Goal: Information Seeking & Learning: Learn about a topic

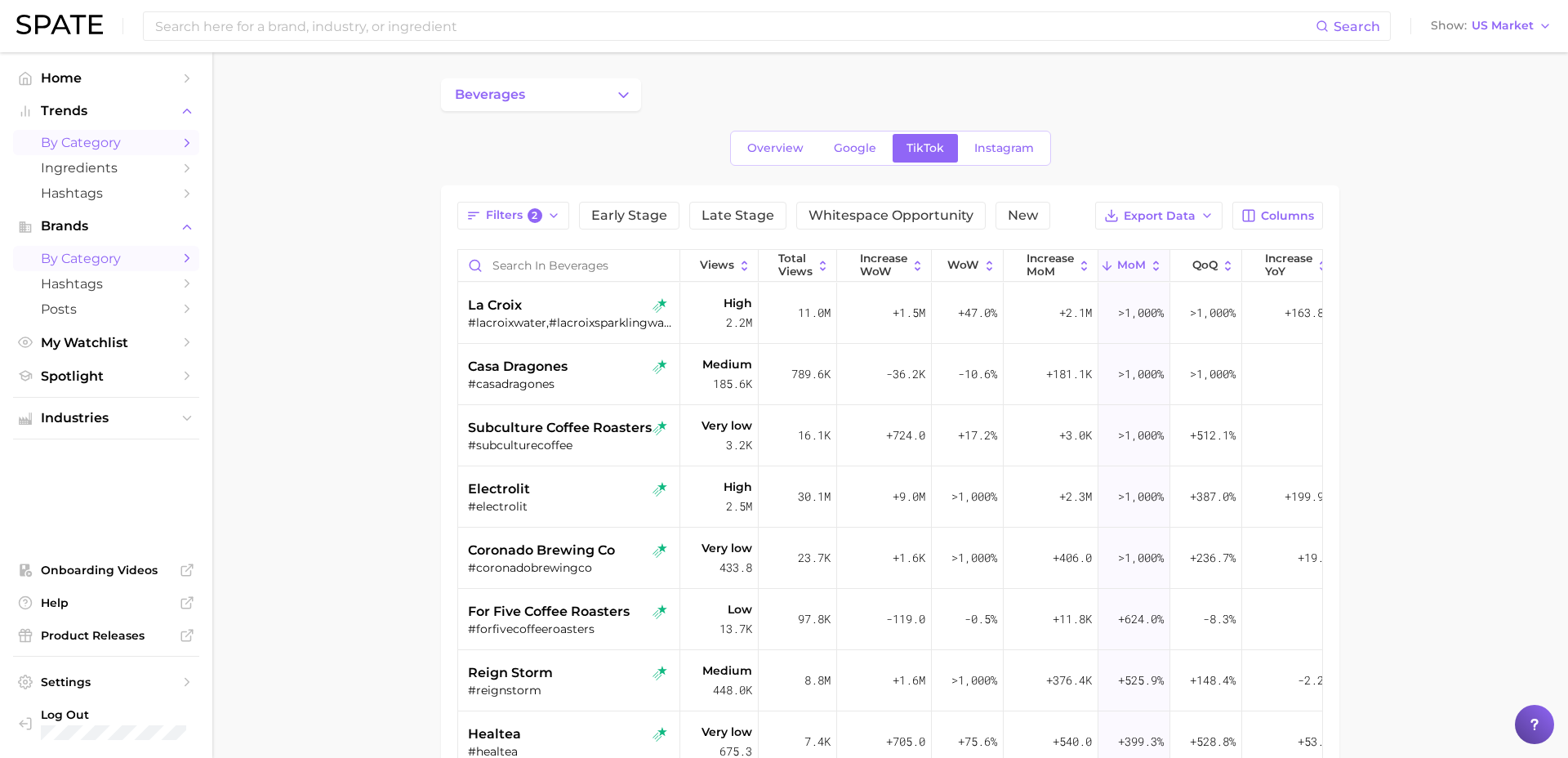
click at [72, 141] on span "by Category" at bounding box center [106, 142] width 131 height 16
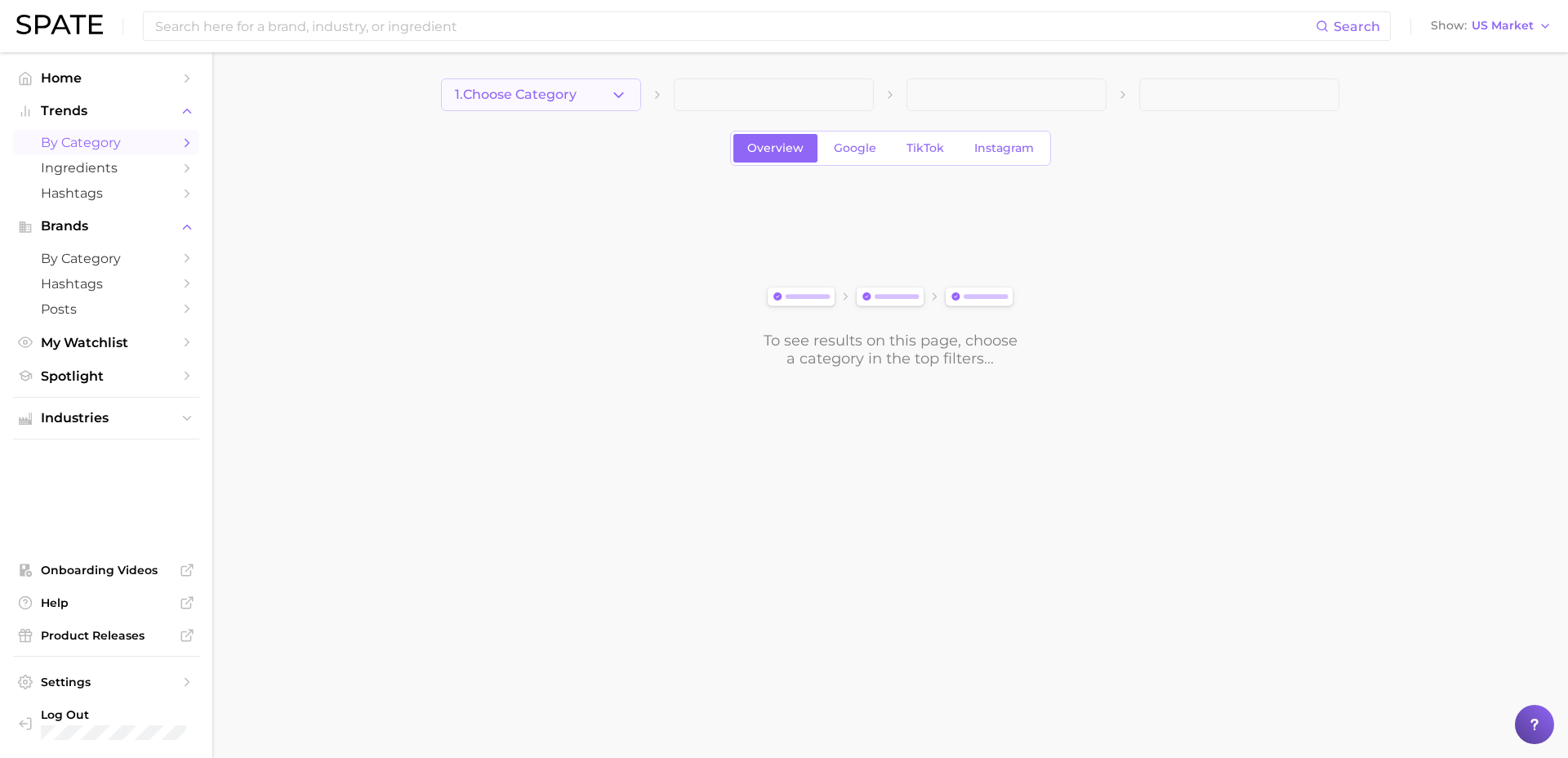
click at [598, 90] on button "1. Choose Category" at bounding box center [541, 95] width 200 height 33
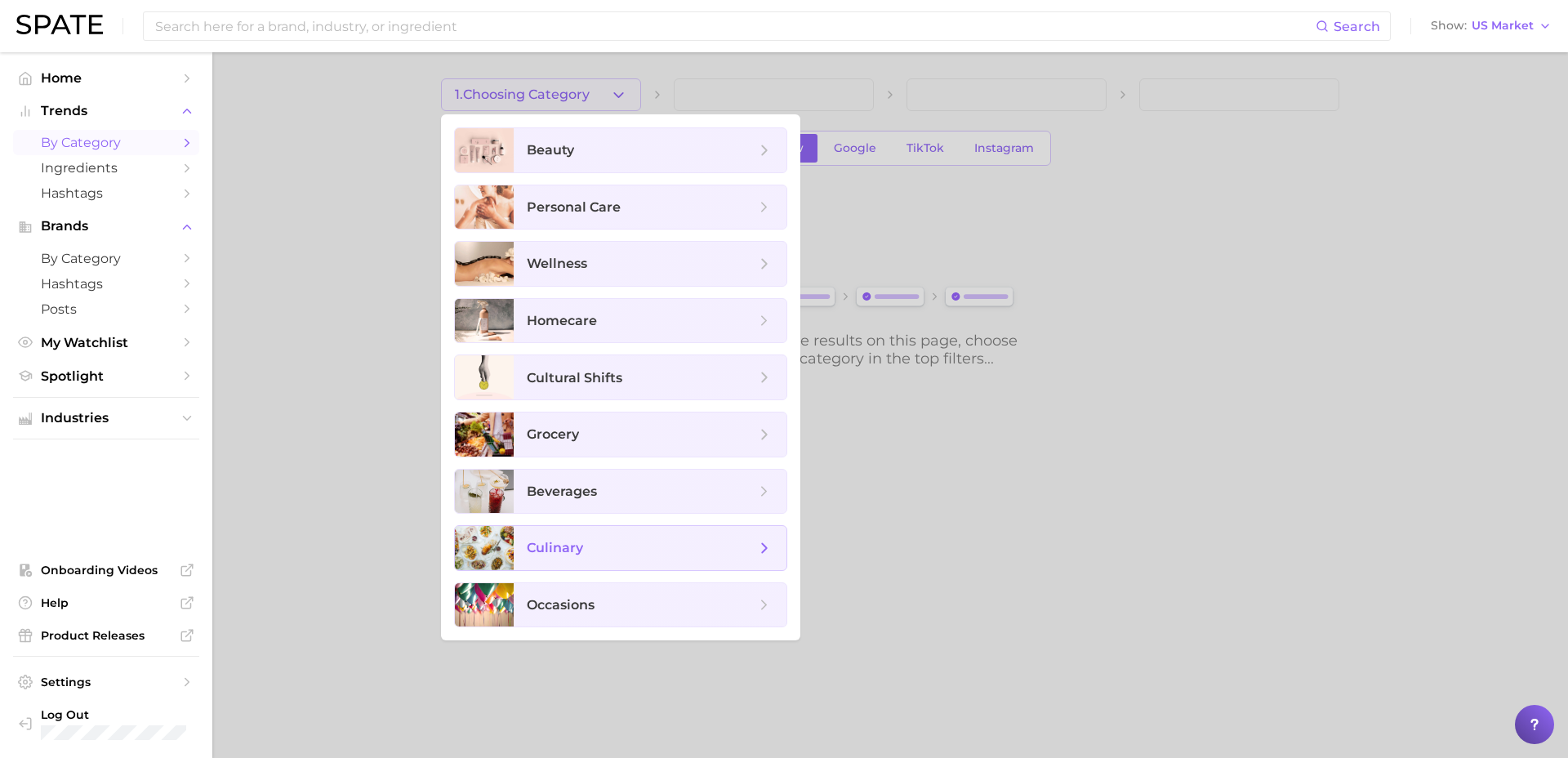
click at [646, 551] on span "culinary" at bounding box center [641, 547] width 228 height 18
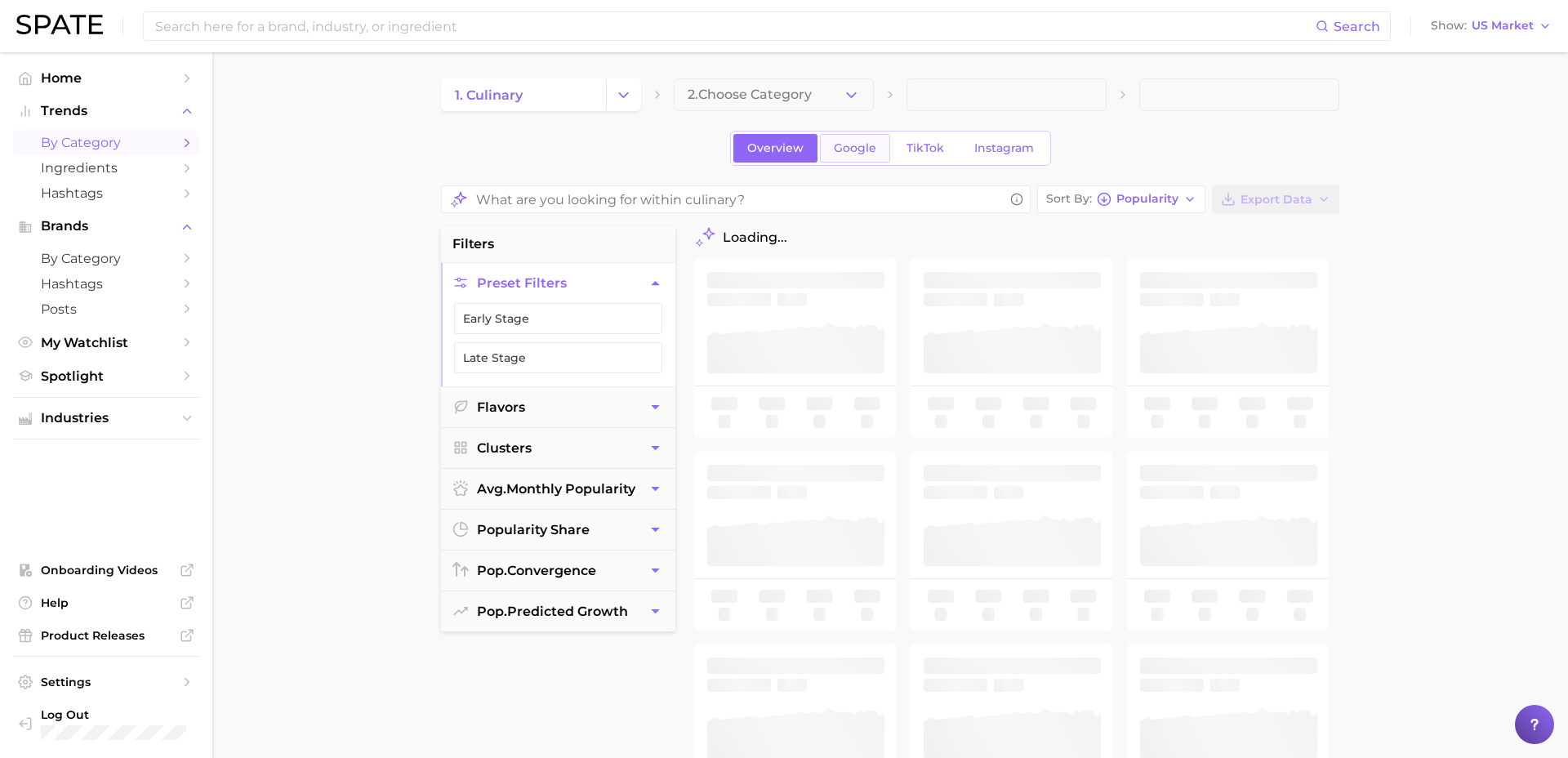
click at [853, 151] on span "Google" at bounding box center [855, 148] width 43 height 14
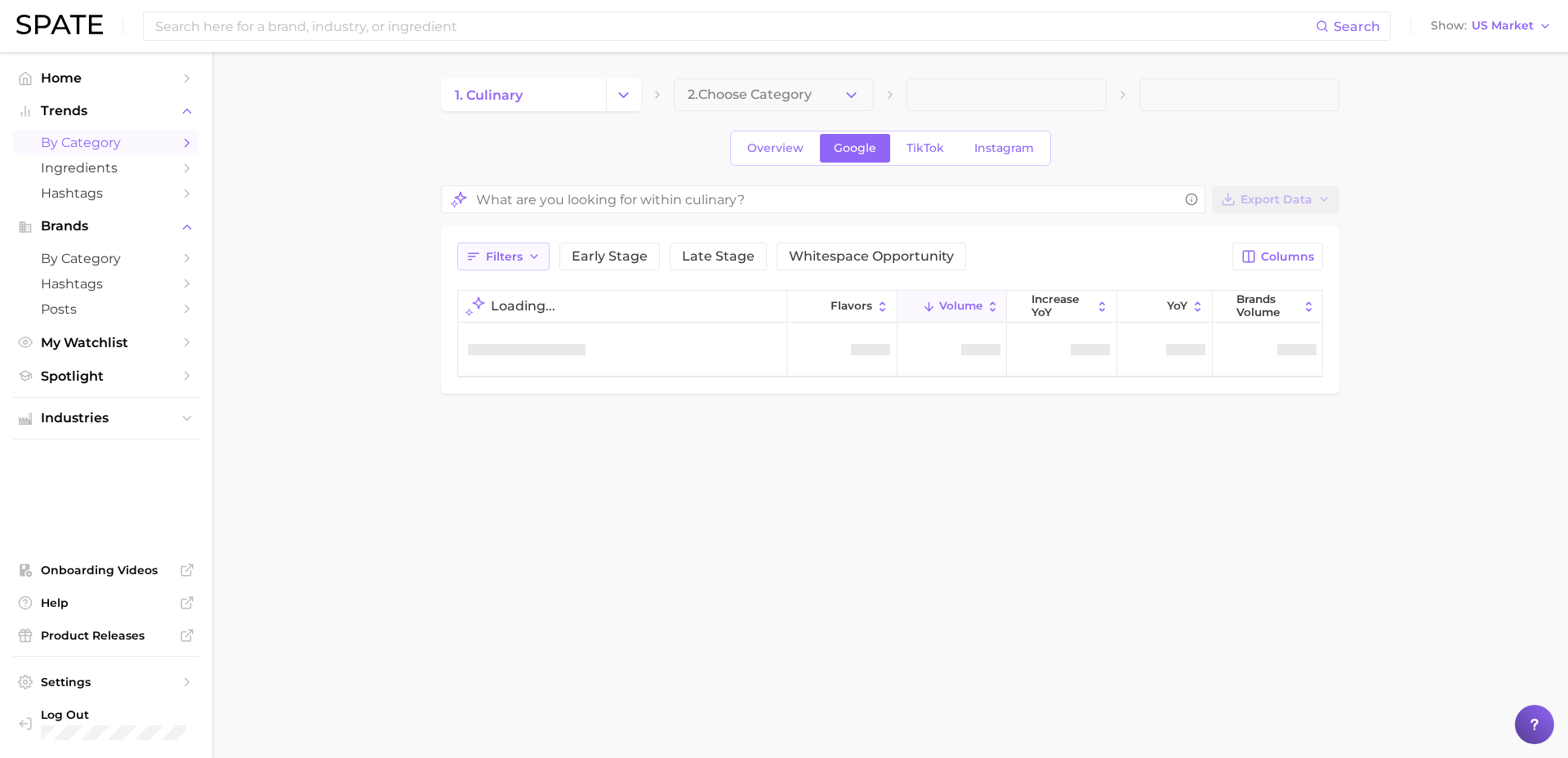
click at [511, 266] on button "Filters" at bounding box center [504, 256] width 92 height 28
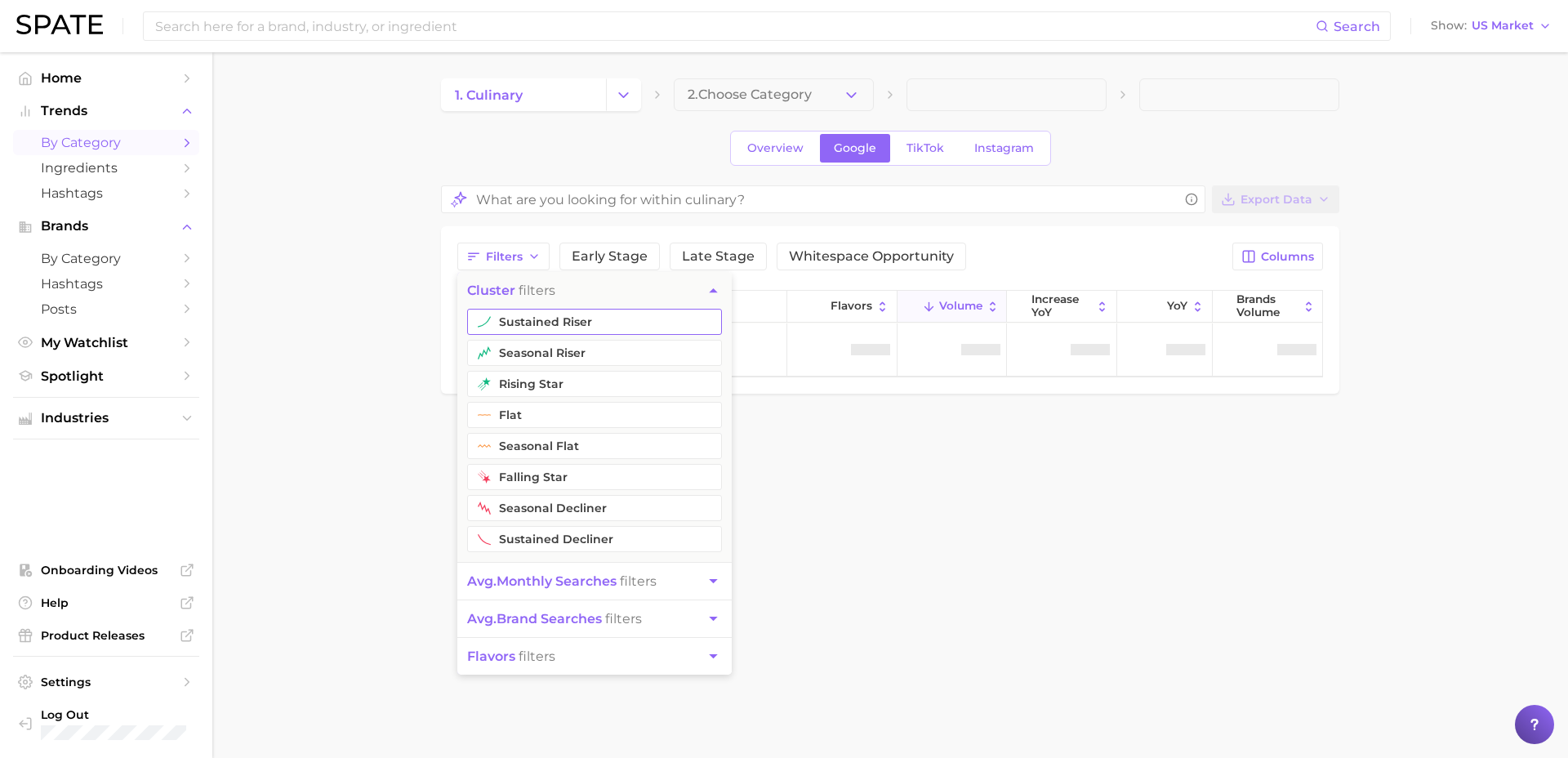
click at [538, 315] on button "sustained riser" at bounding box center [594, 321] width 255 height 26
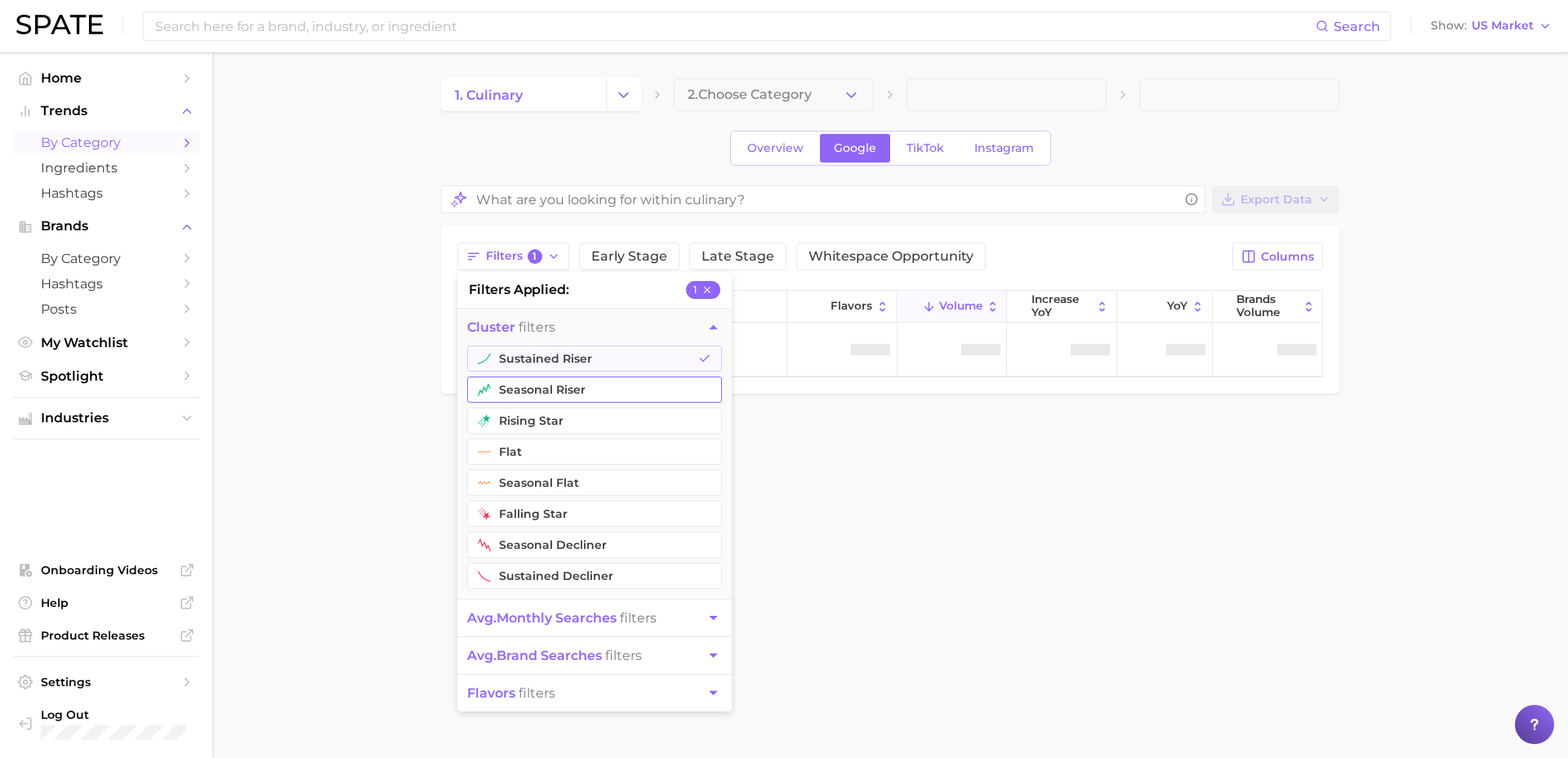
click at [543, 384] on button "seasonal riser" at bounding box center [594, 389] width 255 height 26
click at [544, 418] on button "rising star" at bounding box center [594, 420] width 255 height 26
click at [617, 615] on span "avg. monthly searches" at bounding box center [541, 617] width 150 height 16
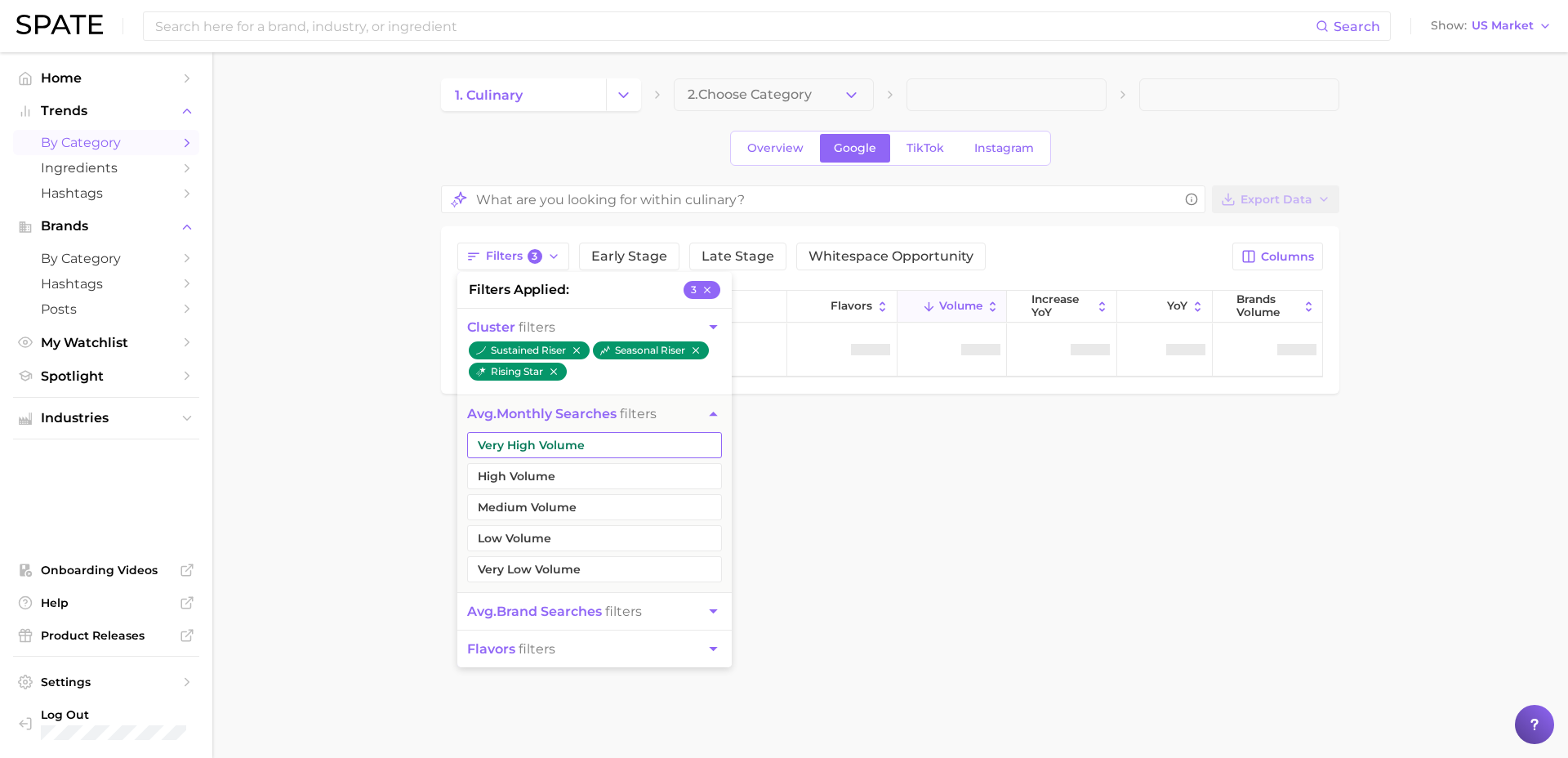
click at [583, 450] on button "Very High Volume" at bounding box center [594, 444] width 255 height 26
click at [558, 481] on button "High Volume" at bounding box center [594, 476] width 255 height 26
click at [557, 509] on button "Medium Volume" at bounding box center [594, 507] width 255 height 26
click at [1150, 155] on div "Overview Google TikTok Instagram" at bounding box center [890, 148] width 899 height 35
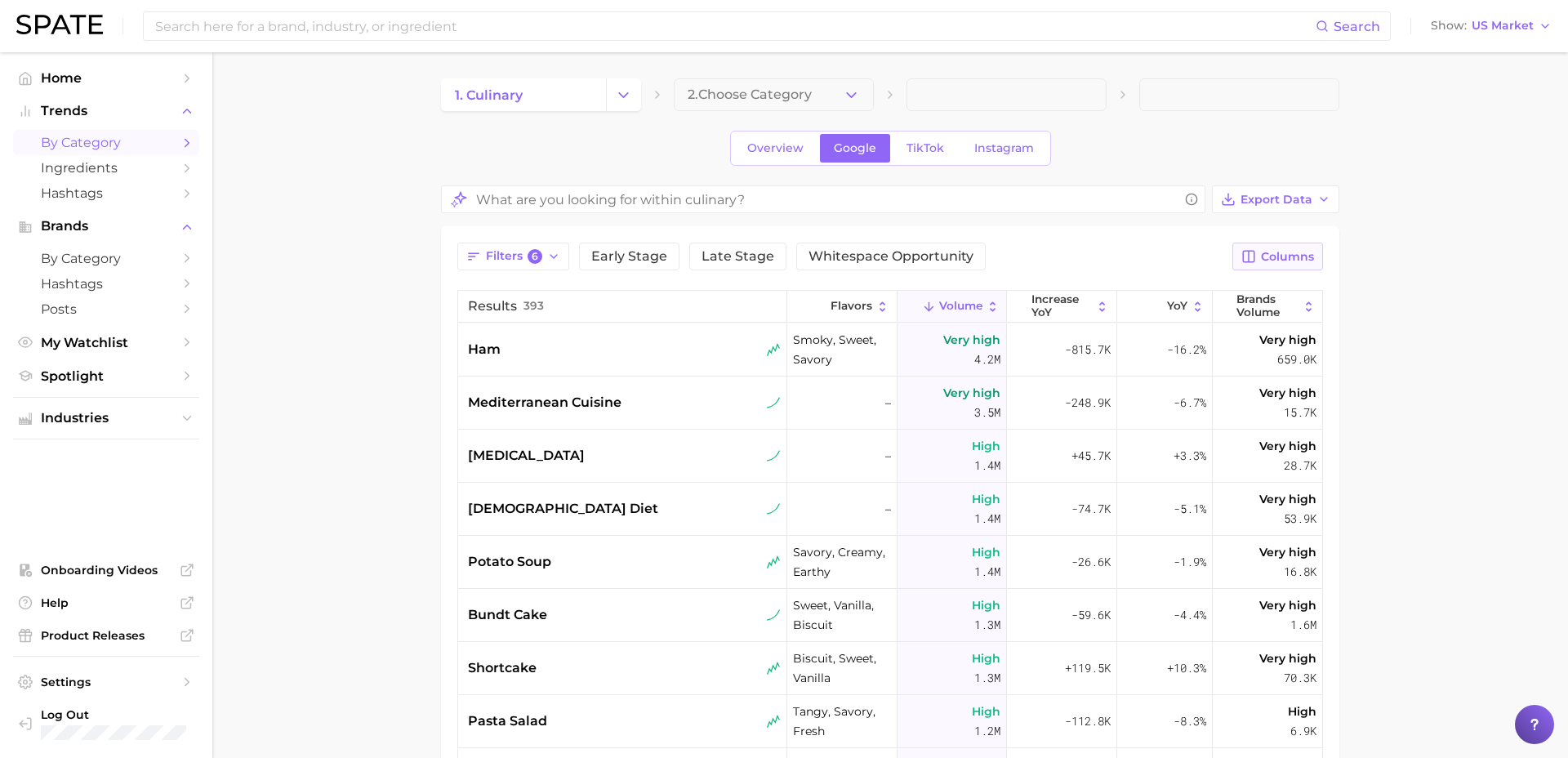
click at [1287, 250] on span "Columns" at bounding box center [1287, 257] width 53 height 14
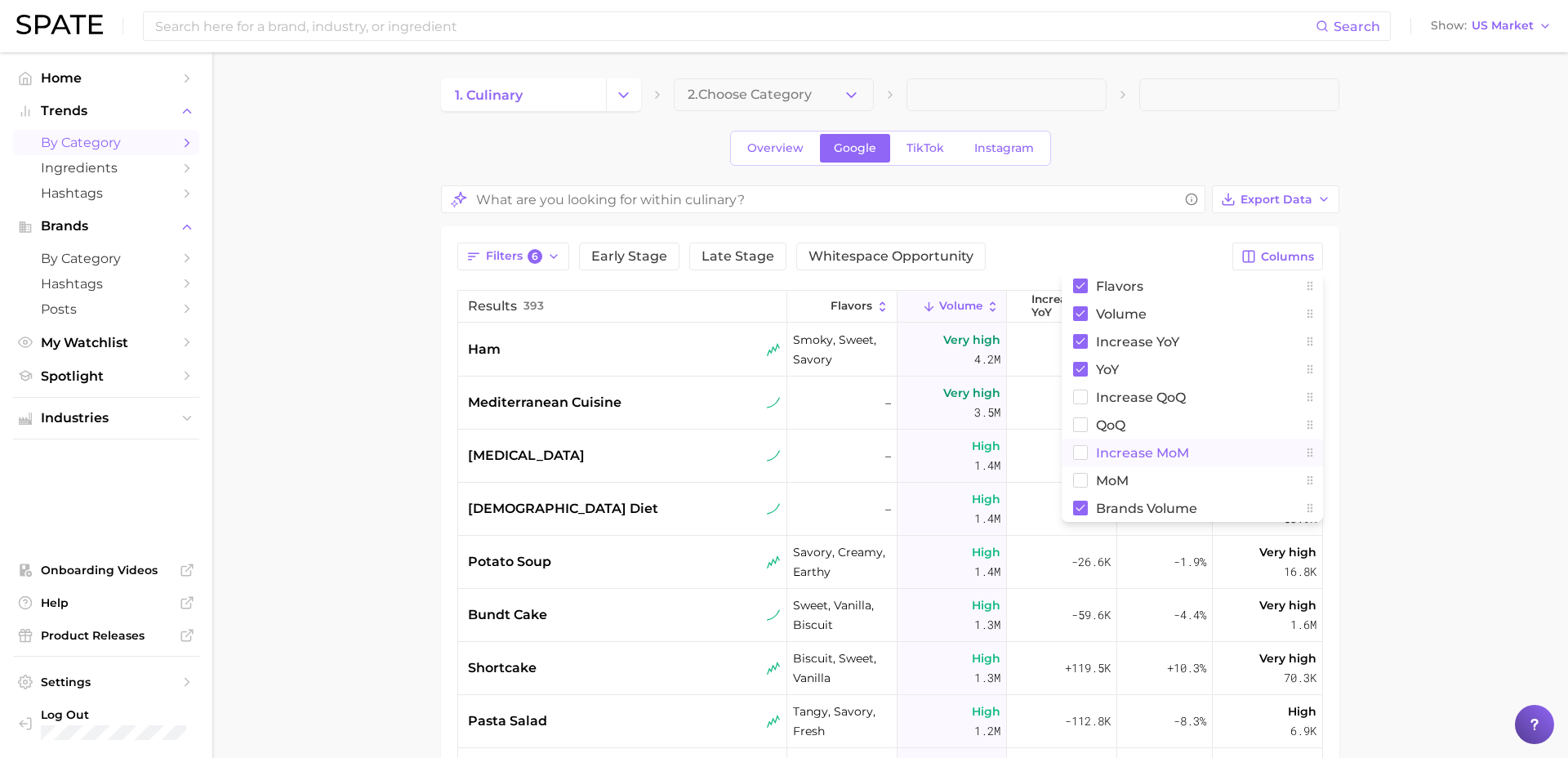
click at [1115, 464] on button "increase MoM" at bounding box center [1192, 452] width 261 height 28
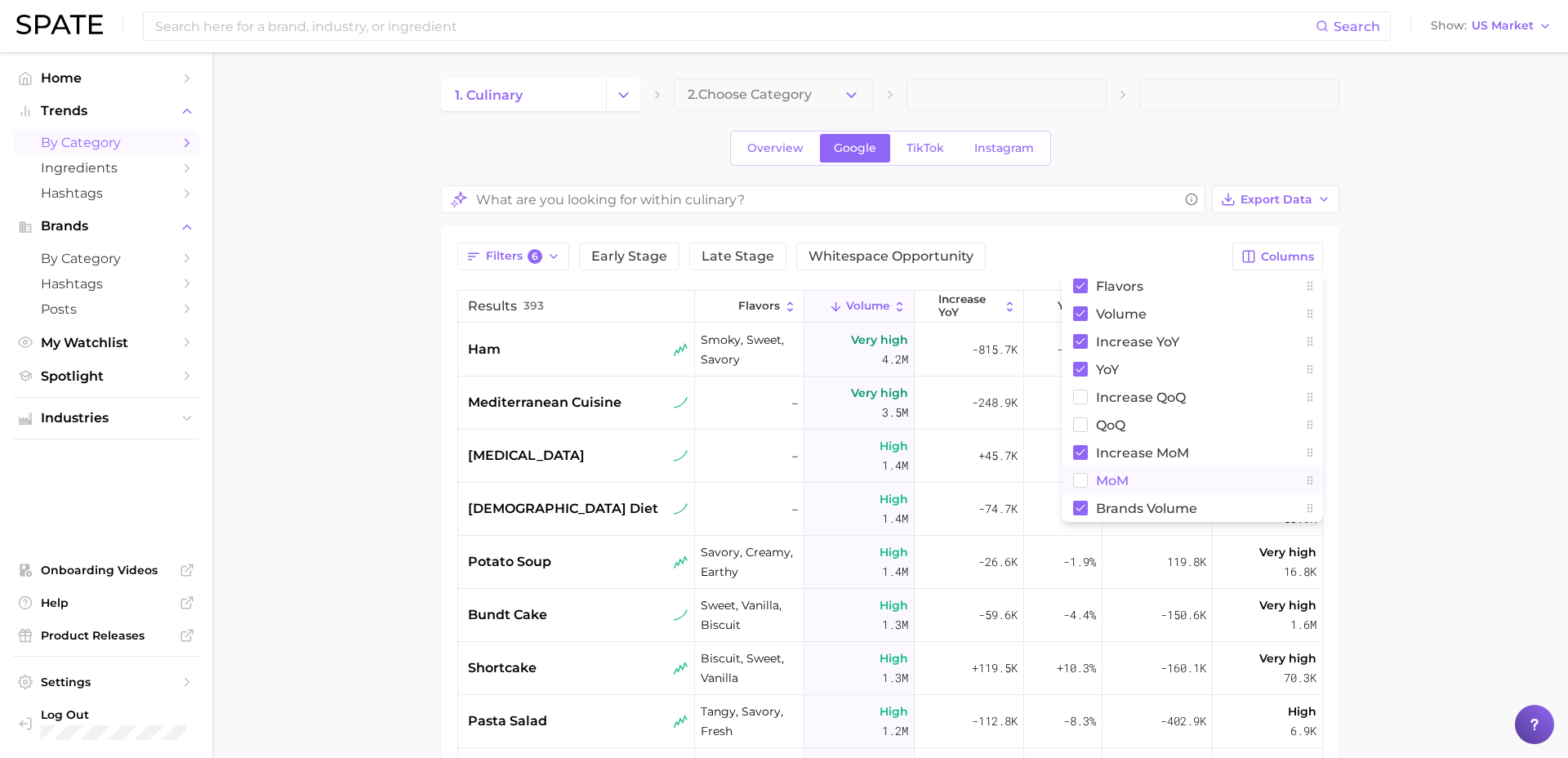
click at [1104, 483] on span "MoM" at bounding box center [1112, 480] width 33 height 14
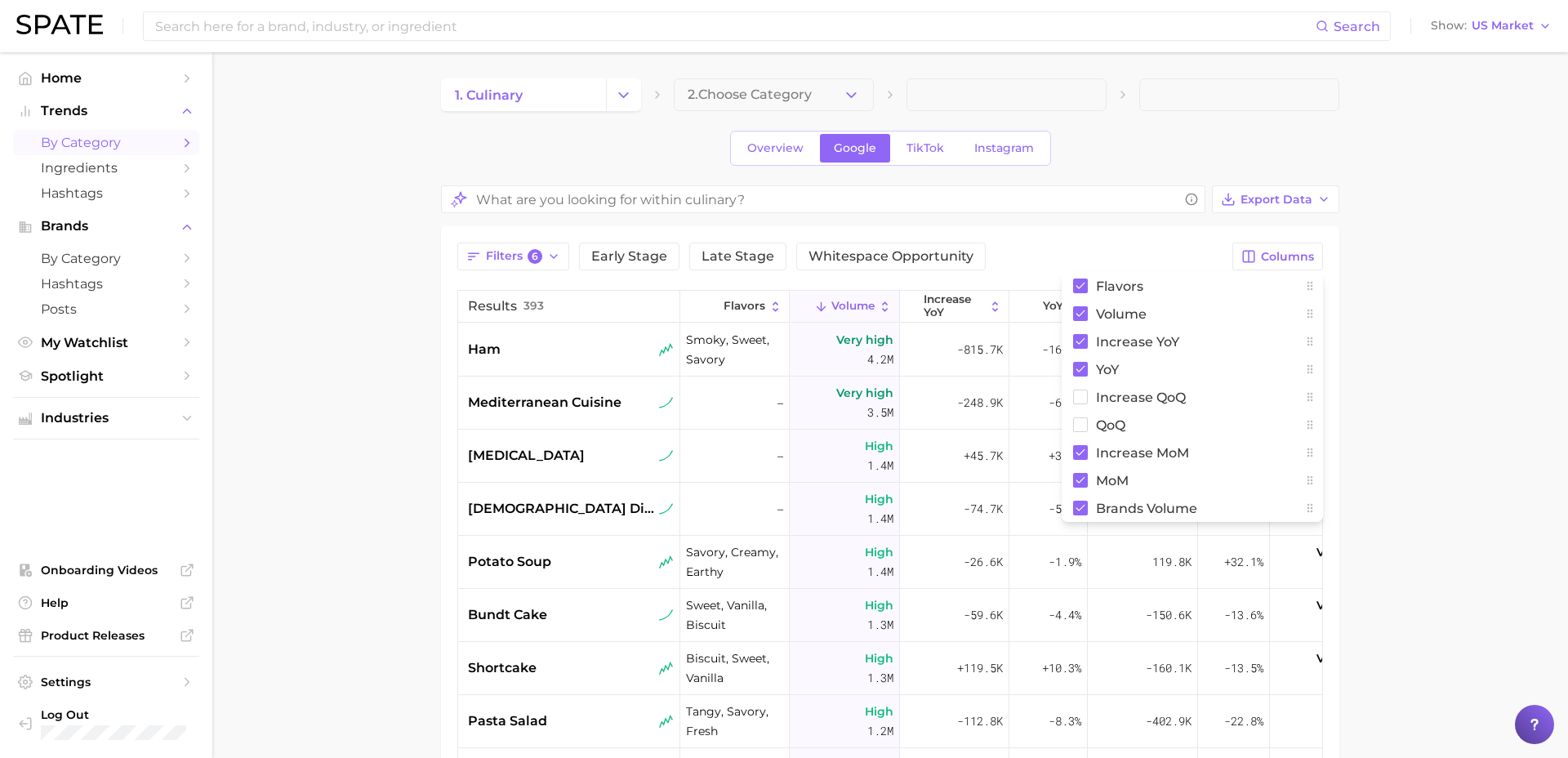
click at [1481, 318] on main "1. culinary 2. Choose Category Overview Google TikTok Instagram Export Data Fil…" at bounding box center [890, 598] width 1355 height 1093
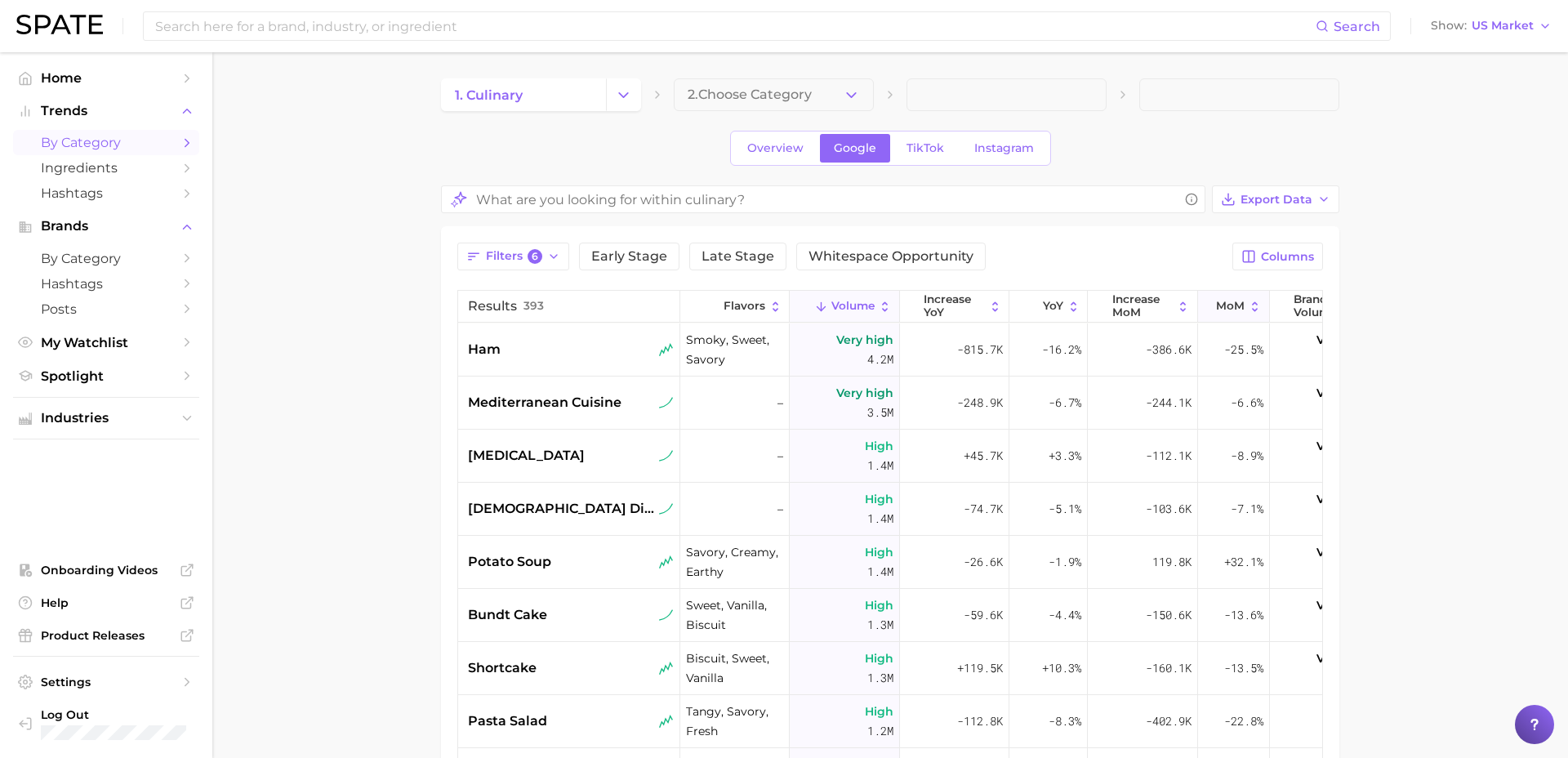
click at [1221, 306] on span "MoM" at bounding box center [1231, 306] width 28 height 13
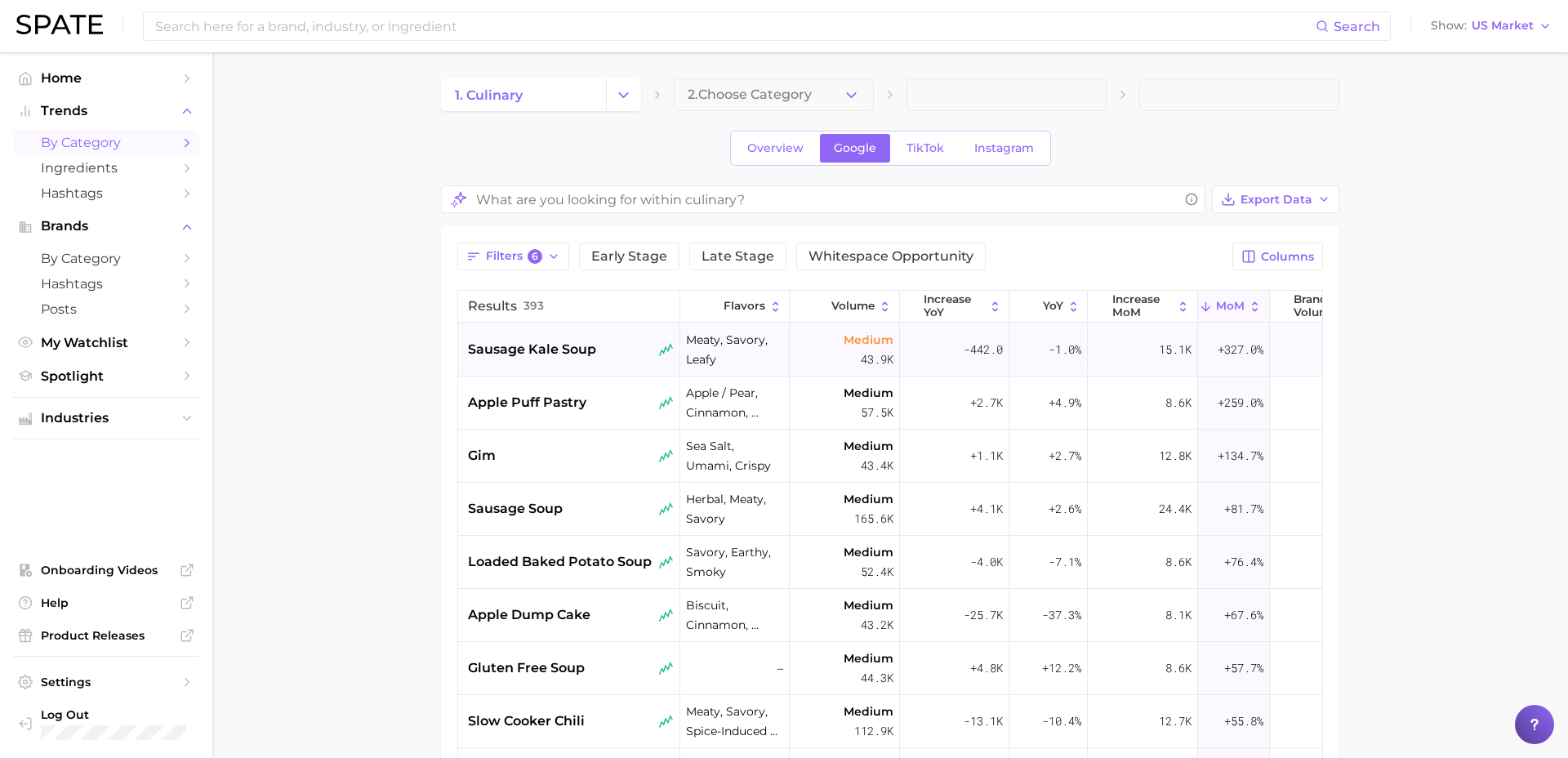
click at [570, 351] on span "sausage kale soup" at bounding box center [531, 349] width 128 height 19
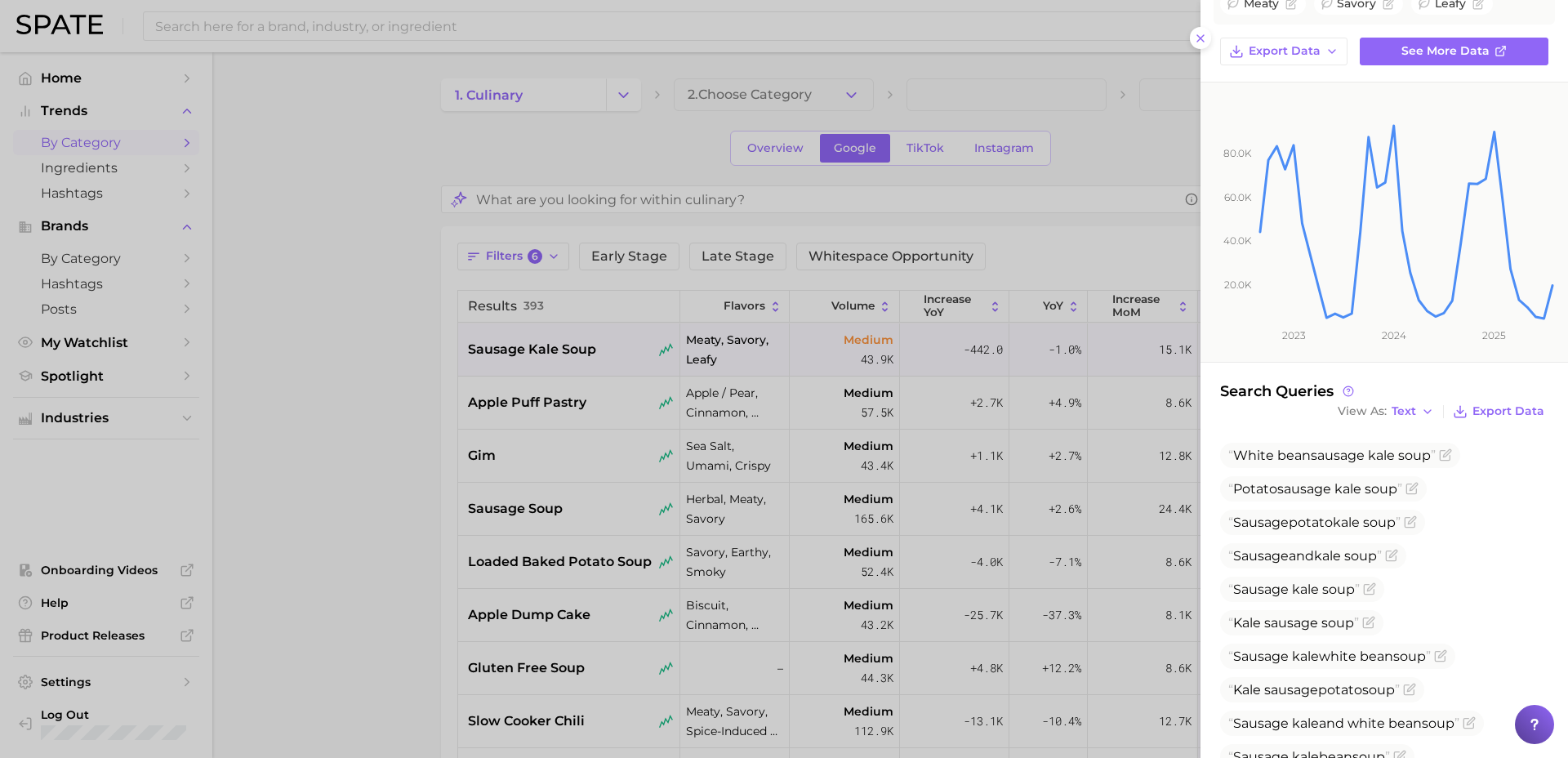
scroll to position [223, 0]
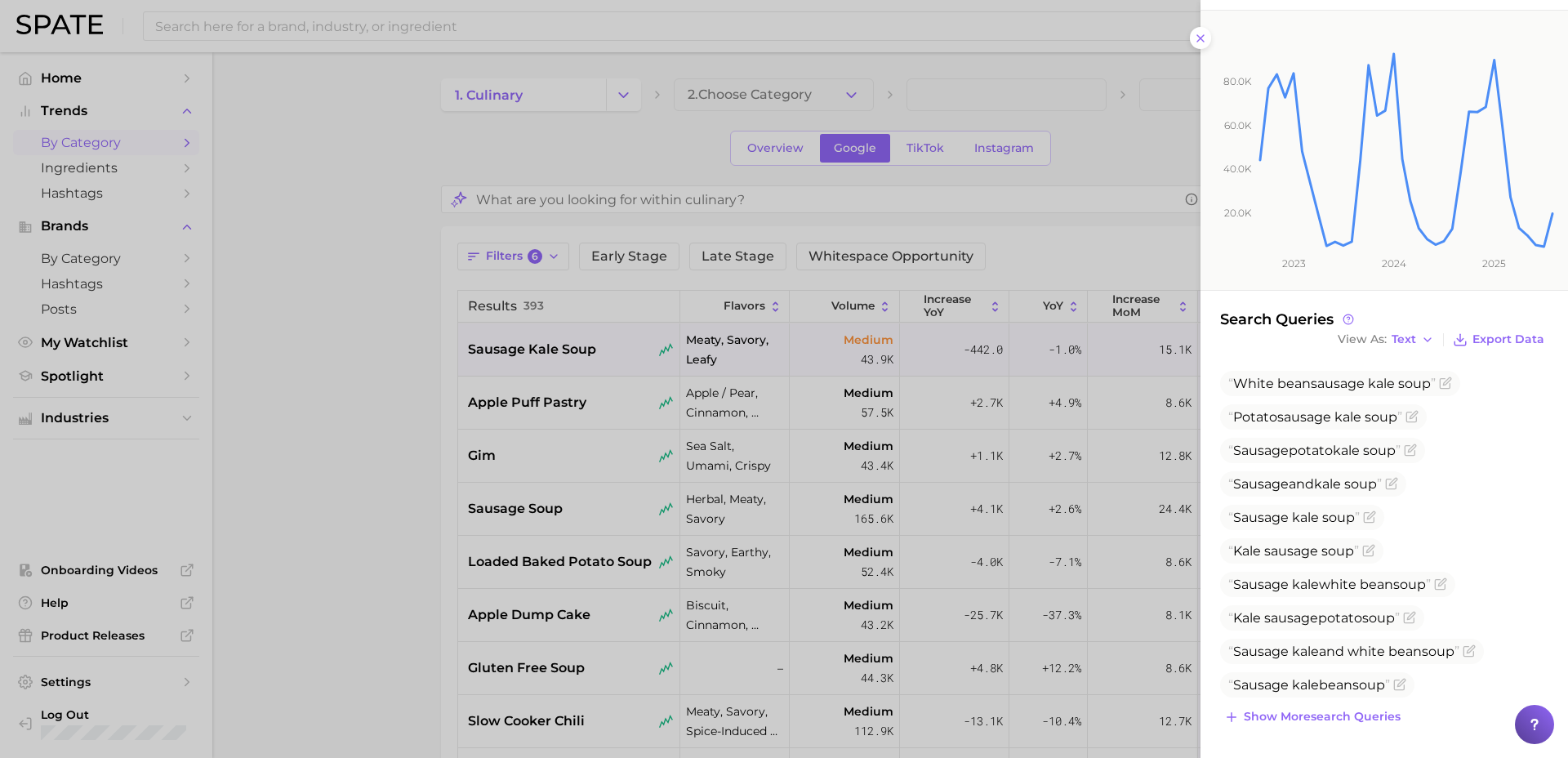
click at [377, 629] on div at bounding box center [784, 379] width 1568 height 758
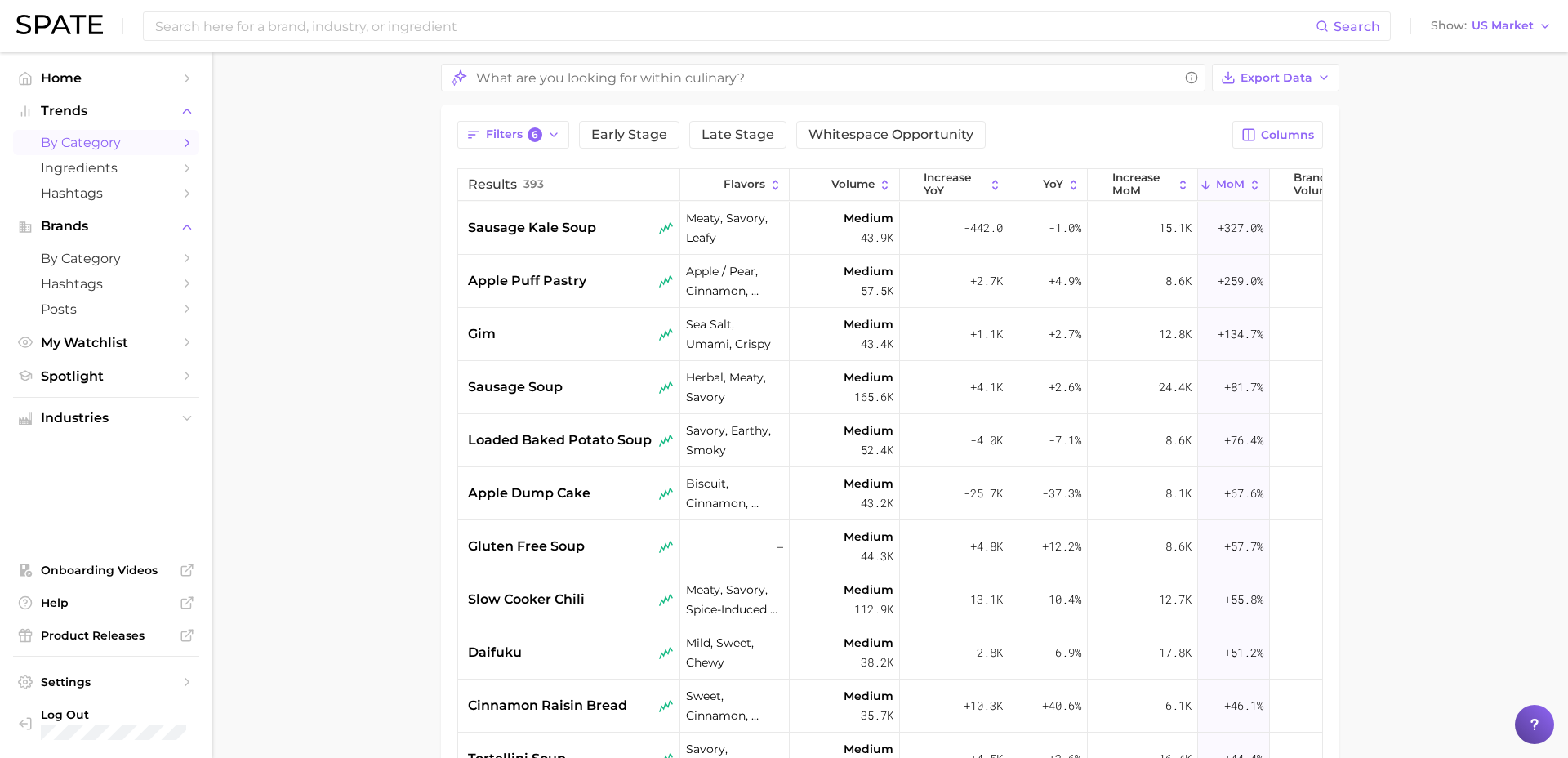
scroll to position [123, 0]
click at [573, 225] on span "sausage kale soup" at bounding box center [531, 226] width 128 height 19
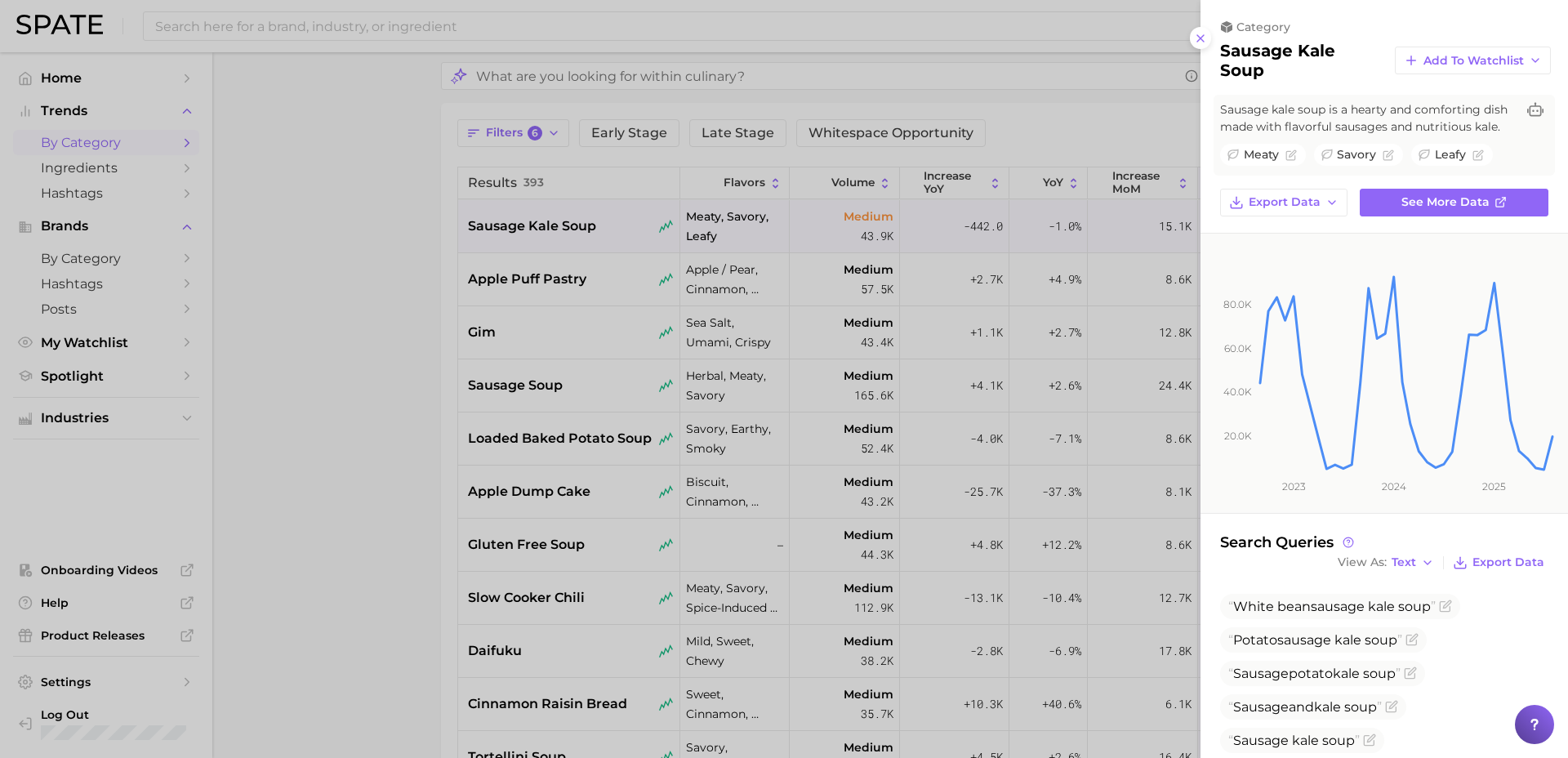
click at [540, 401] on div at bounding box center [784, 379] width 1568 height 758
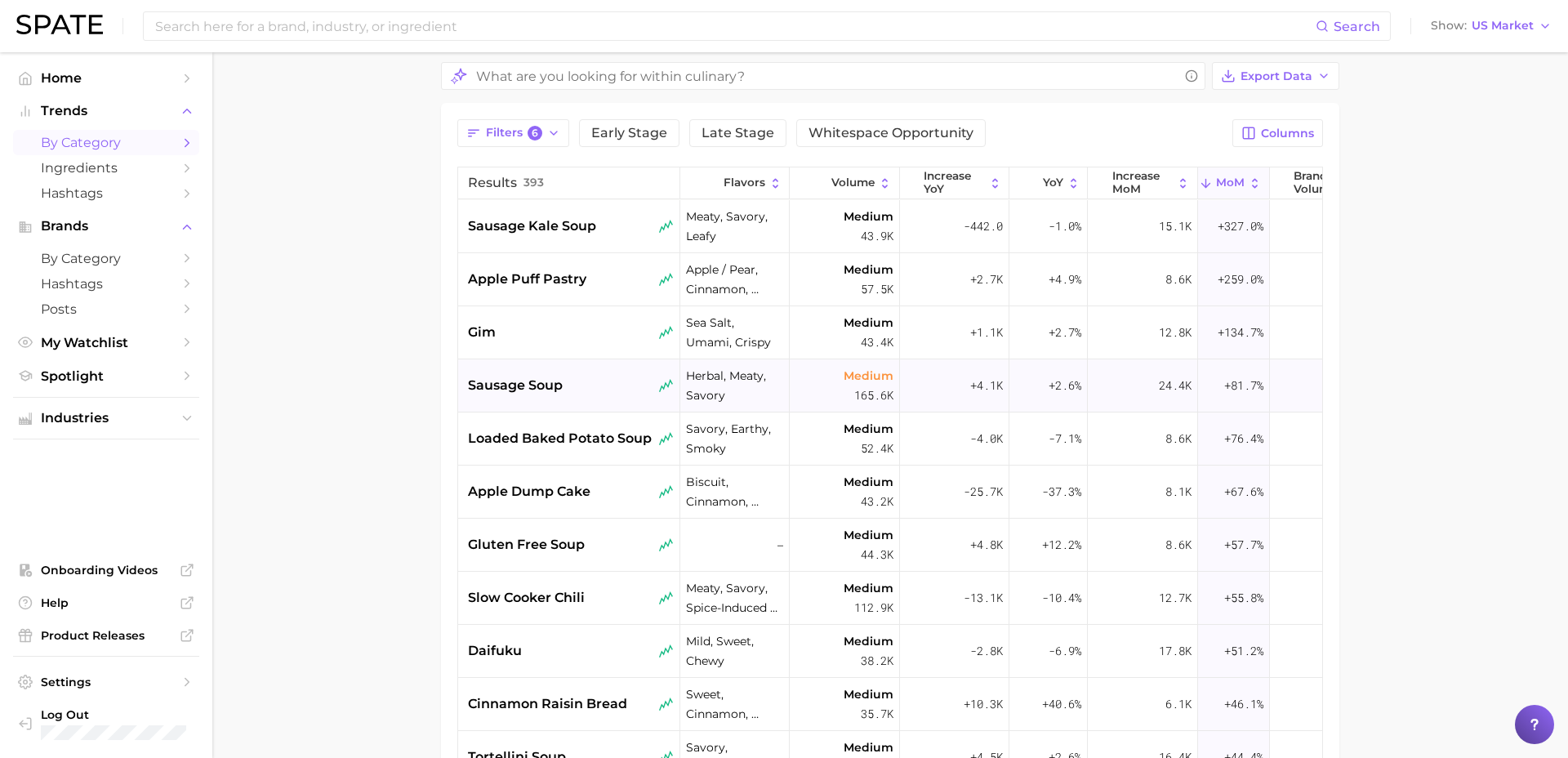
click at [549, 392] on span "sausage soup" at bounding box center [515, 385] width 95 height 19
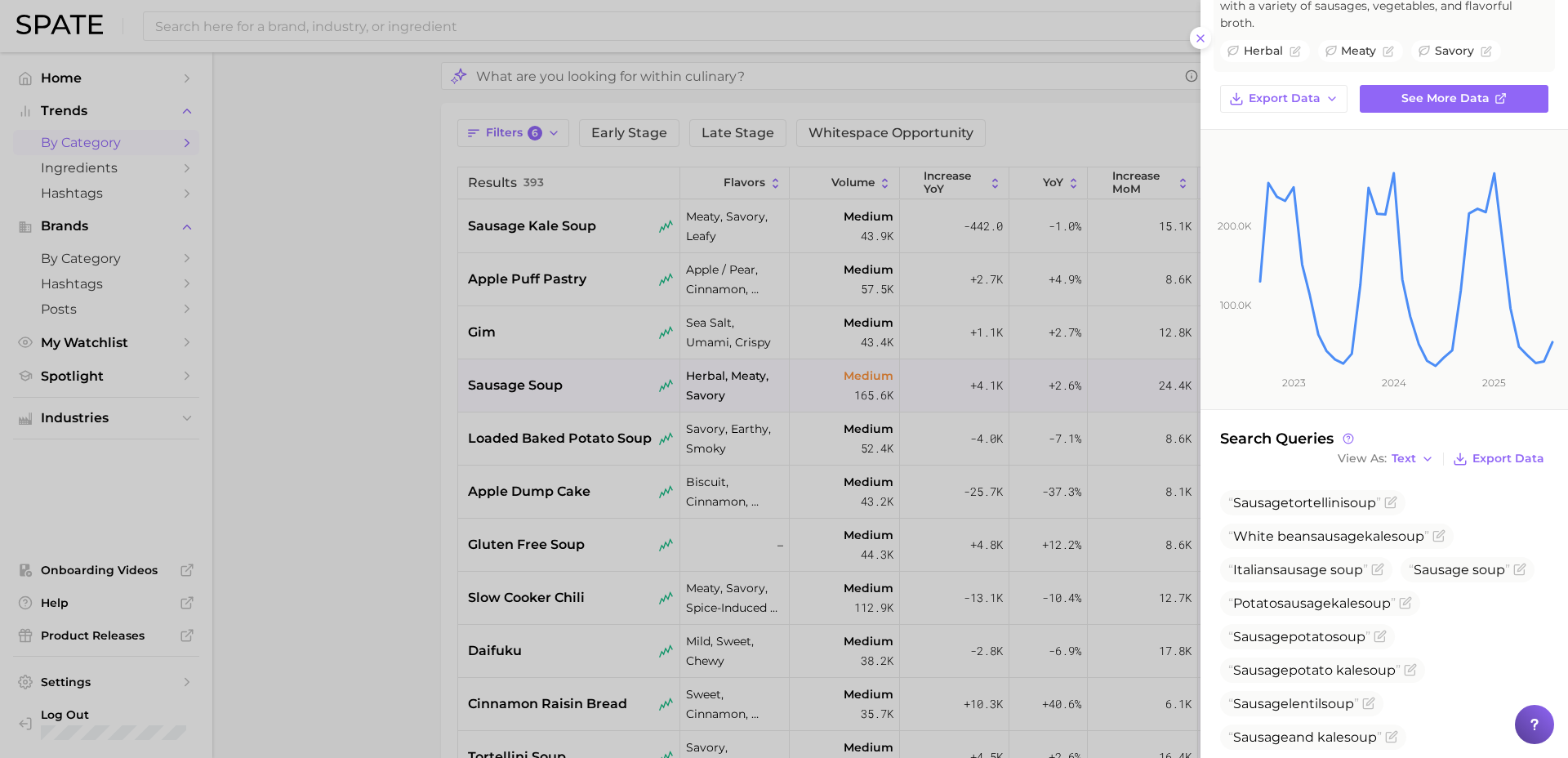
scroll to position [0, 0]
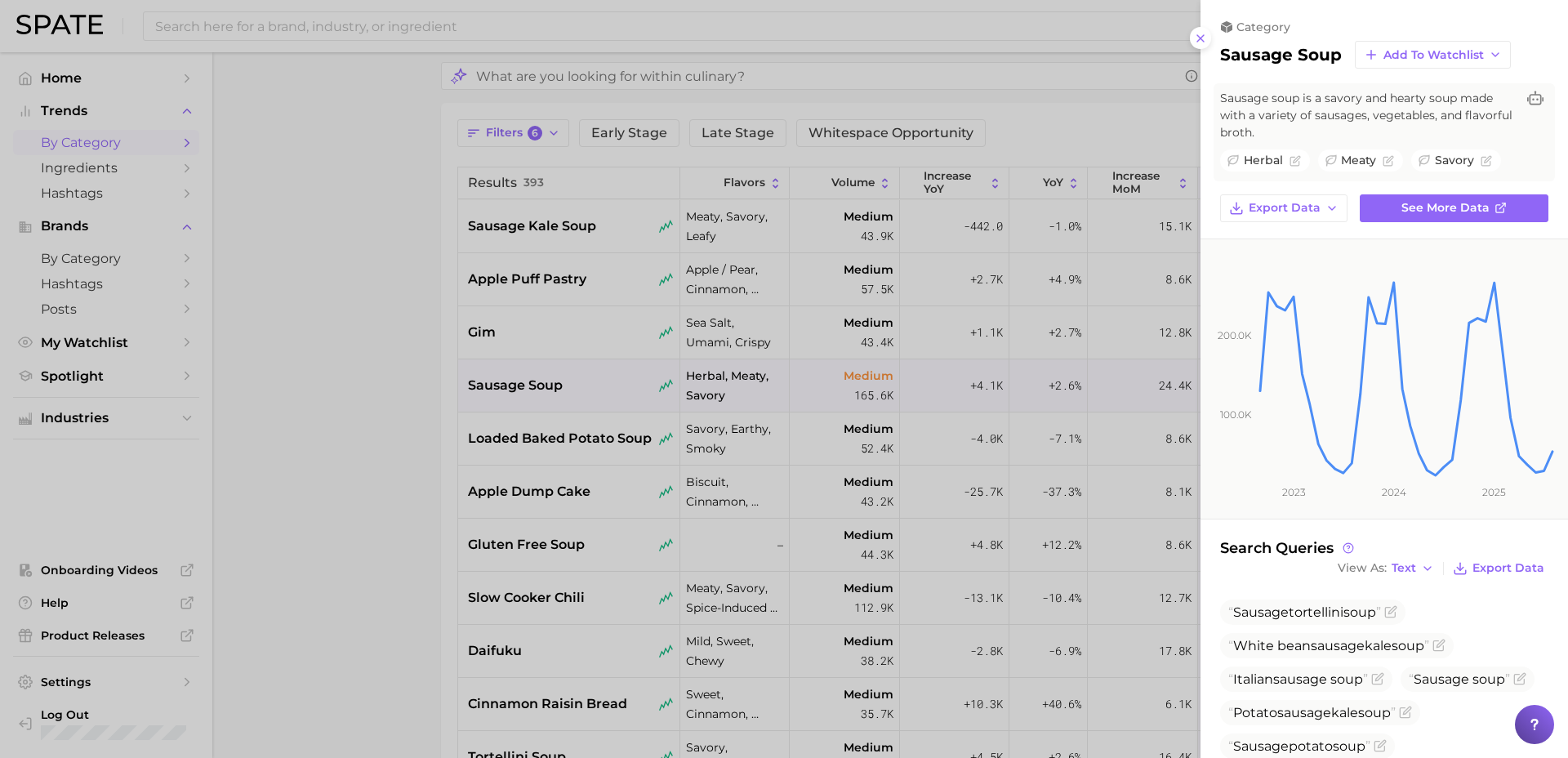
click at [373, 484] on div at bounding box center [784, 379] width 1568 height 758
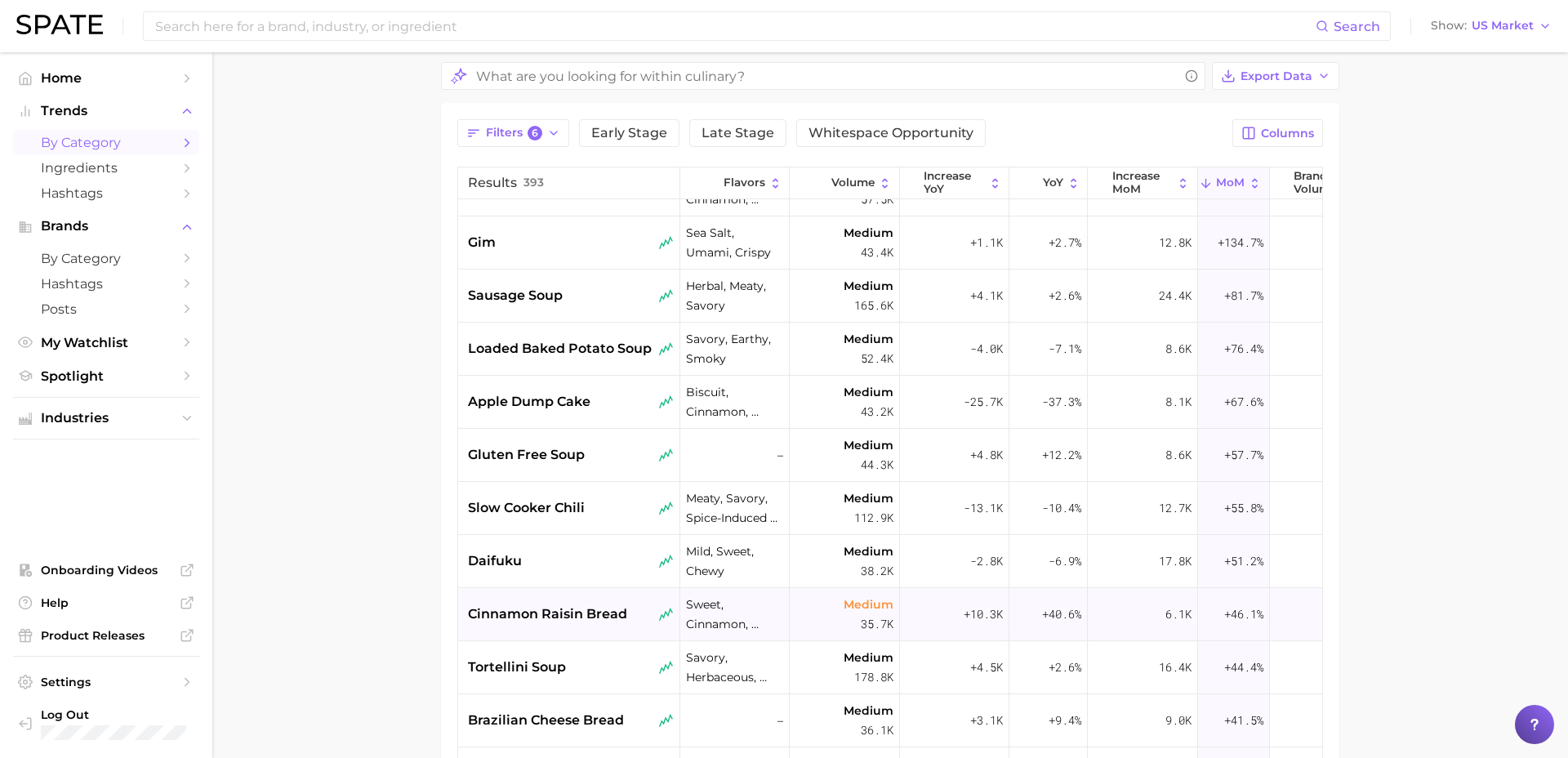
scroll to position [94, 0]
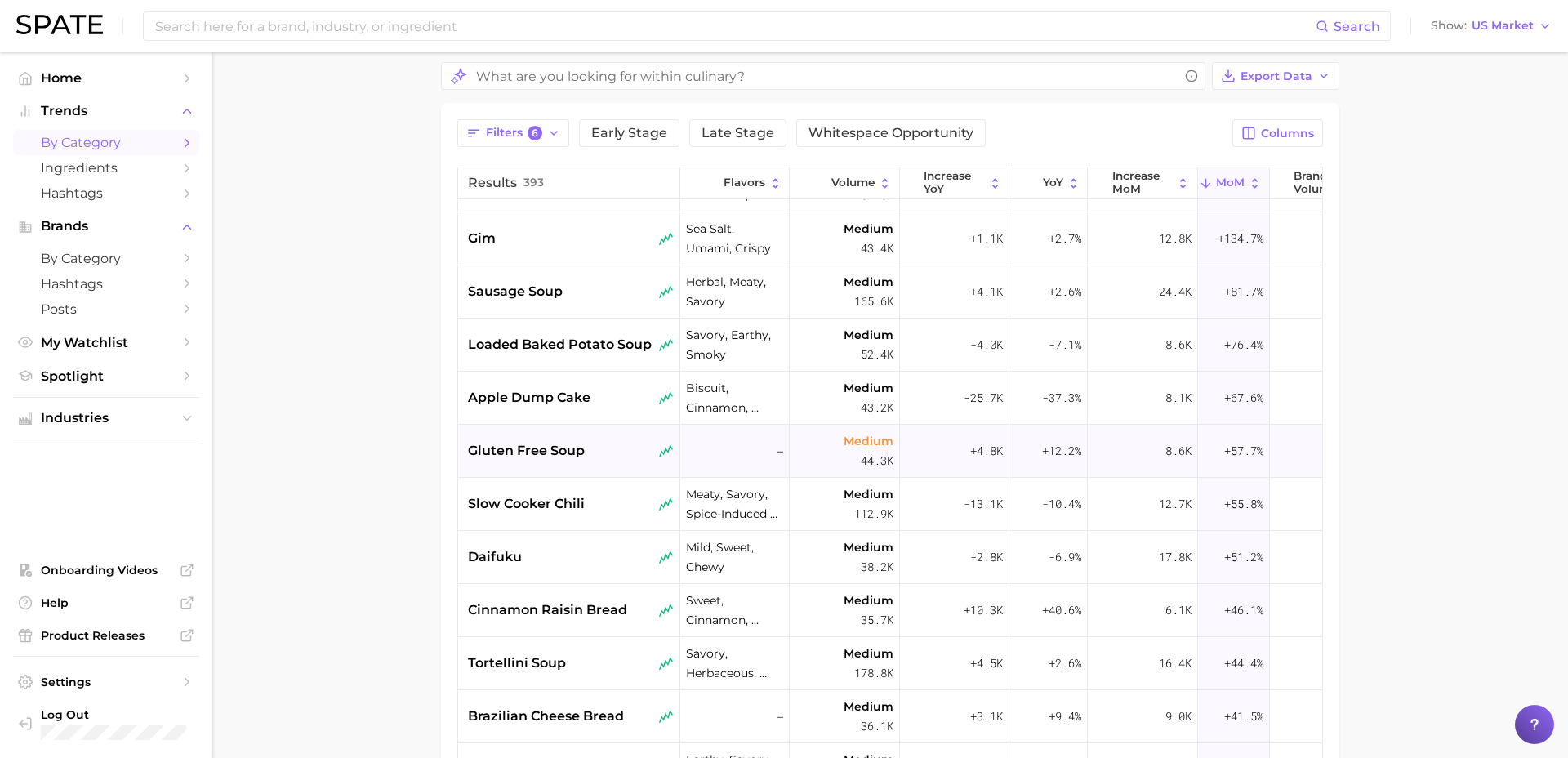
click at [609, 454] on div "gluten free soup" at bounding box center [571, 450] width 206 height 19
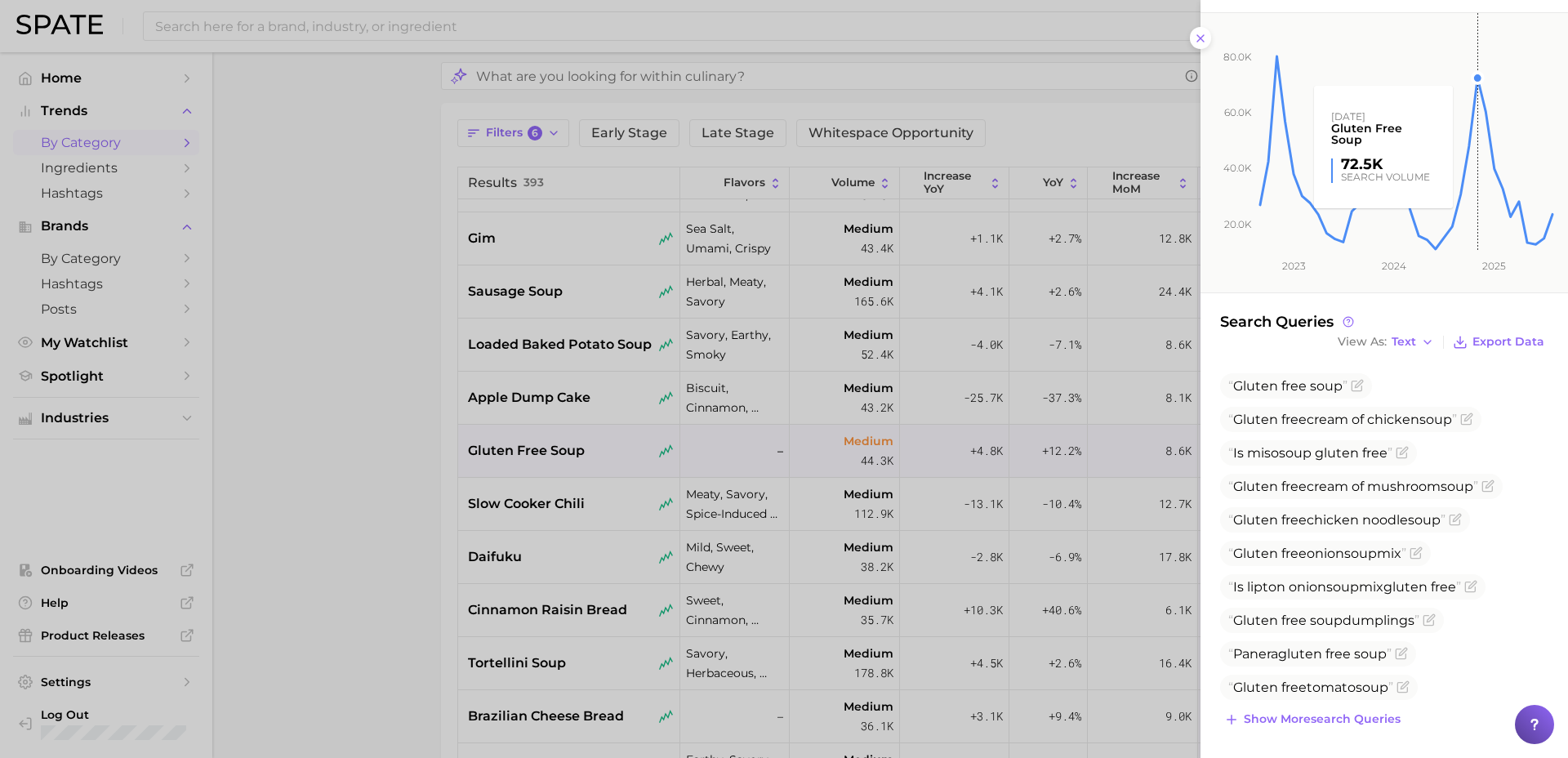
scroll to position [195, 0]
click at [450, 563] on div at bounding box center [784, 379] width 1568 height 758
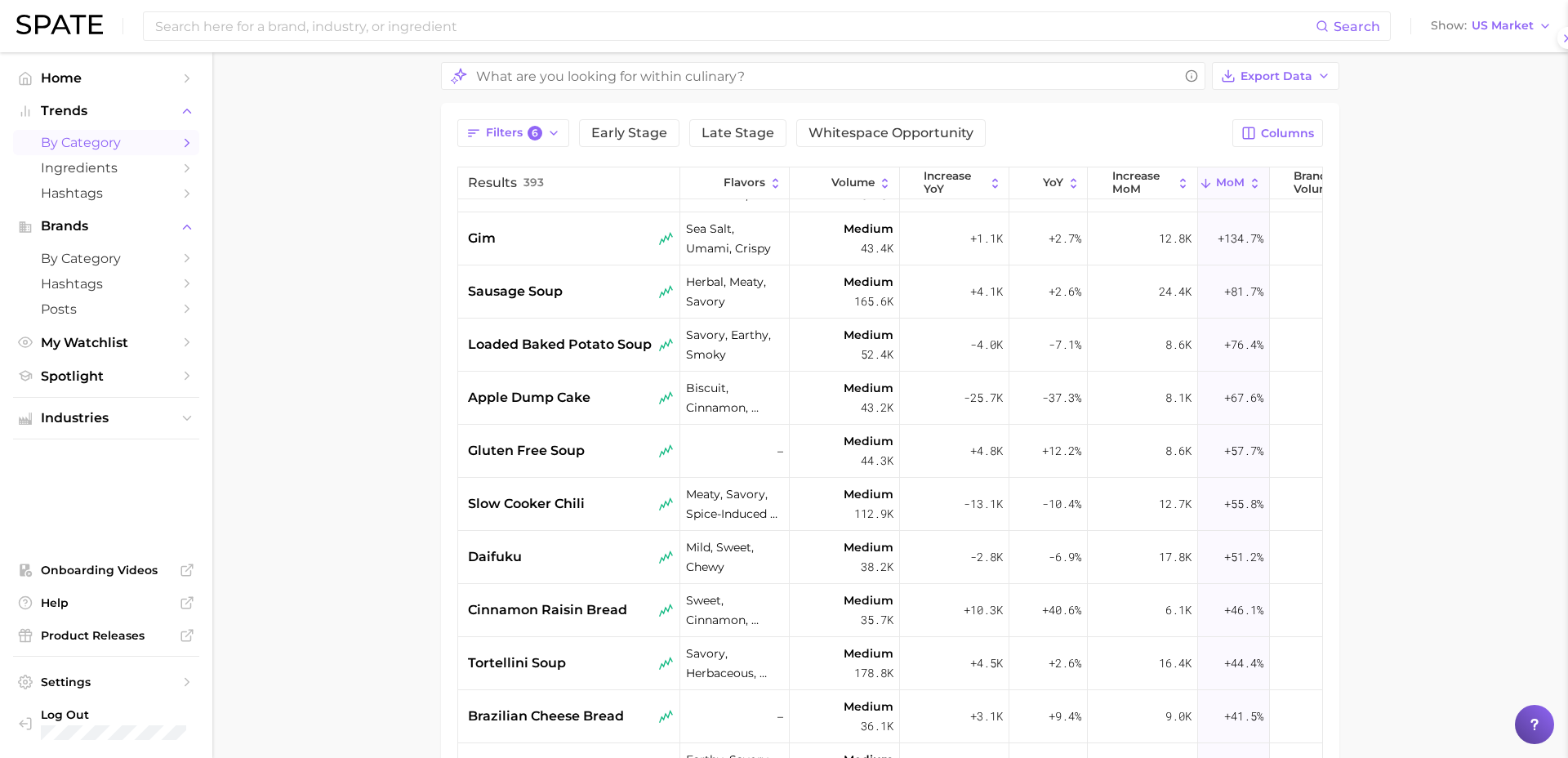
scroll to position [0, 0]
click at [554, 516] on div "slow cooker chili" at bounding box center [570, 504] width 223 height 53
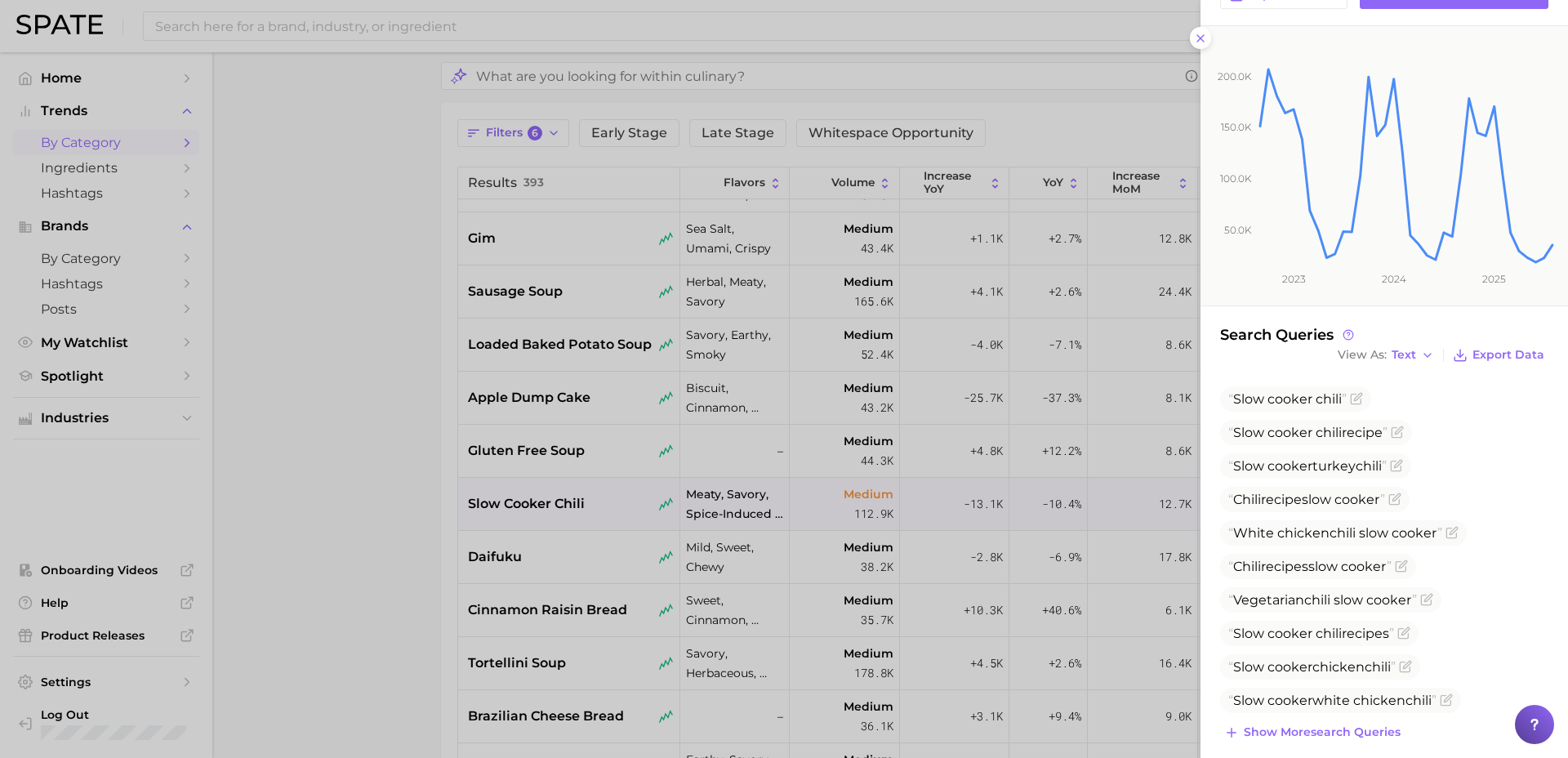
scroll to position [259, 0]
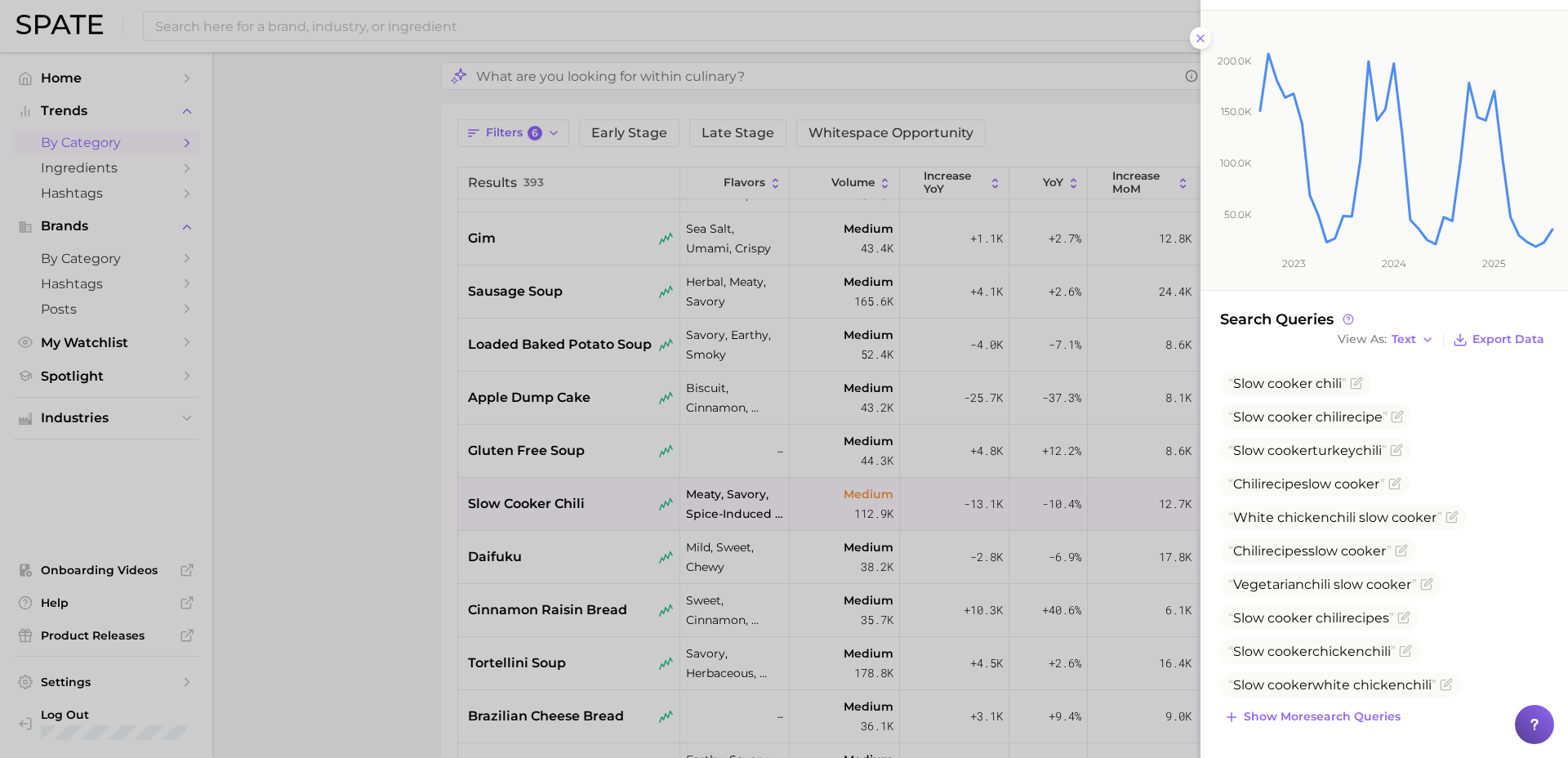
click at [392, 615] on div at bounding box center [784, 379] width 1568 height 758
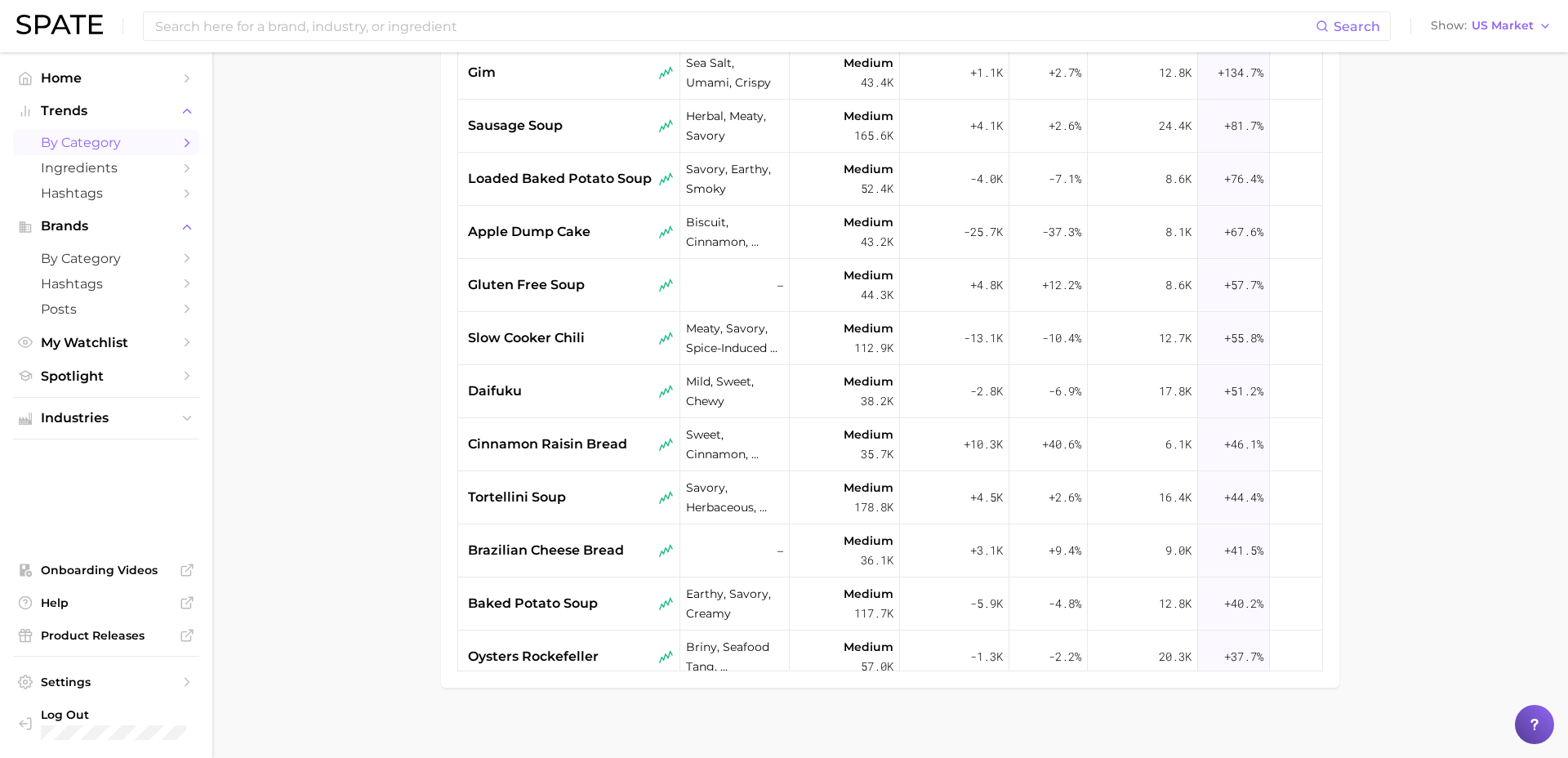
scroll to position [0, 0]
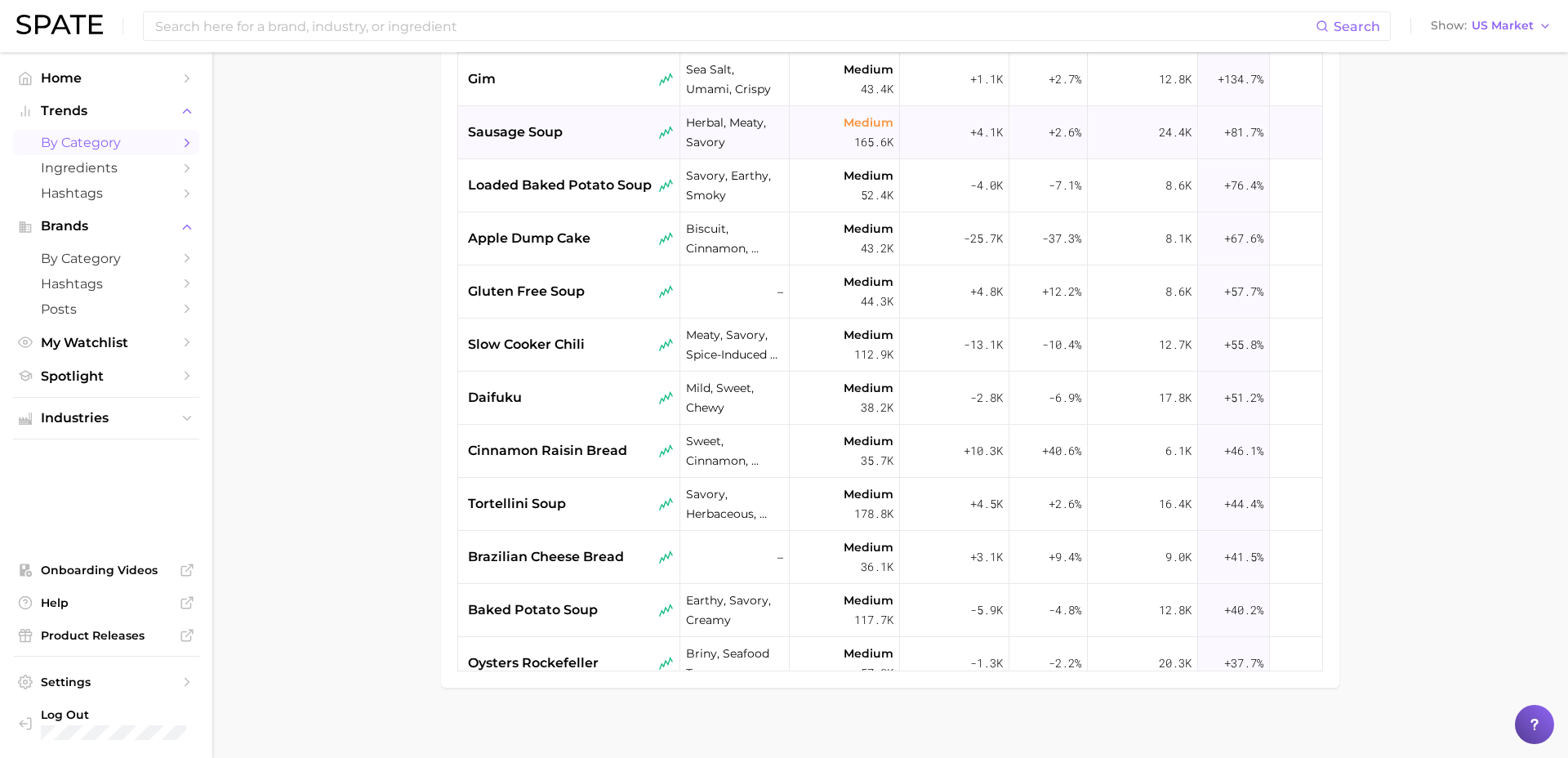
click at [562, 149] on div "sausage soup" at bounding box center [570, 132] width 223 height 53
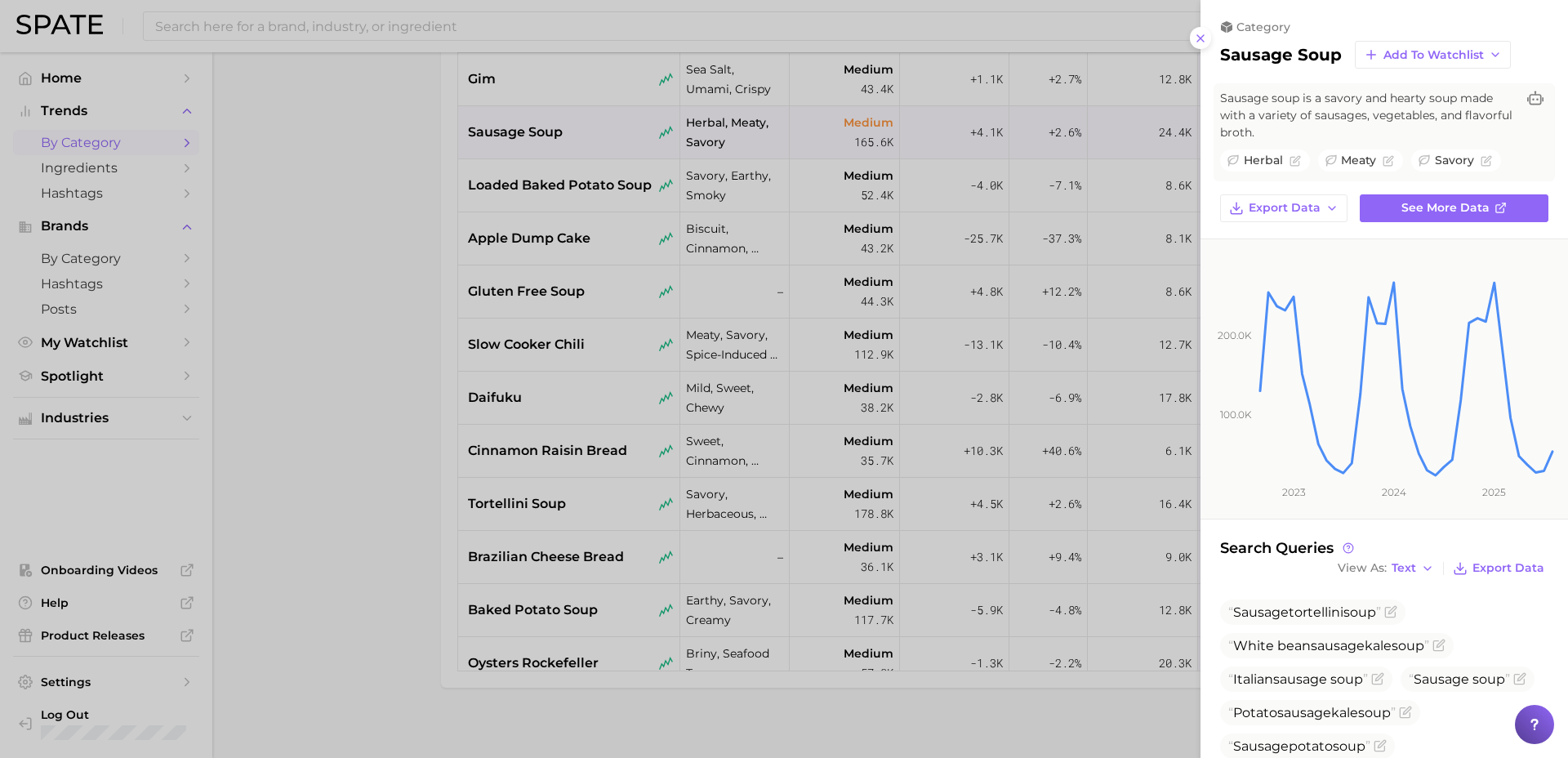
click at [571, 487] on div at bounding box center [784, 379] width 1568 height 758
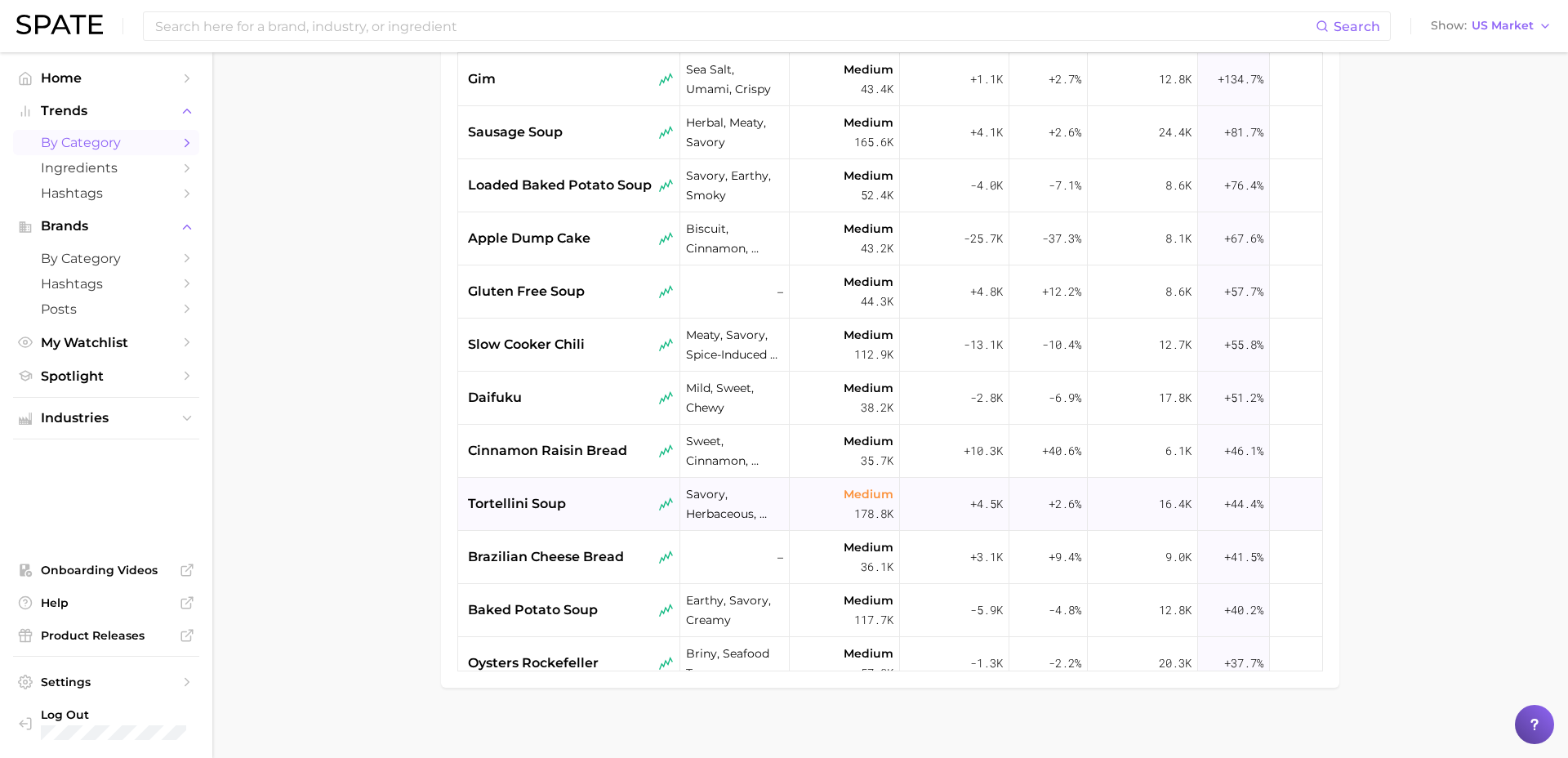
click at [606, 516] on div "tortellini soup" at bounding box center [570, 504] width 223 height 53
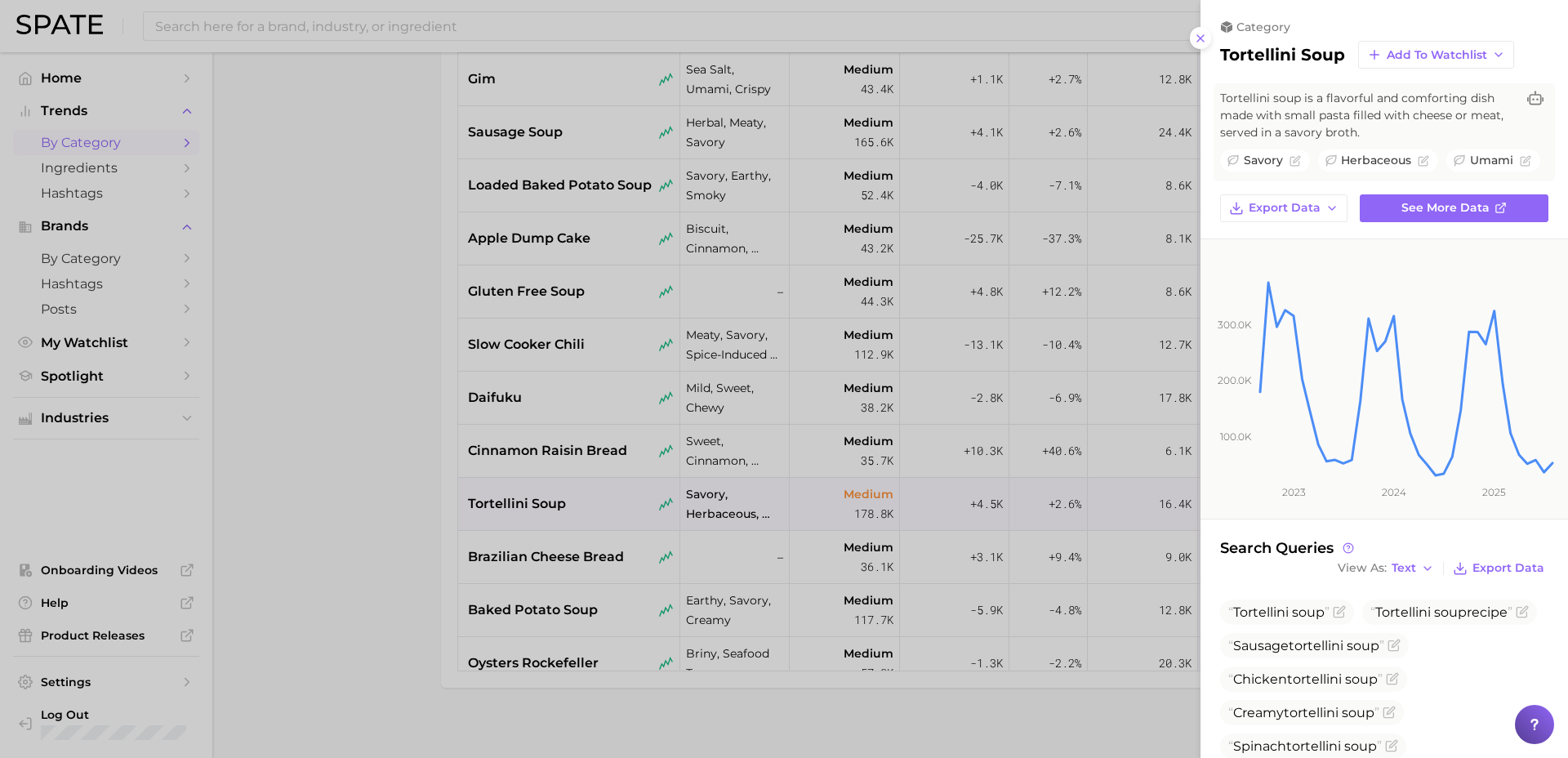
click at [566, 619] on div at bounding box center [784, 379] width 1568 height 758
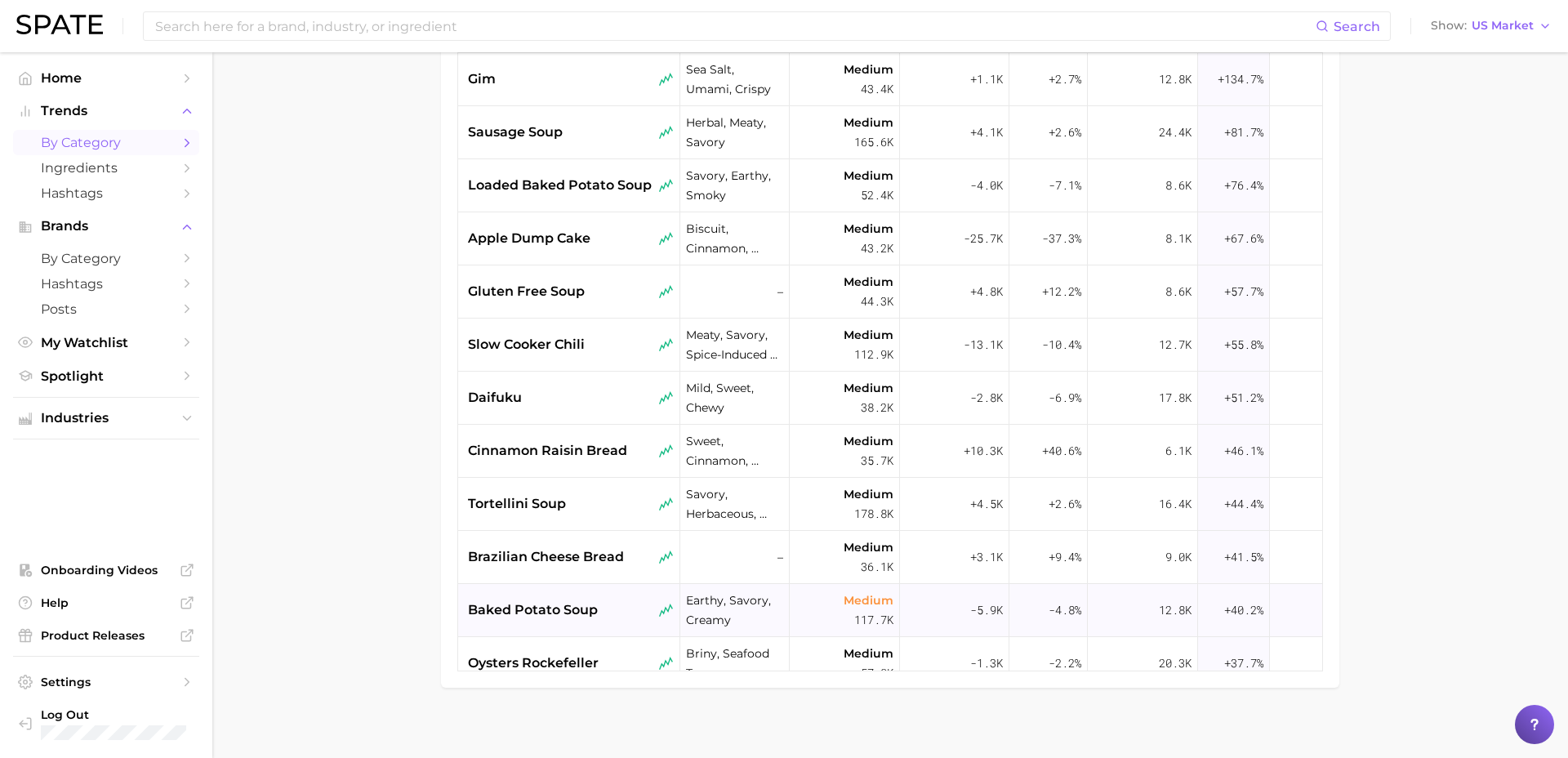
click at [600, 616] on div "baked potato soup" at bounding box center [571, 610] width 206 height 19
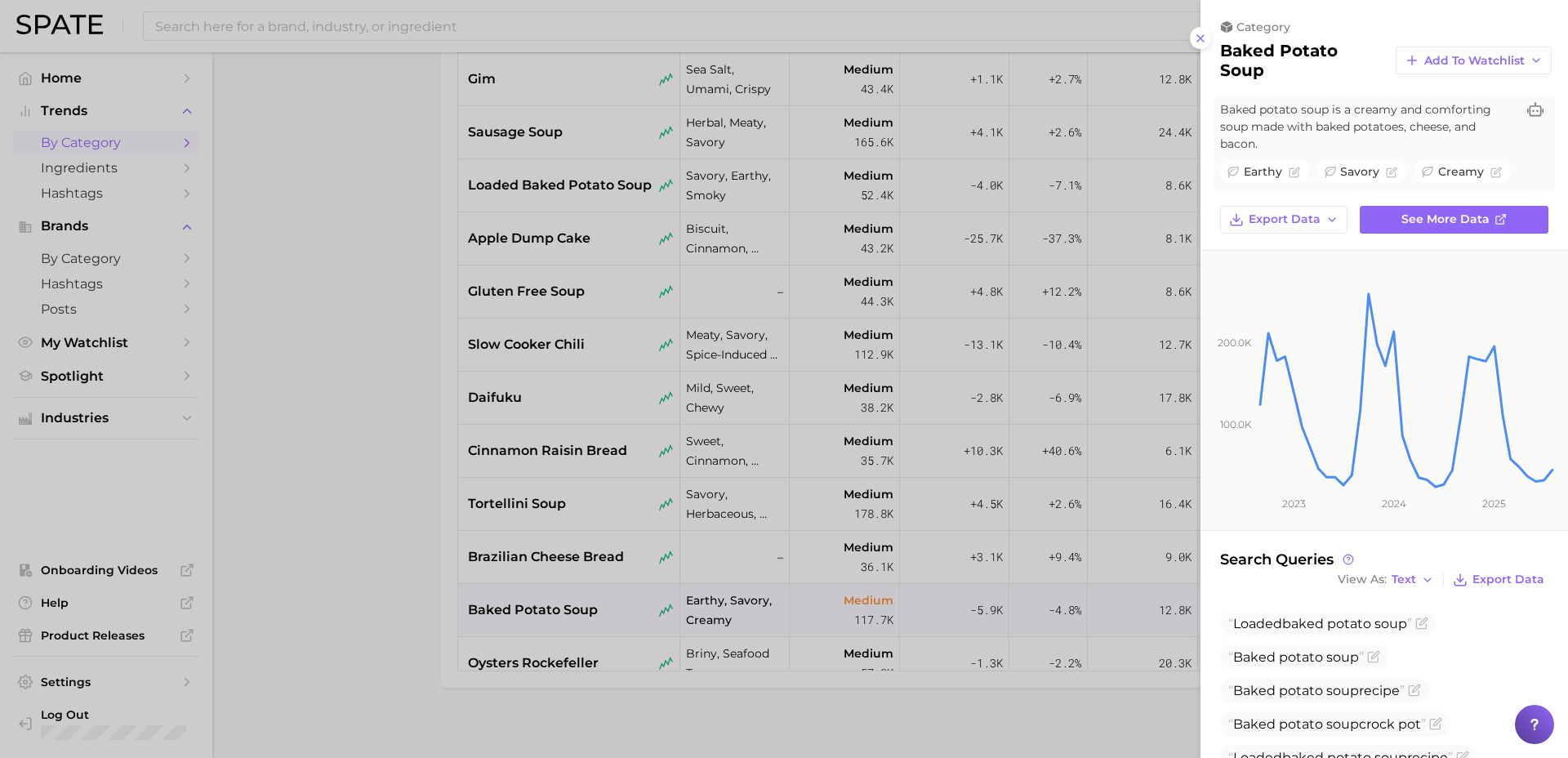
click at [543, 568] on div at bounding box center [784, 379] width 1568 height 758
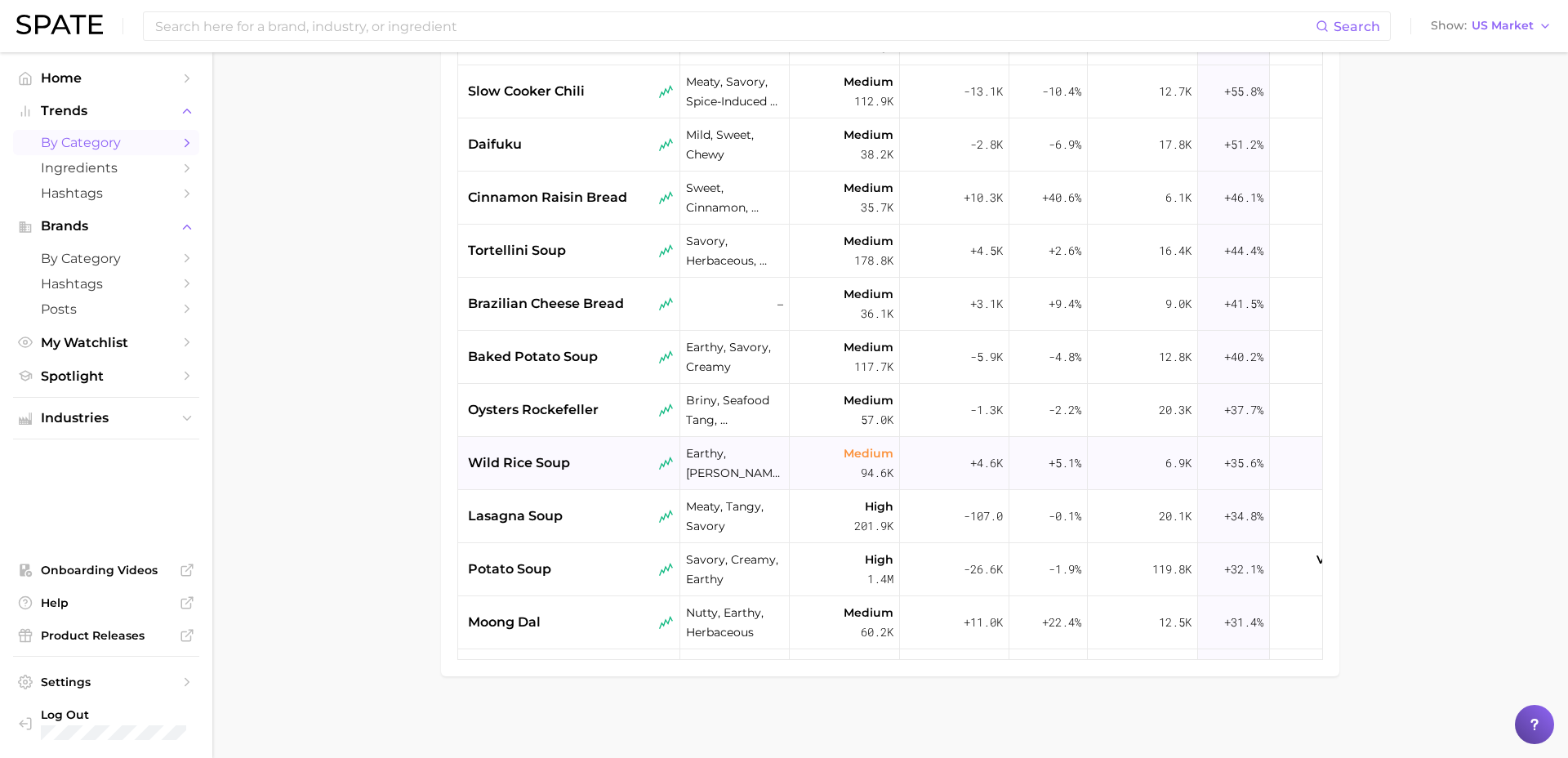
scroll to position [246, 0]
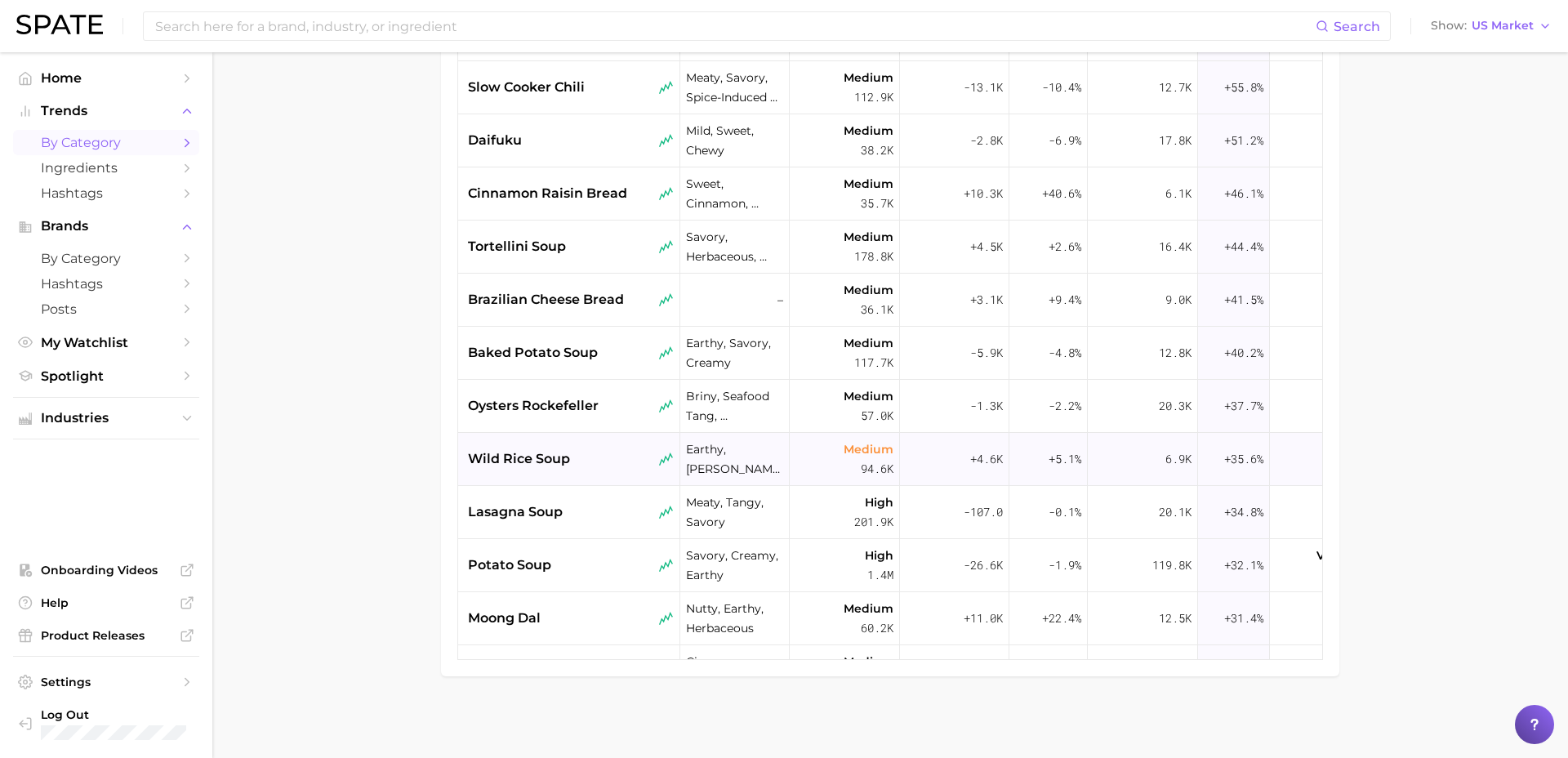
click at [576, 464] on div "wild rice soup" at bounding box center [571, 458] width 206 height 19
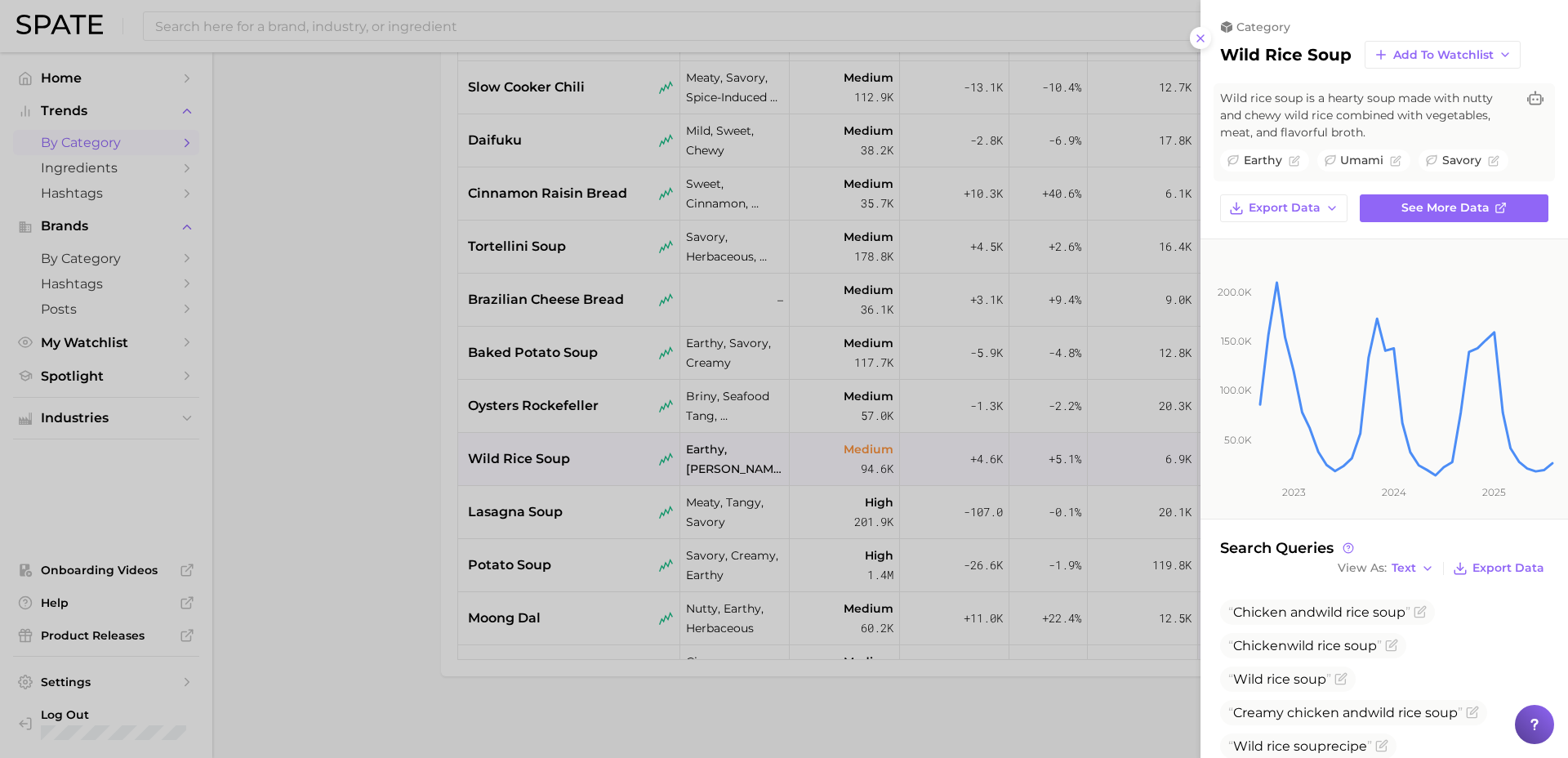
click at [554, 531] on div at bounding box center [784, 379] width 1568 height 758
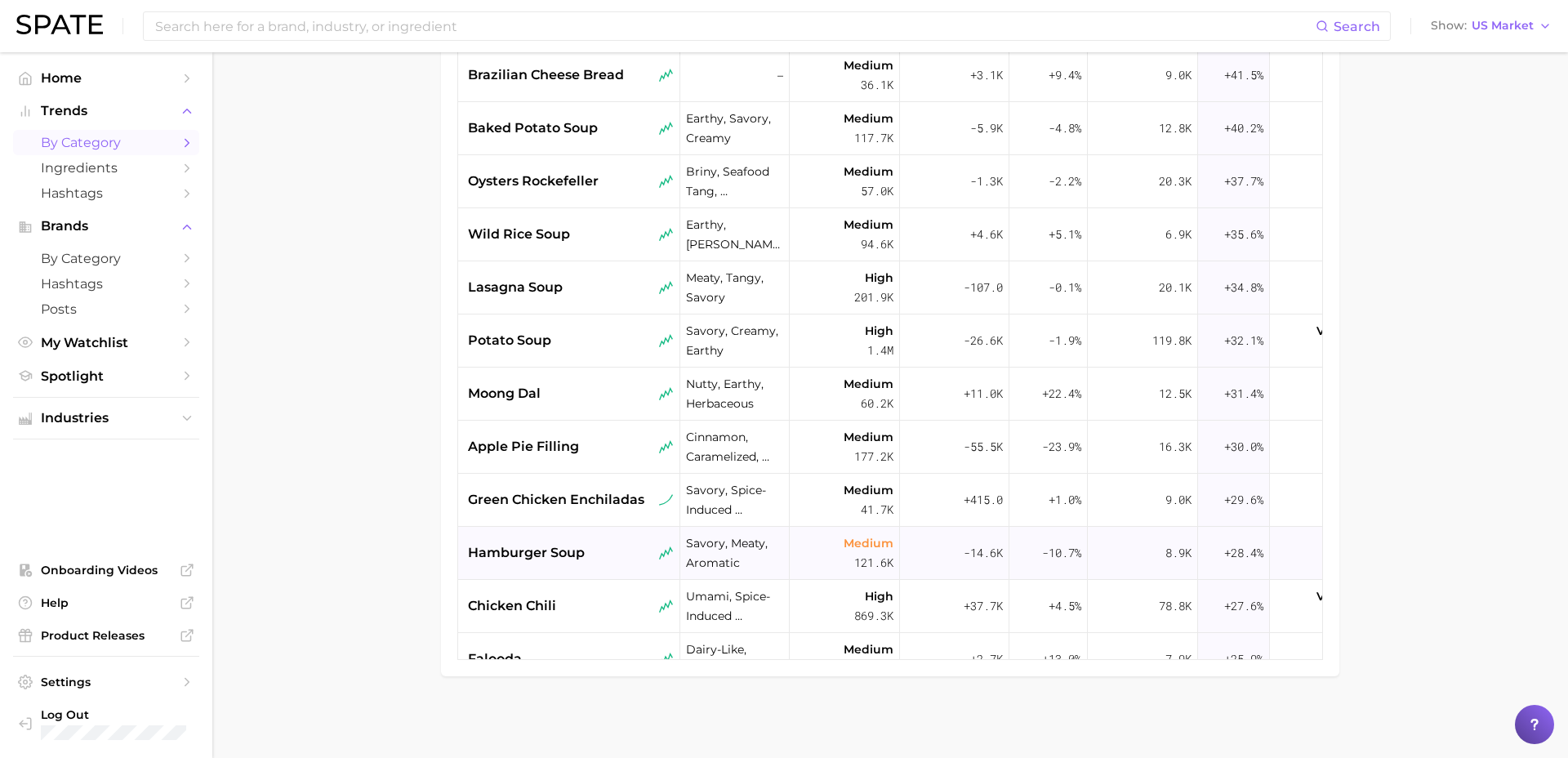
scroll to position [475, 0]
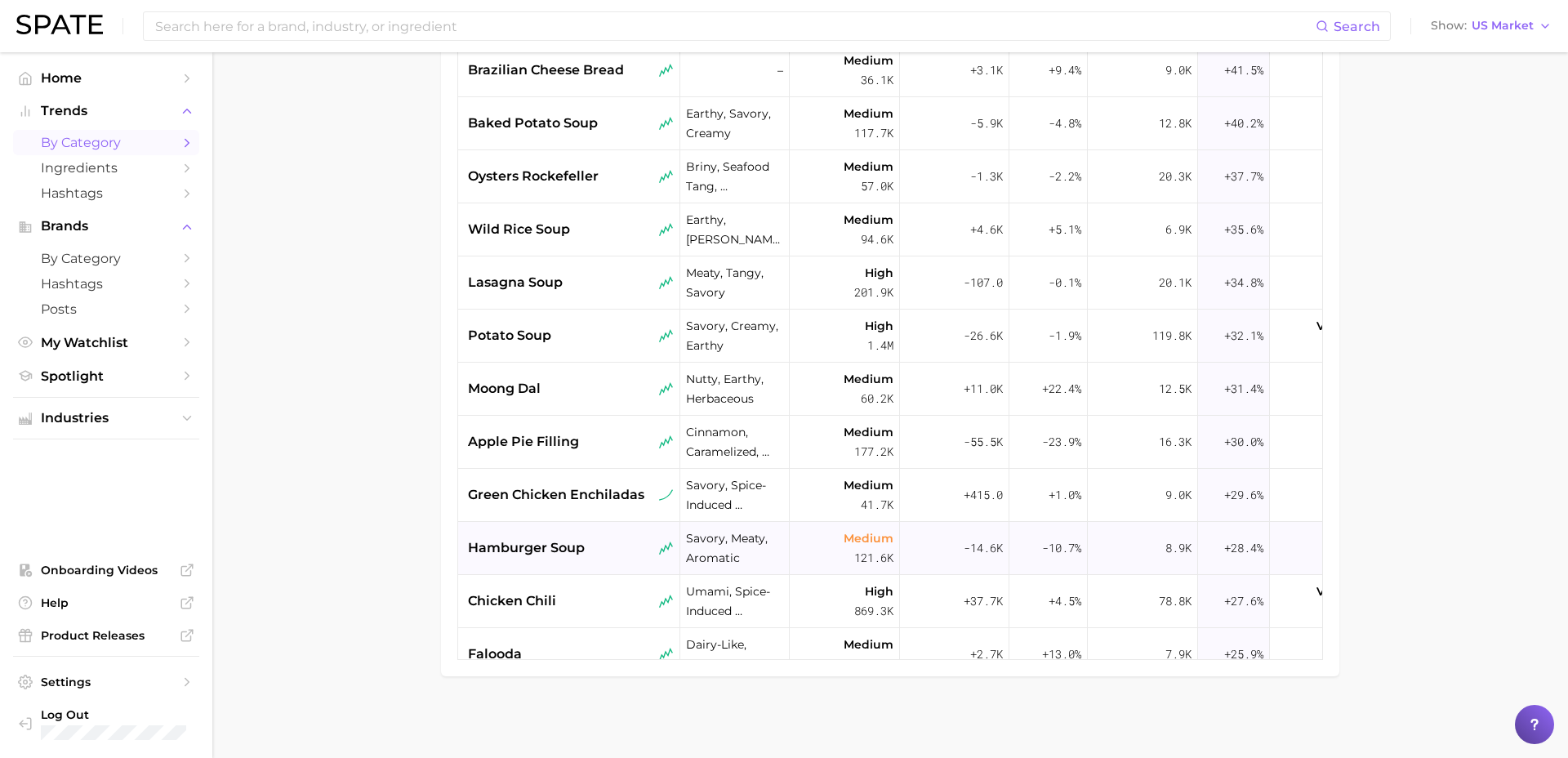
click at [598, 545] on div "hamburger soup" at bounding box center [571, 547] width 206 height 19
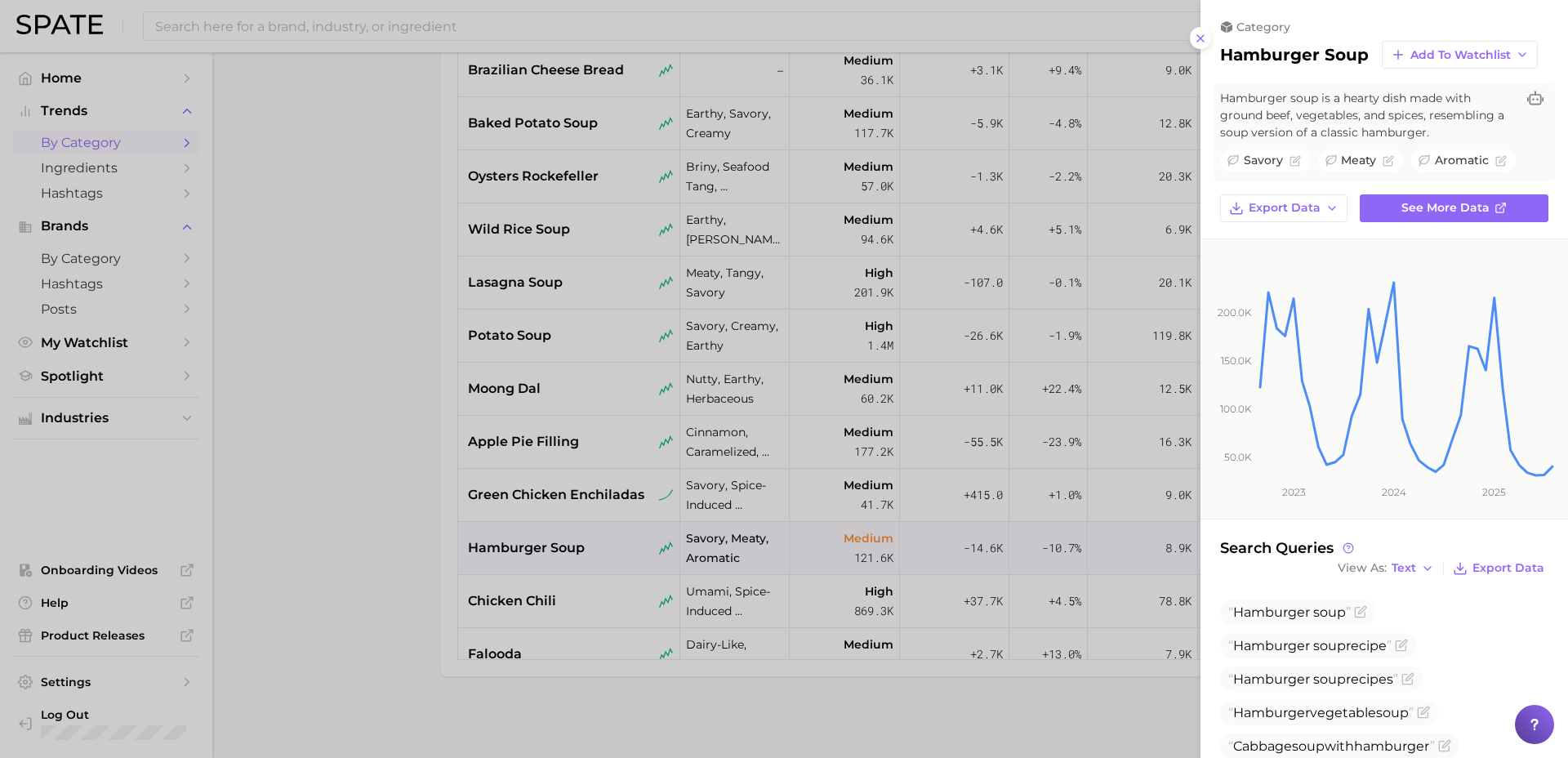
click at [541, 346] on div at bounding box center [784, 379] width 1568 height 758
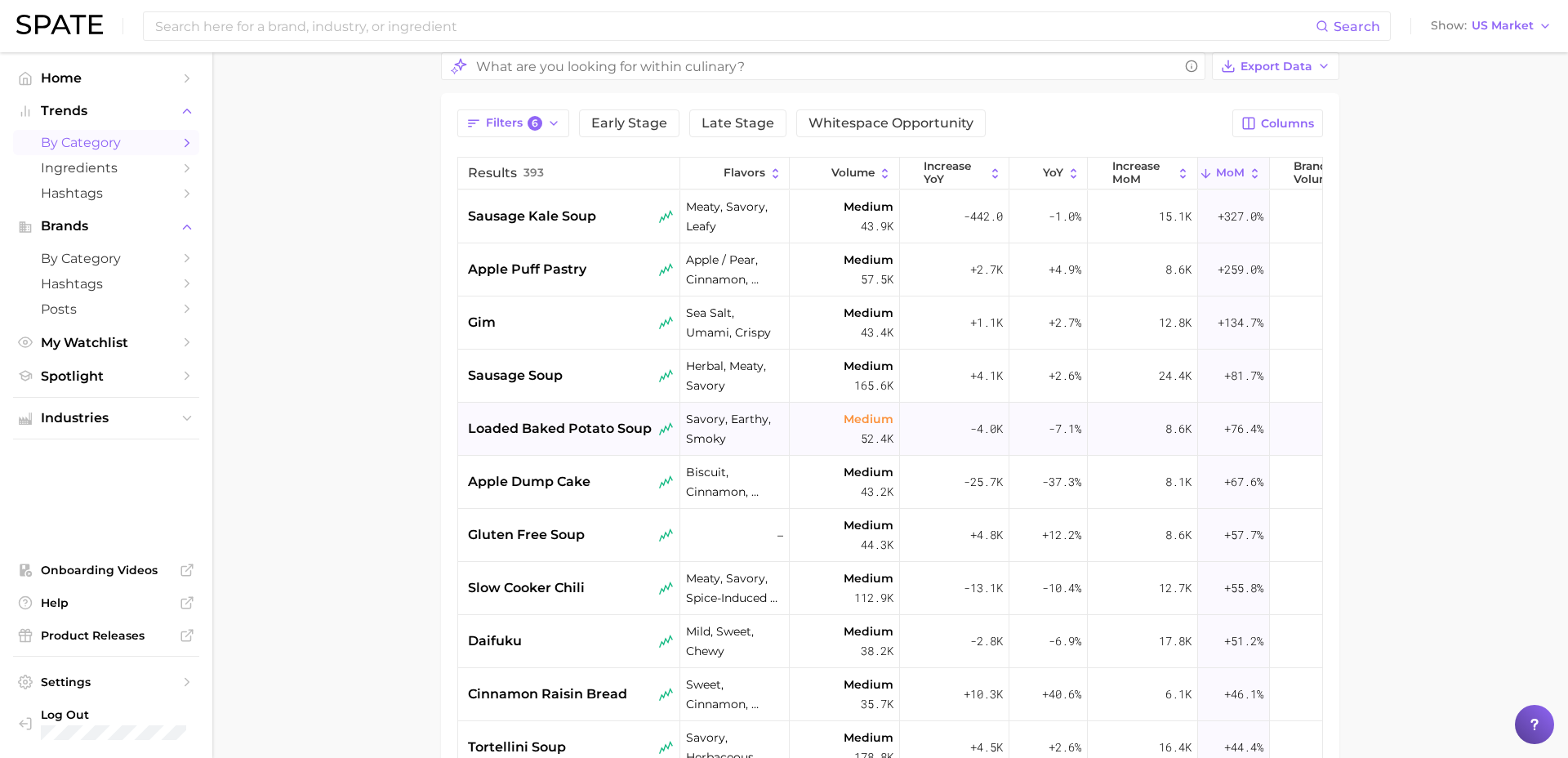
scroll to position [169, 0]
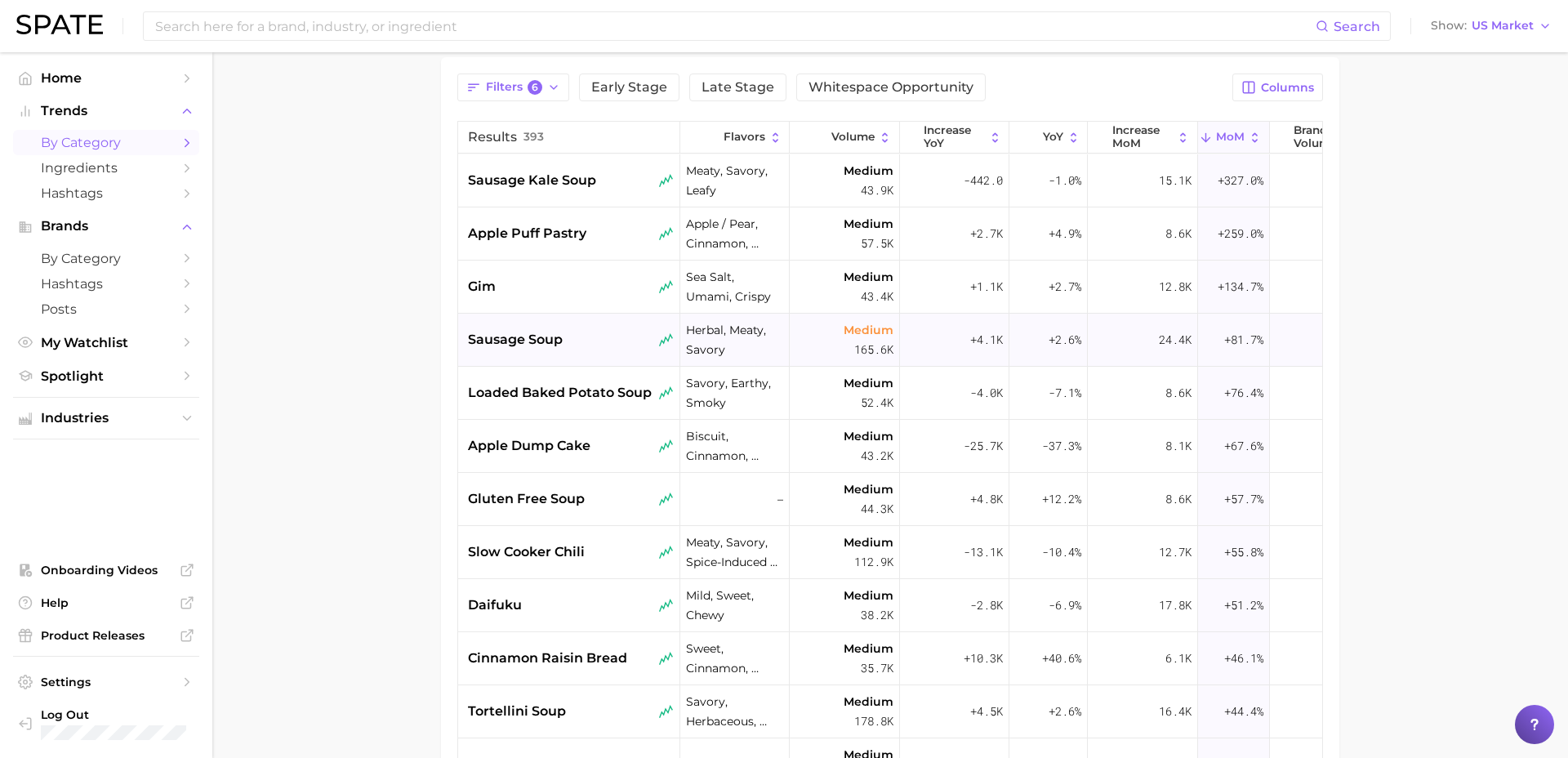
click at [541, 358] on div "sausage soup" at bounding box center [570, 340] width 223 height 53
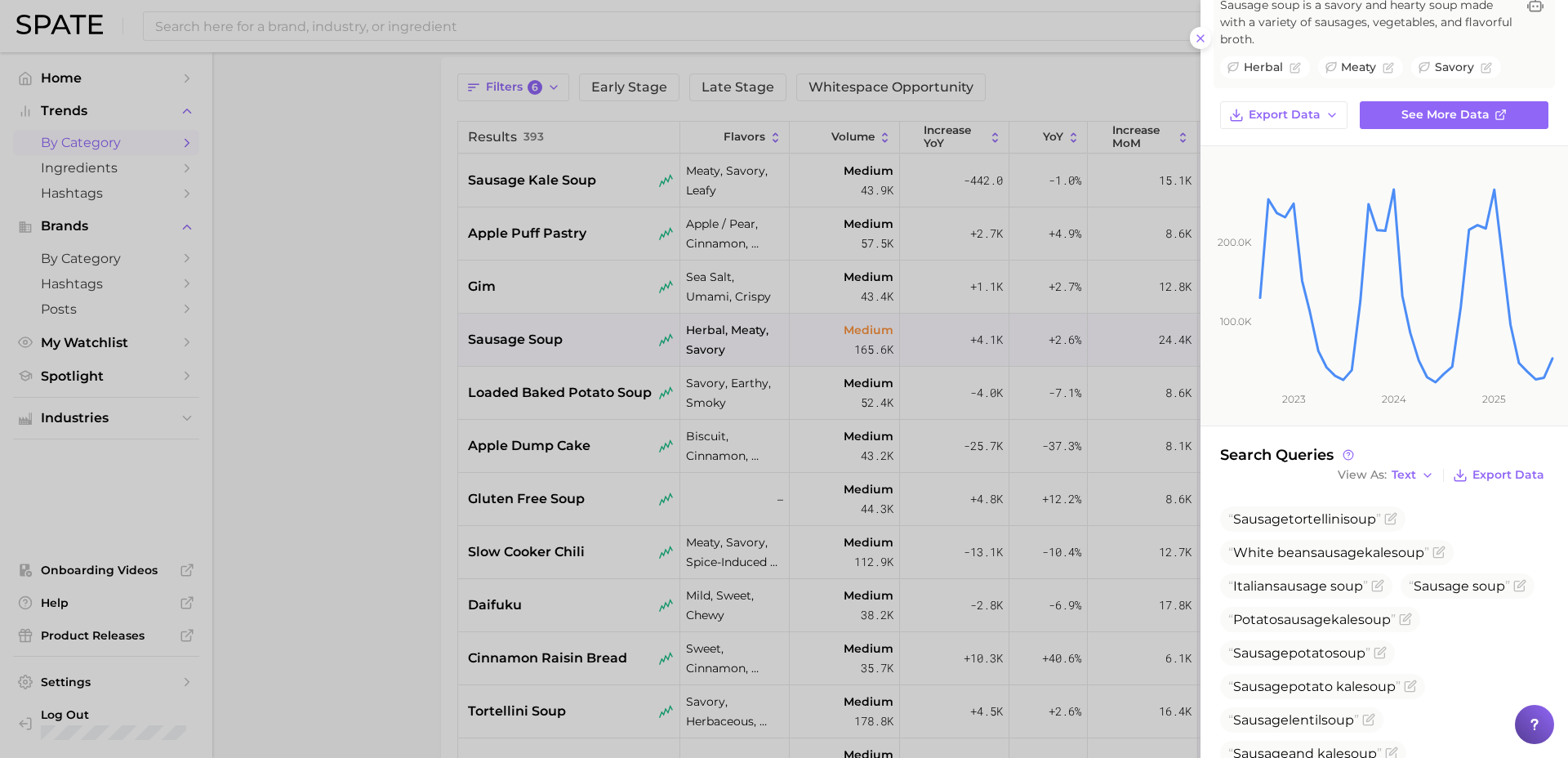
scroll to position [195, 0]
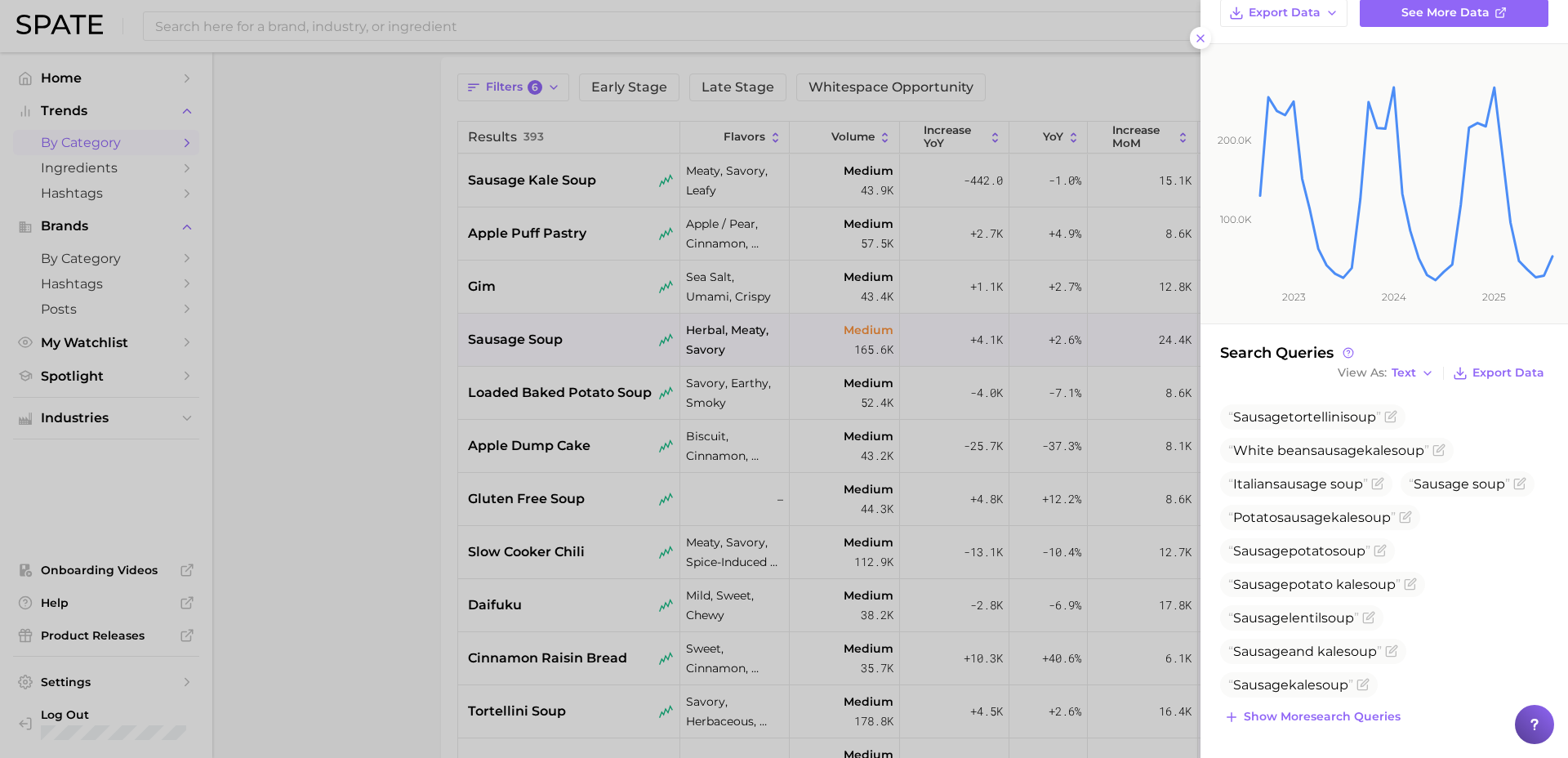
click at [573, 410] on div at bounding box center [784, 379] width 1568 height 758
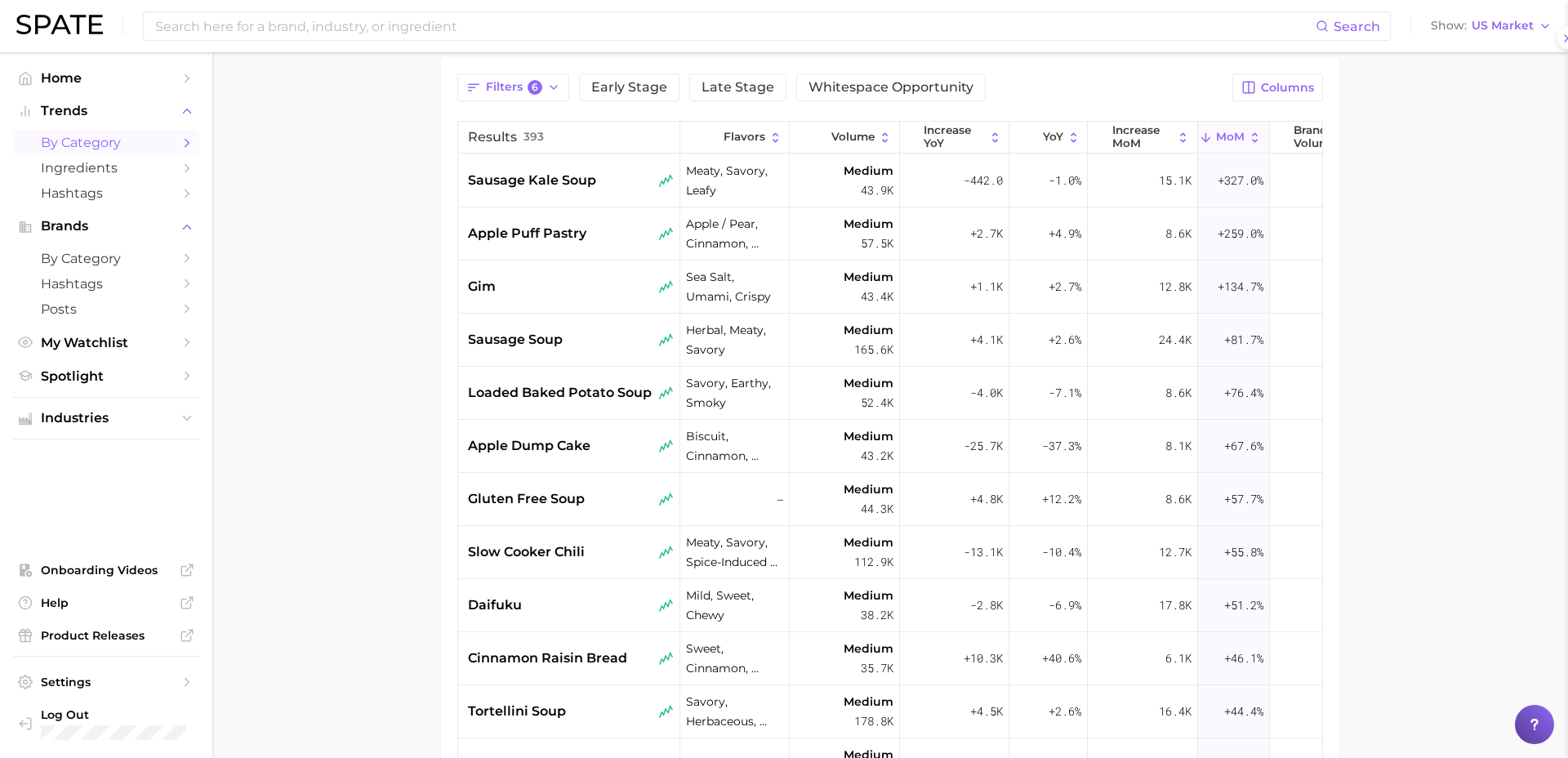
scroll to position [0, 0]
click at [607, 392] on span "loaded baked potato soup" at bounding box center [560, 392] width 184 height 19
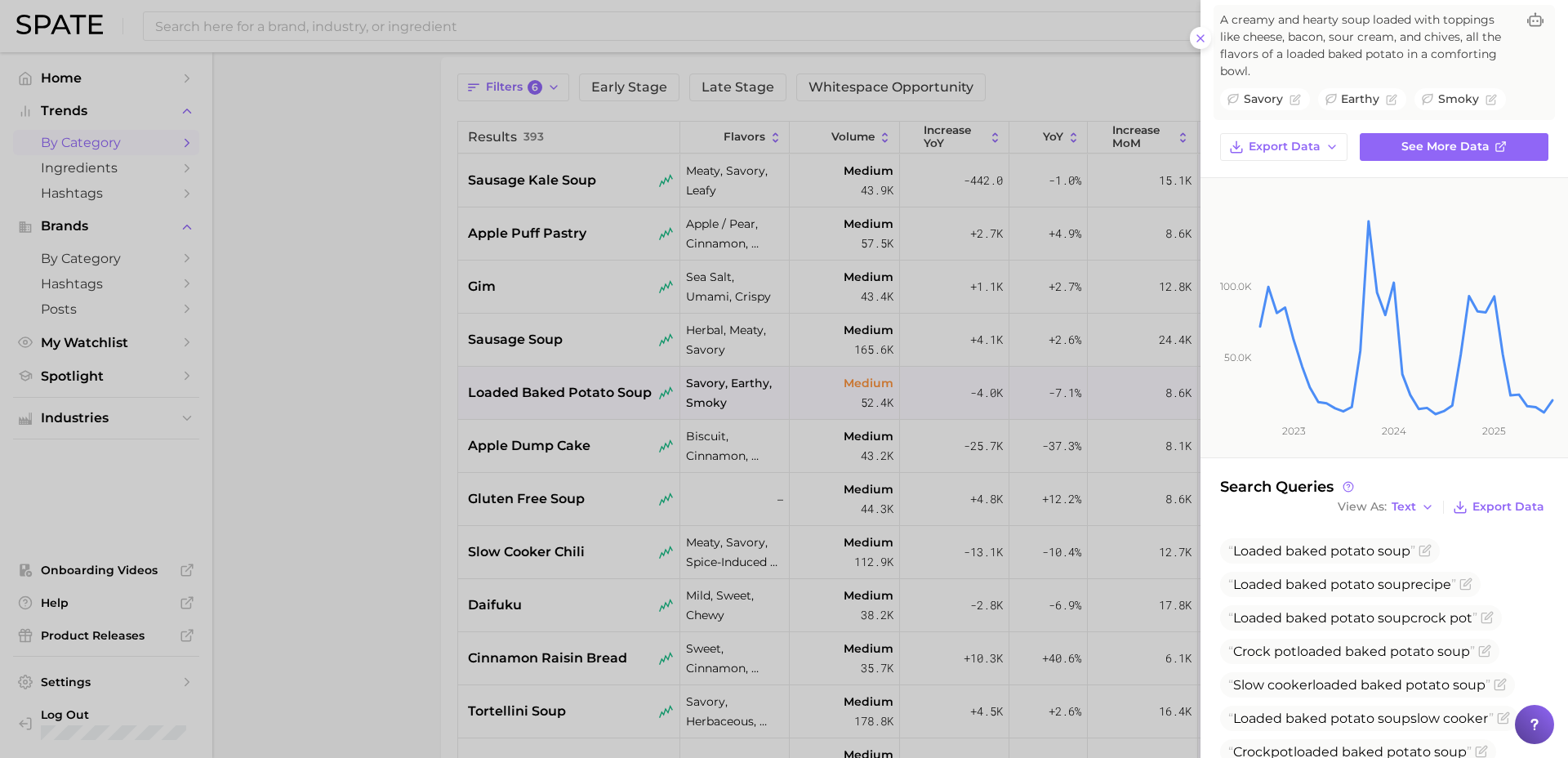
scroll to position [95, 0]
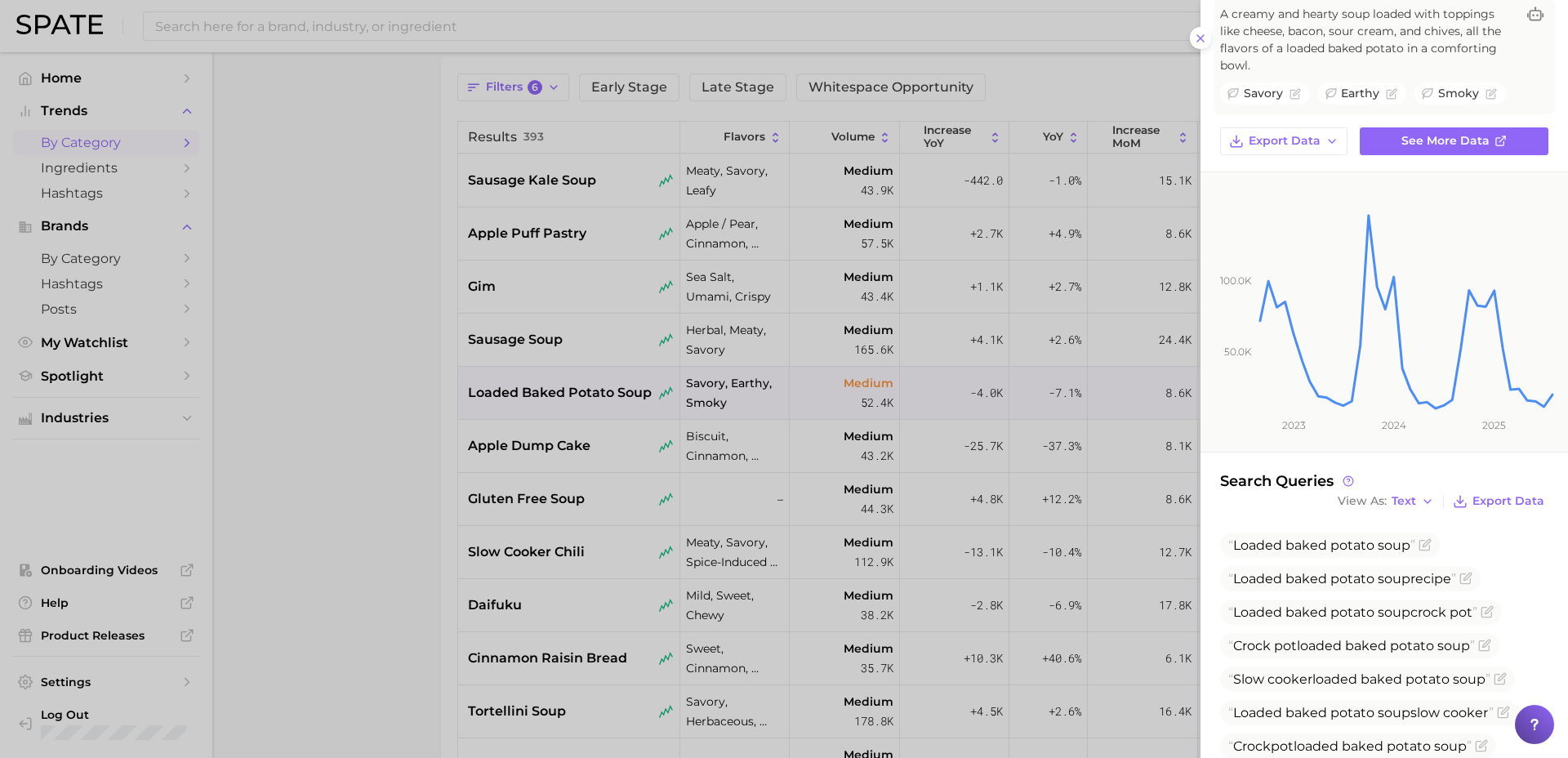
click at [538, 526] on div at bounding box center [784, 379] width 1568 height 758
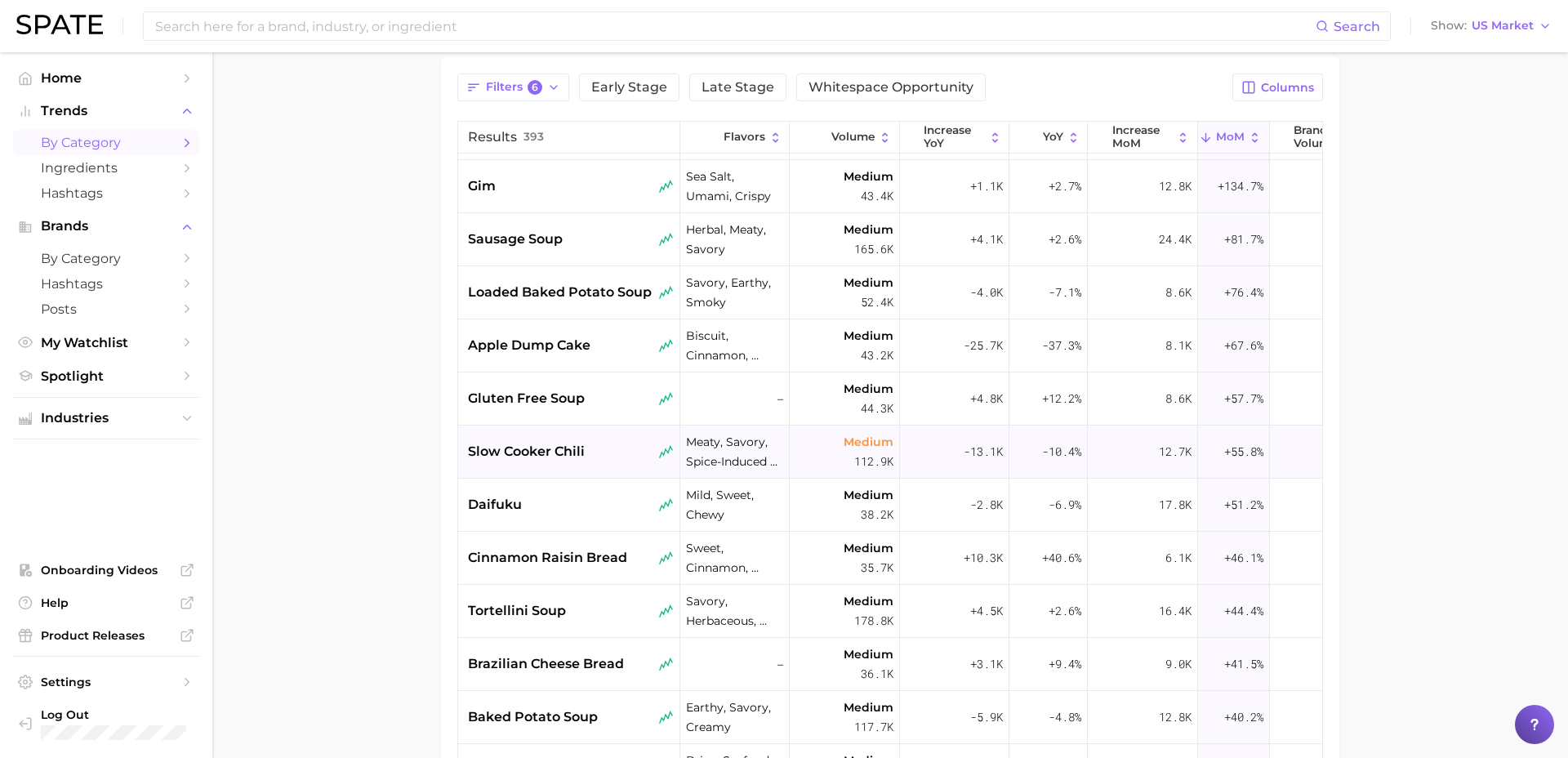
scroll to position [143, 0]
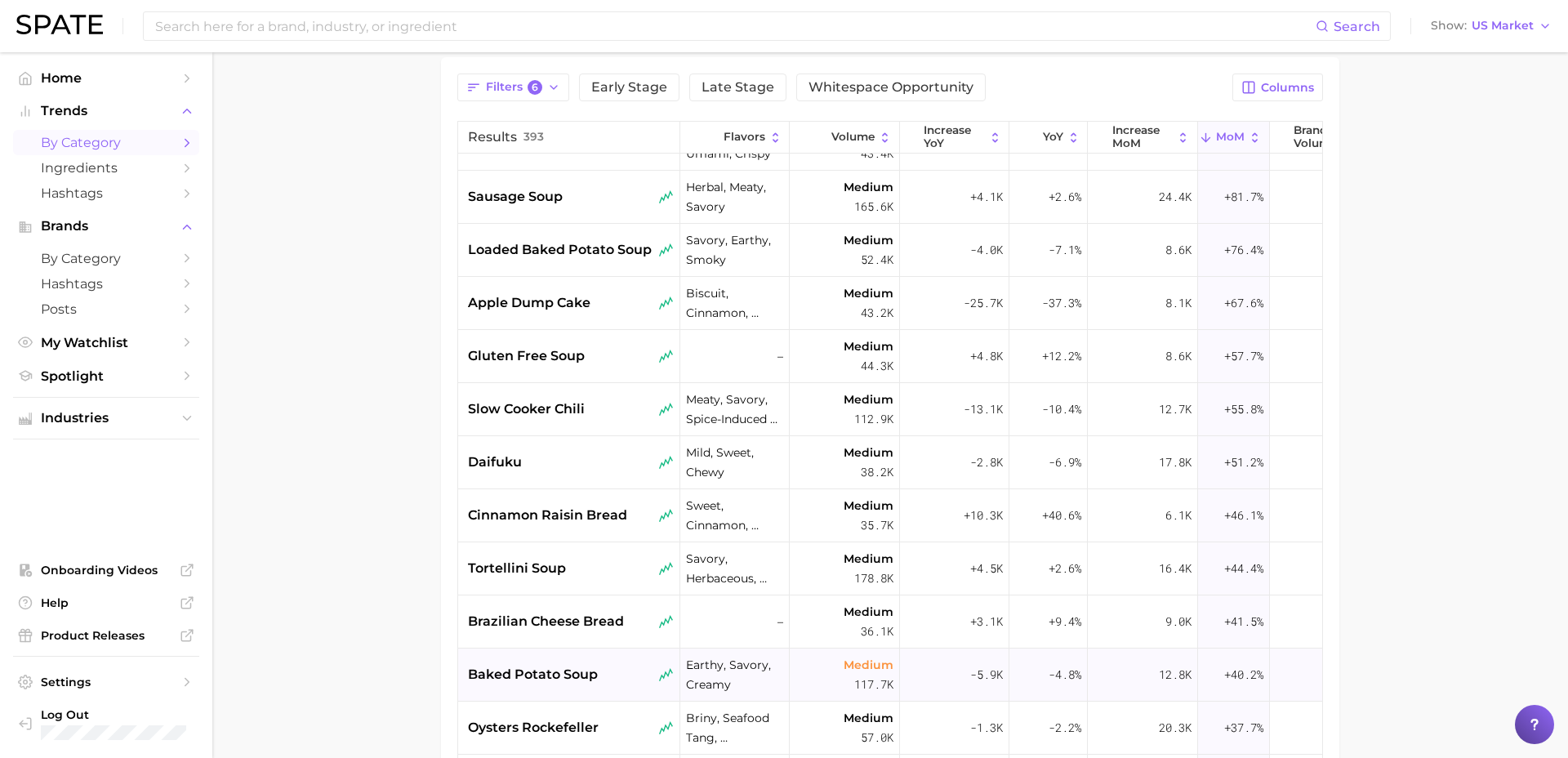
click at [578, 684] on span "baked potato soup" at bounding box center [532, 674] width 130 height 19
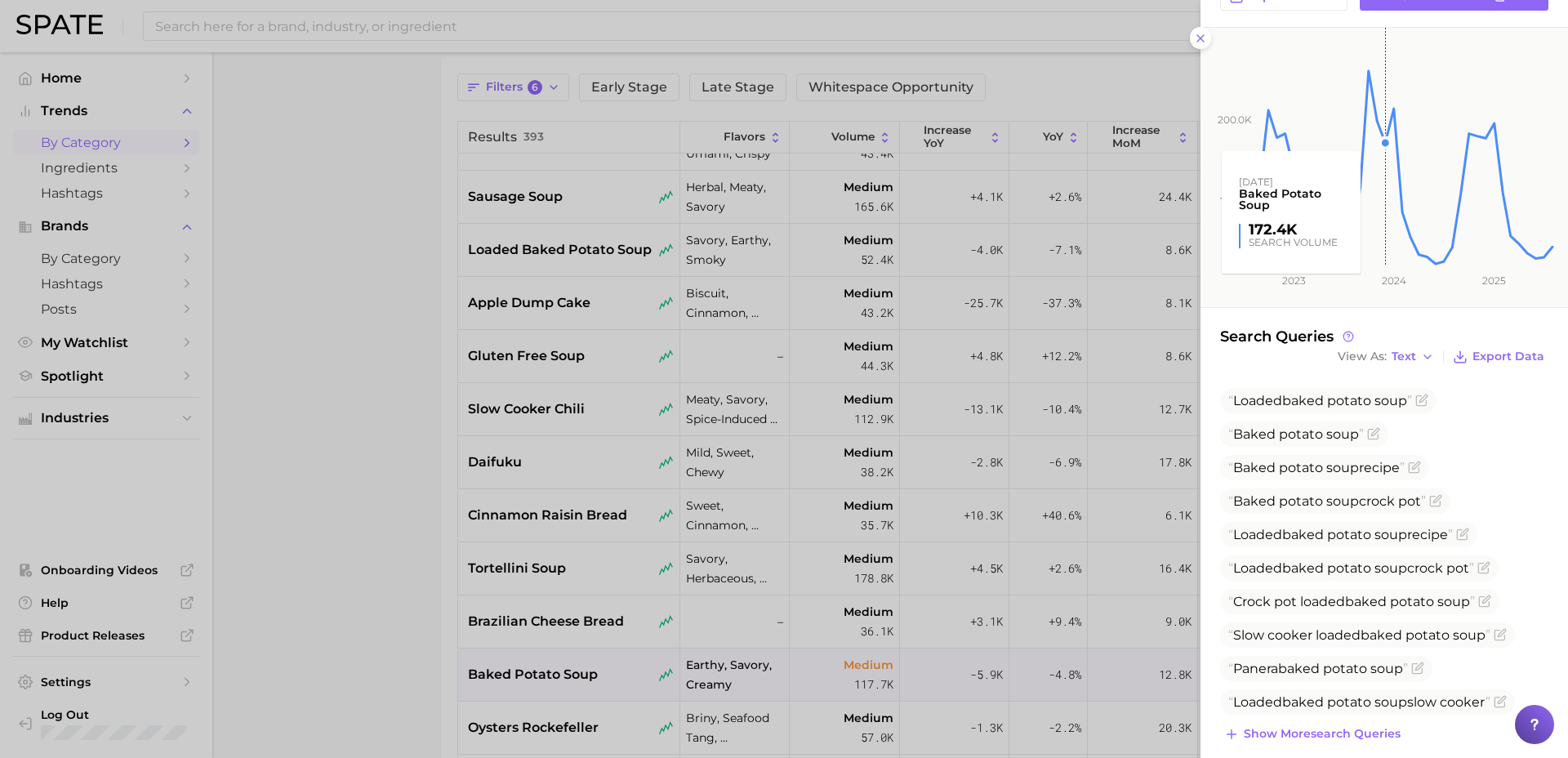
scroll to position [240, 0]
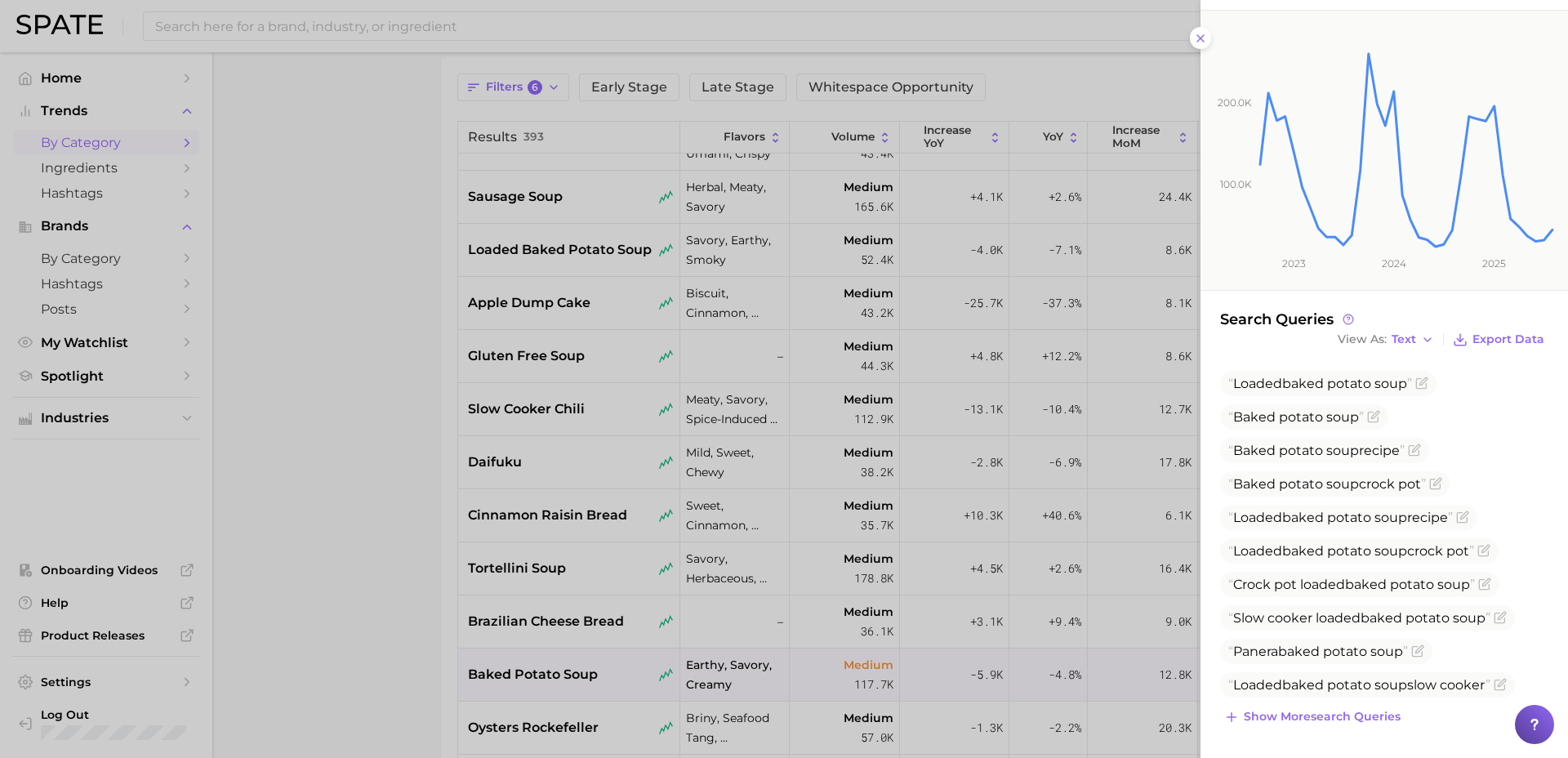
click at [404, 474] on div at bounding box center [784, 379] width 1568 height 758
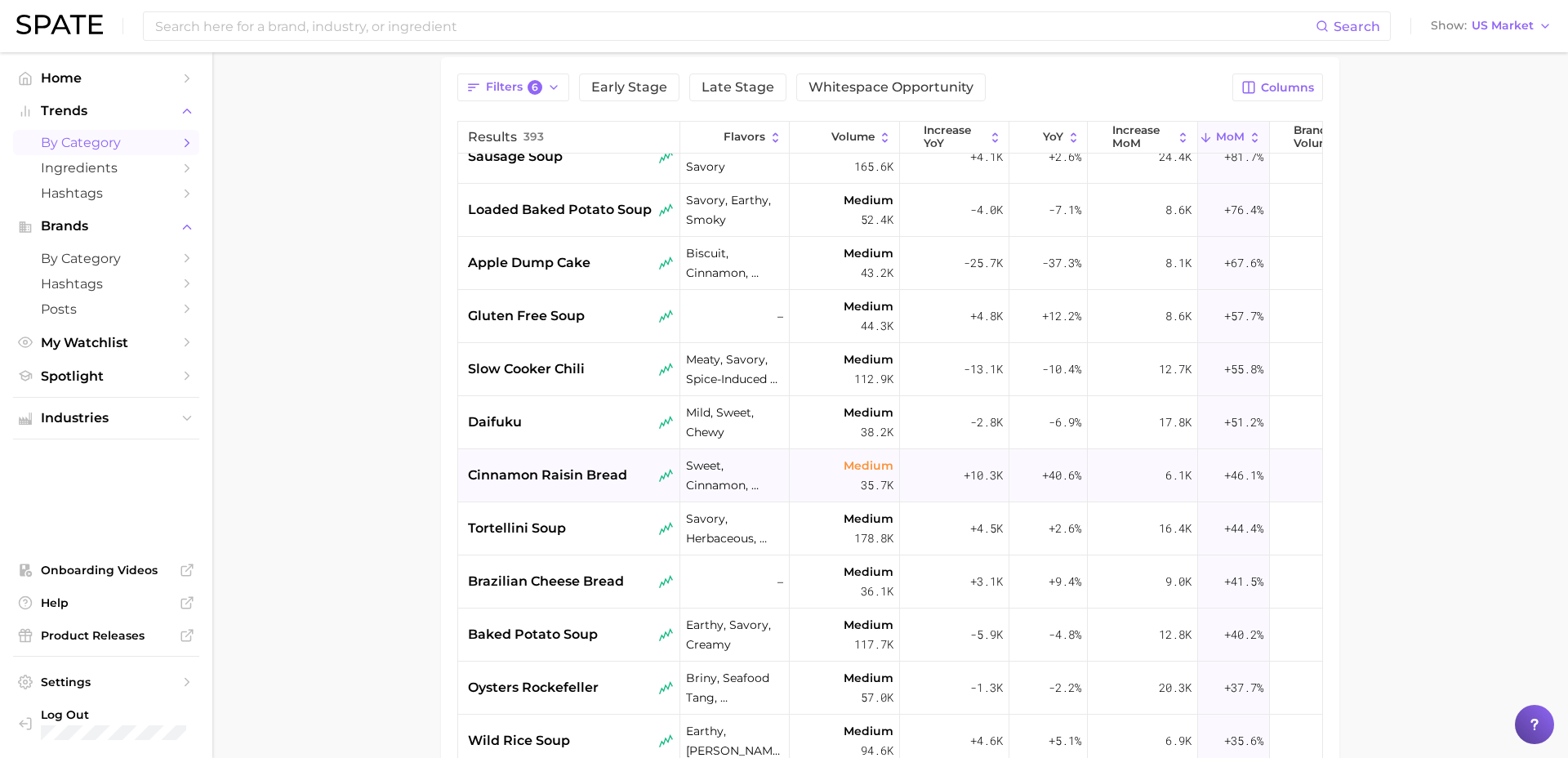
scroll to position [196, 0]
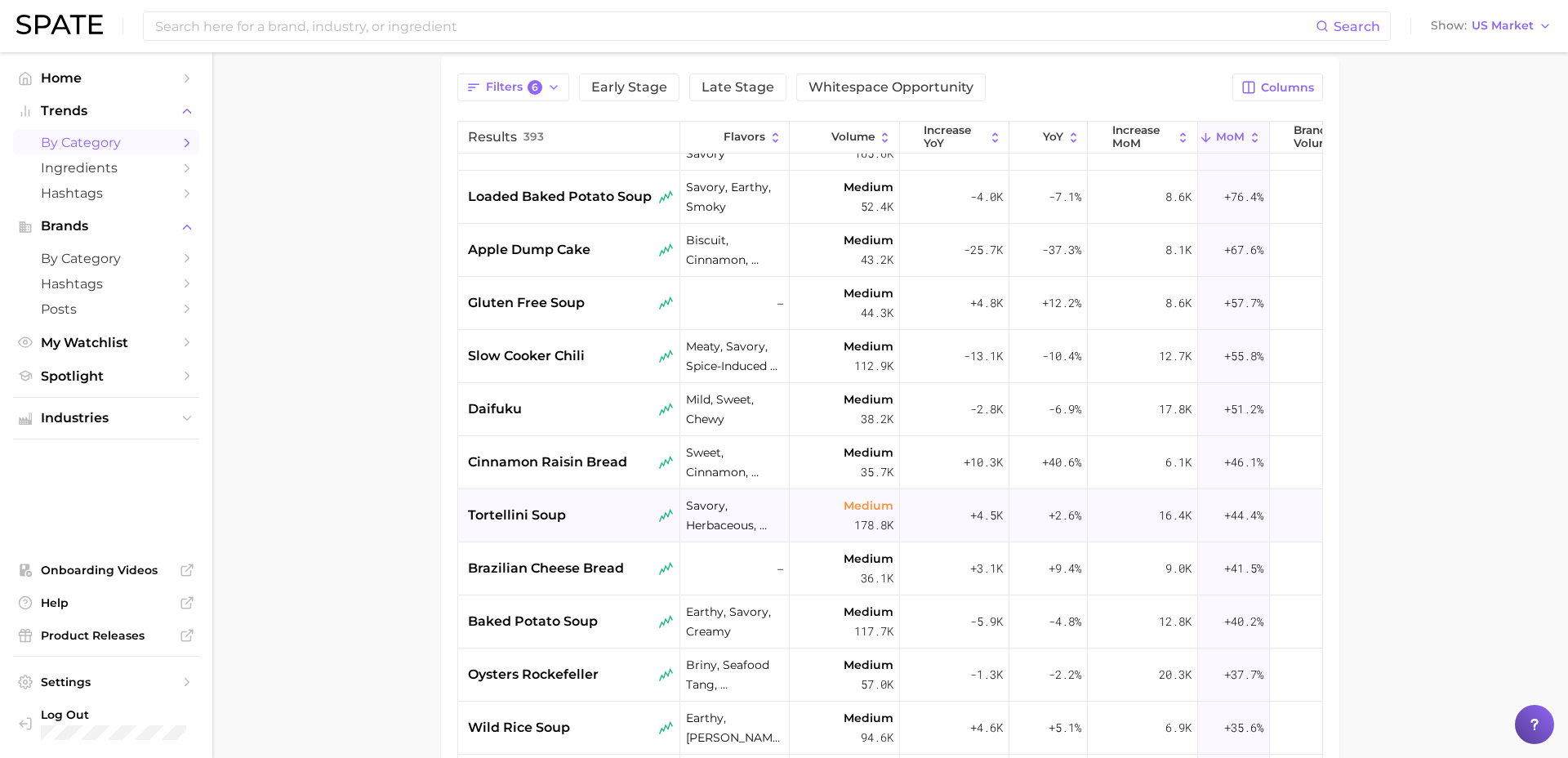
click at [564, 513] on span "tortellini soup" at bounding box center [516, 515] width 98 height 19
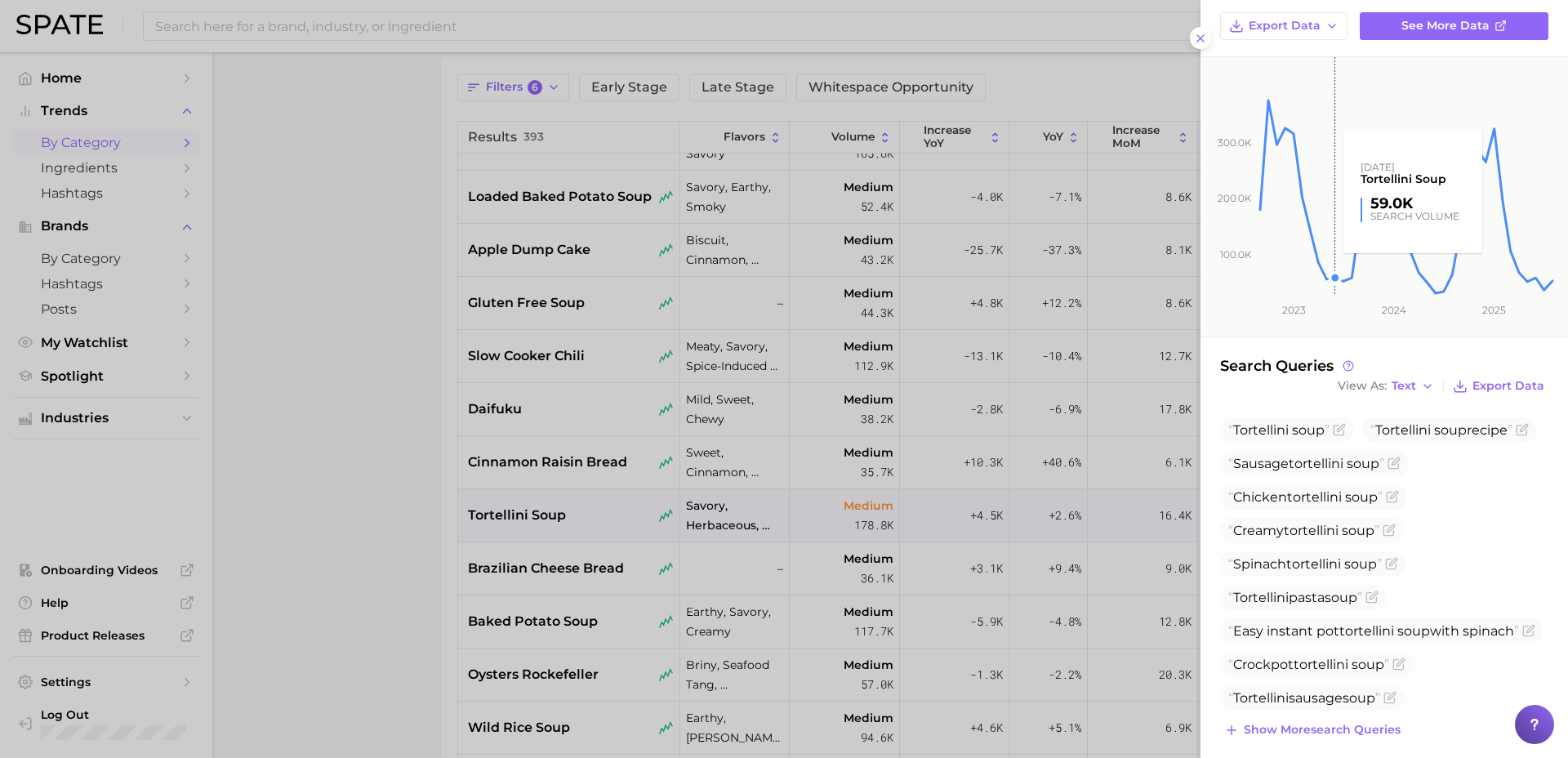
scroll to position [195, 0]
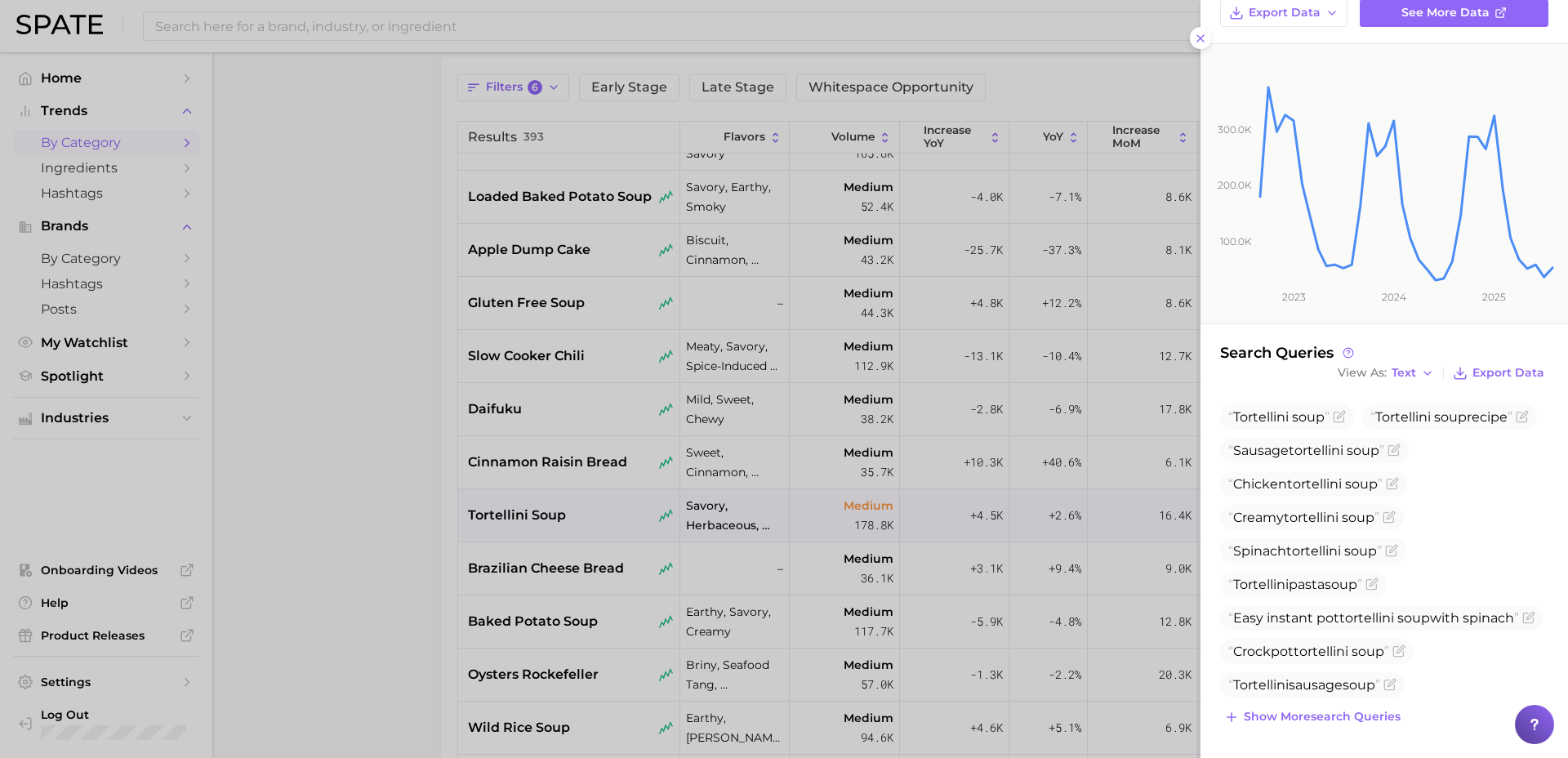
click at [586, 540] on div at bounding box center [784, 379] width 1568 height 758
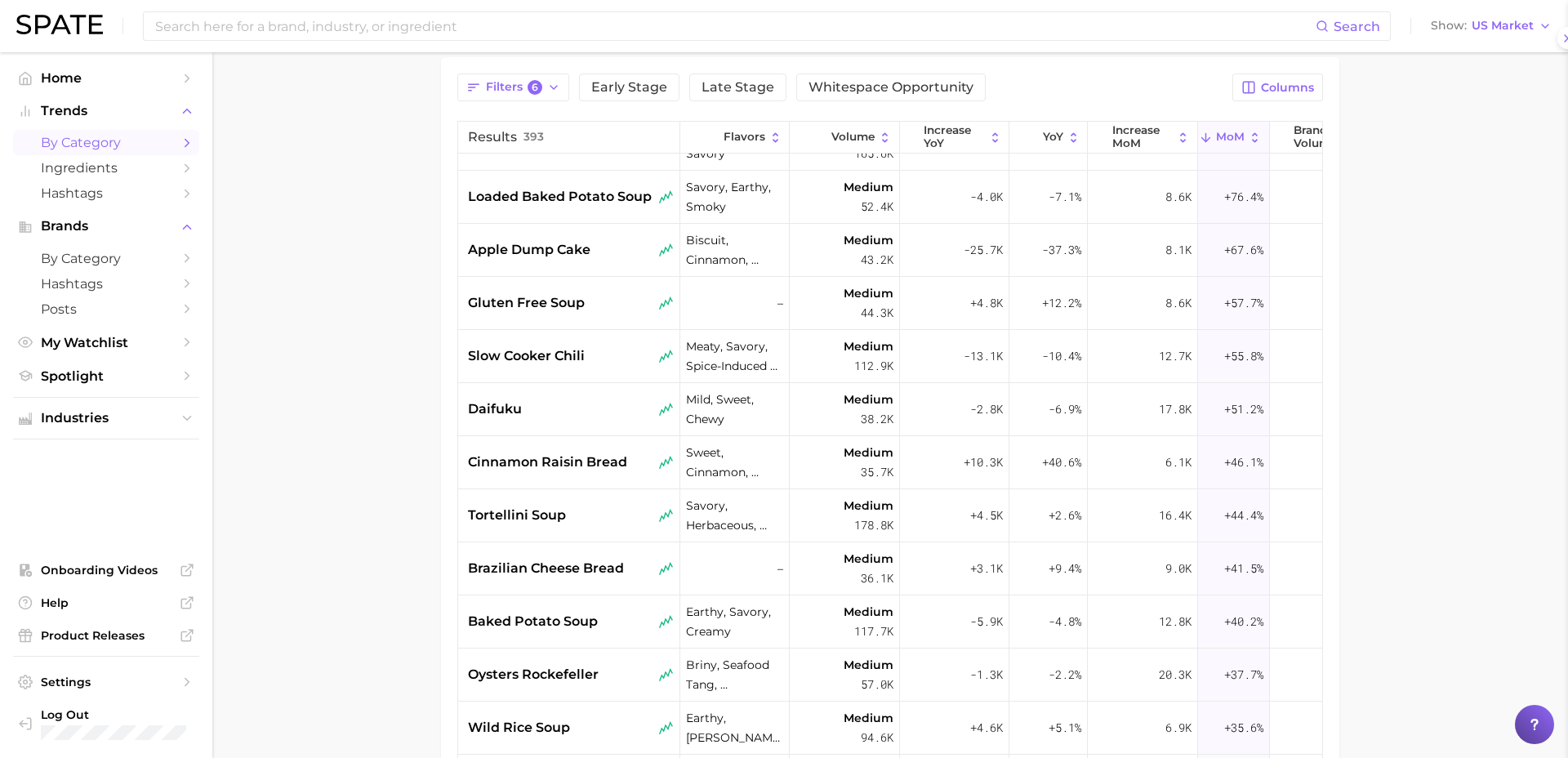
scroll to position [0, 0]
click at [581, 725] on div "wild rice soup" at bounding box center [571, 727] width 206 height 19
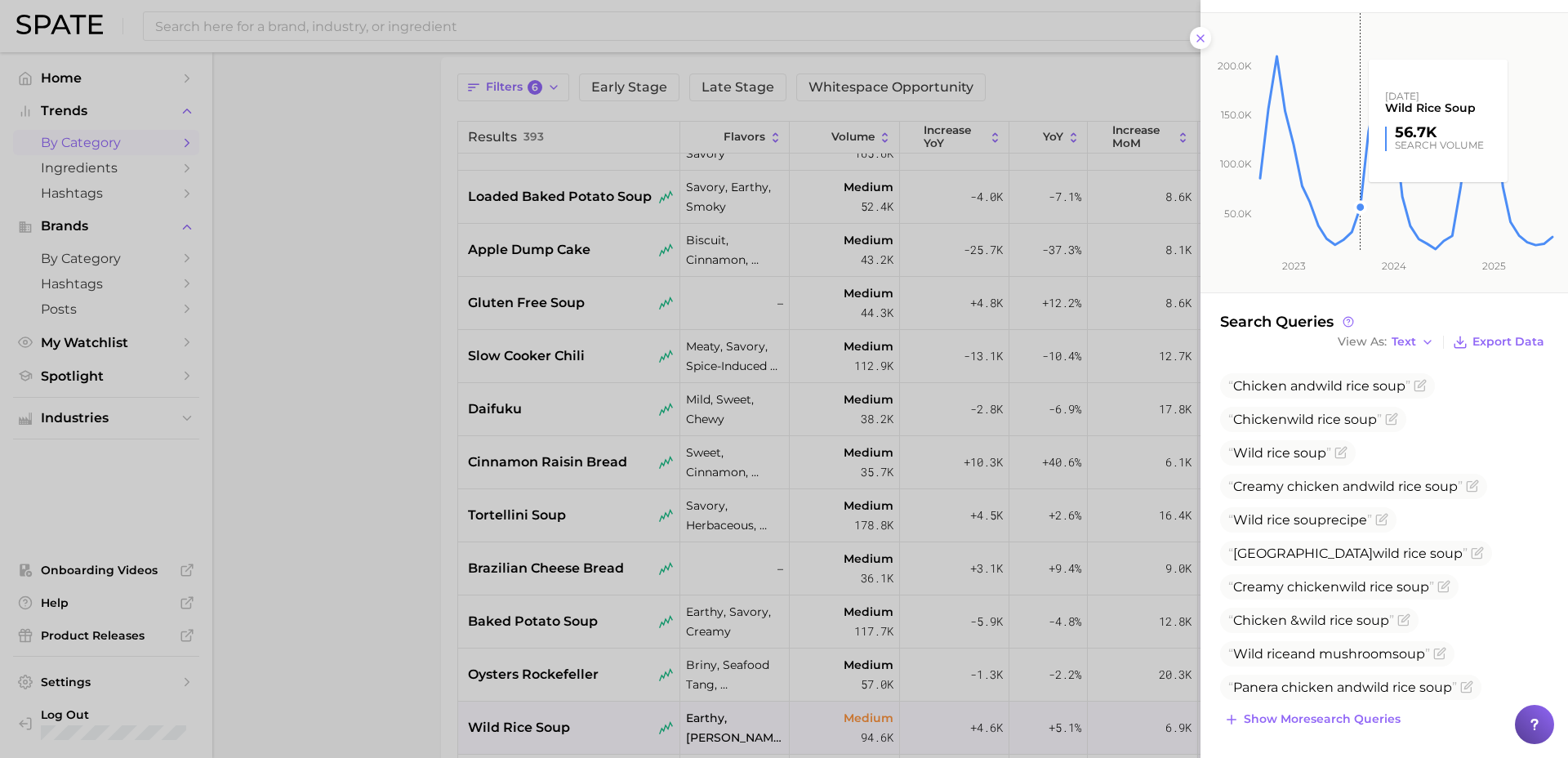
scroll to position [228, 0]
click at [593, 579] on div at bounding box center [784, 379] width 1568 height 758
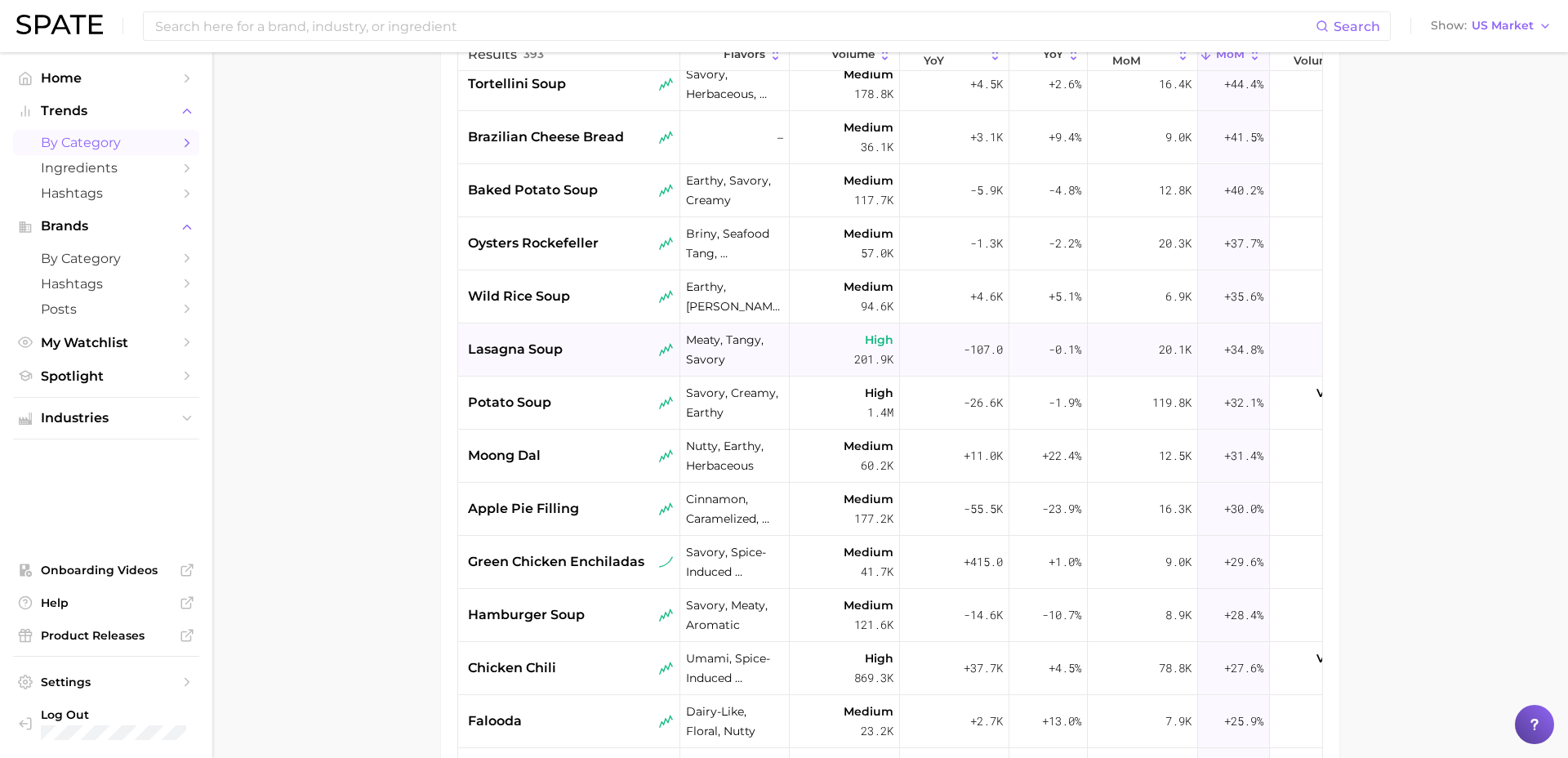
scroll to position [552, 0]
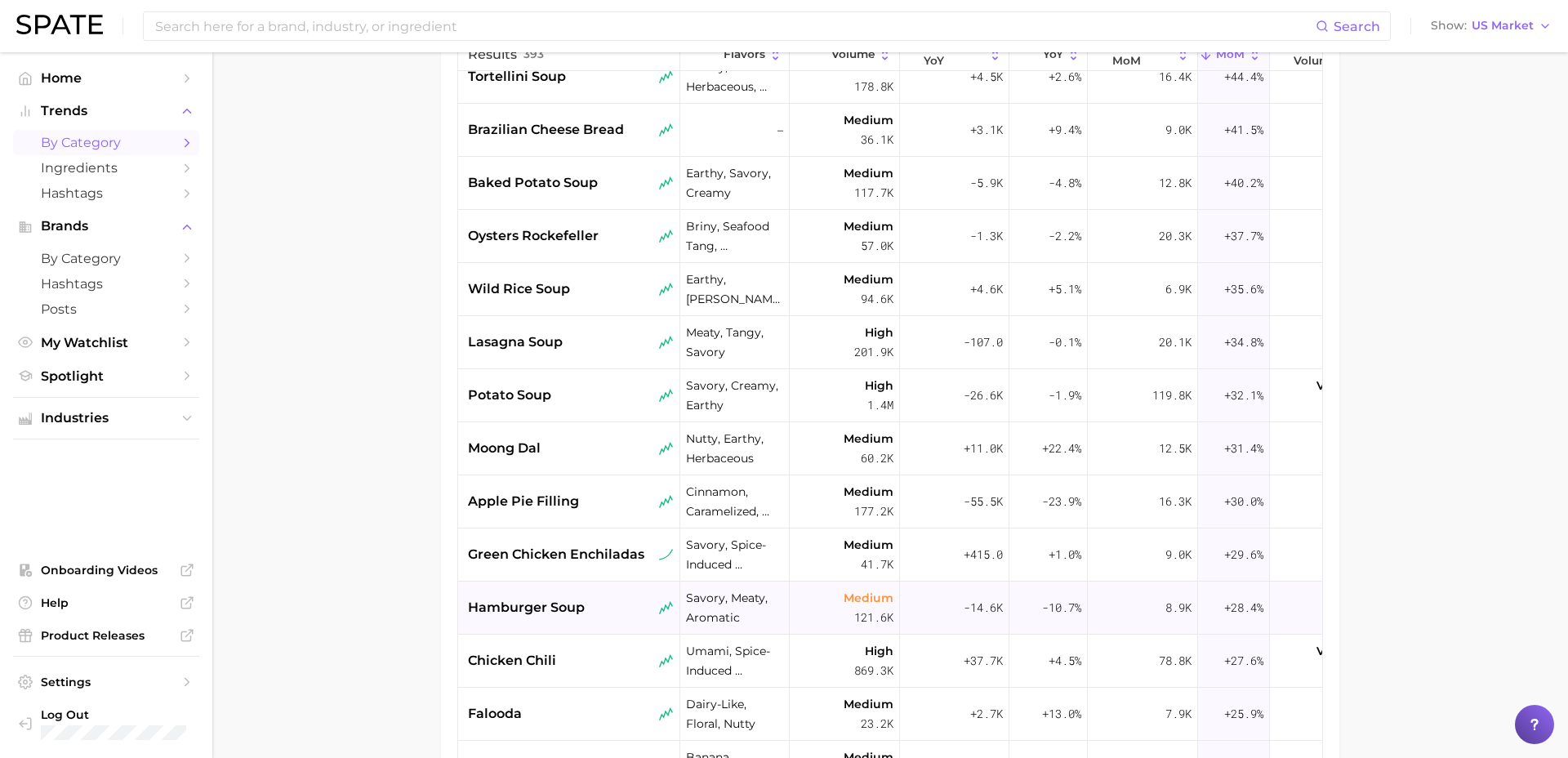
click at [583, 603] on span "hamburger soup" at bounding box center [526, 607] width 117 height 19
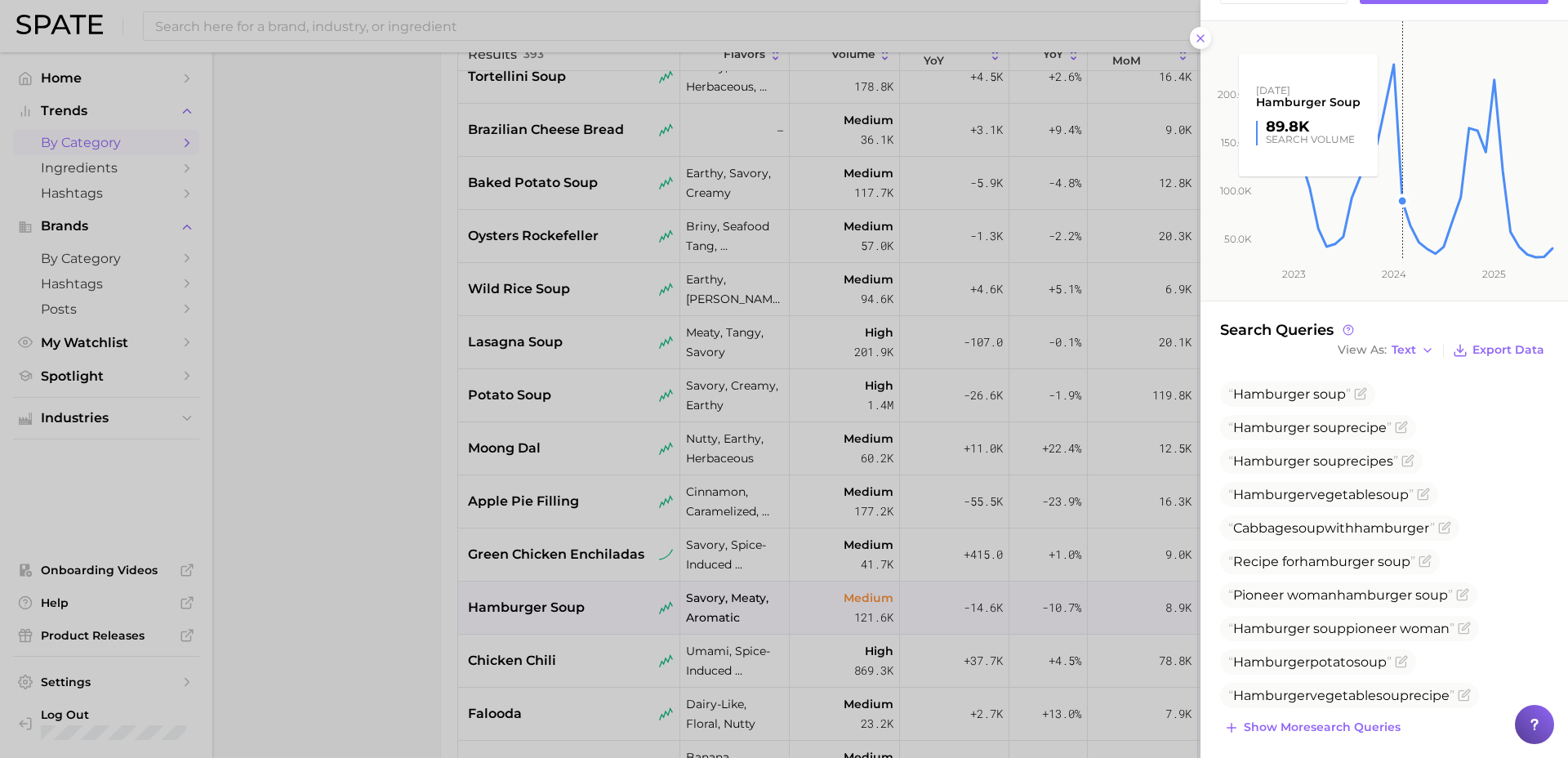
scroll to position [228, 0]
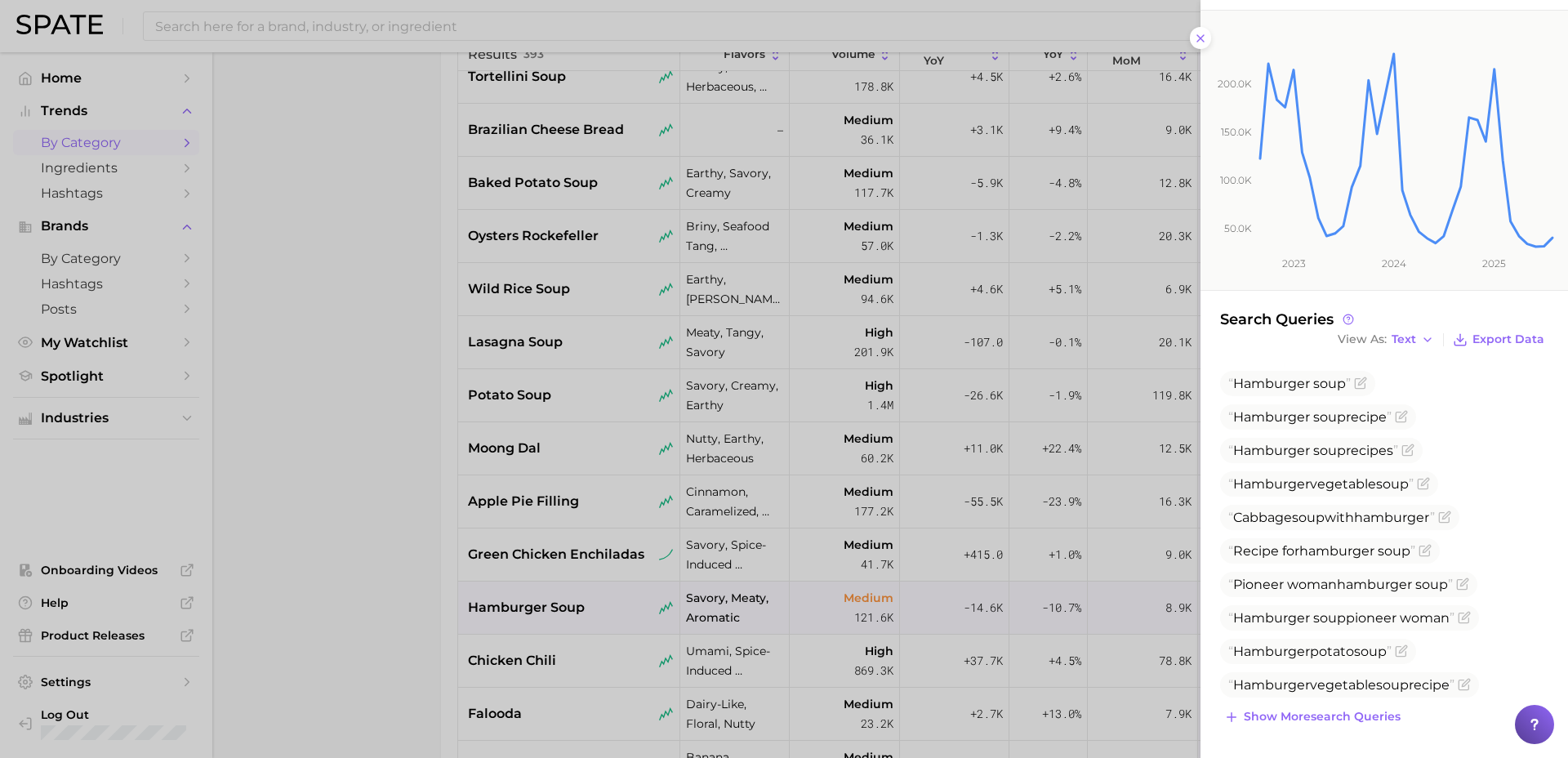
click at [443, 615] on div at bounding box center [784, 379] width 1568 height 758
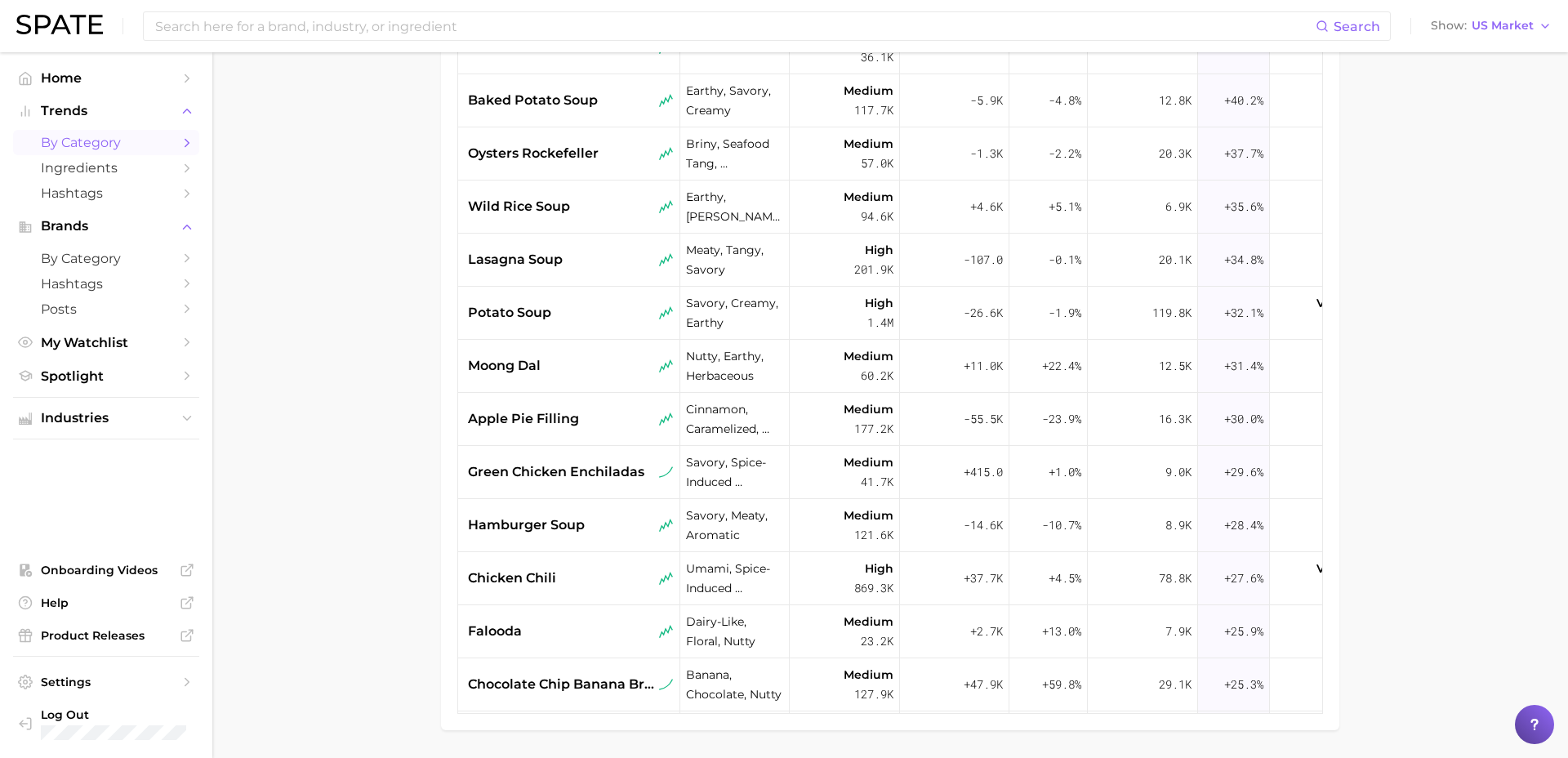
scroll to position [388, 0]
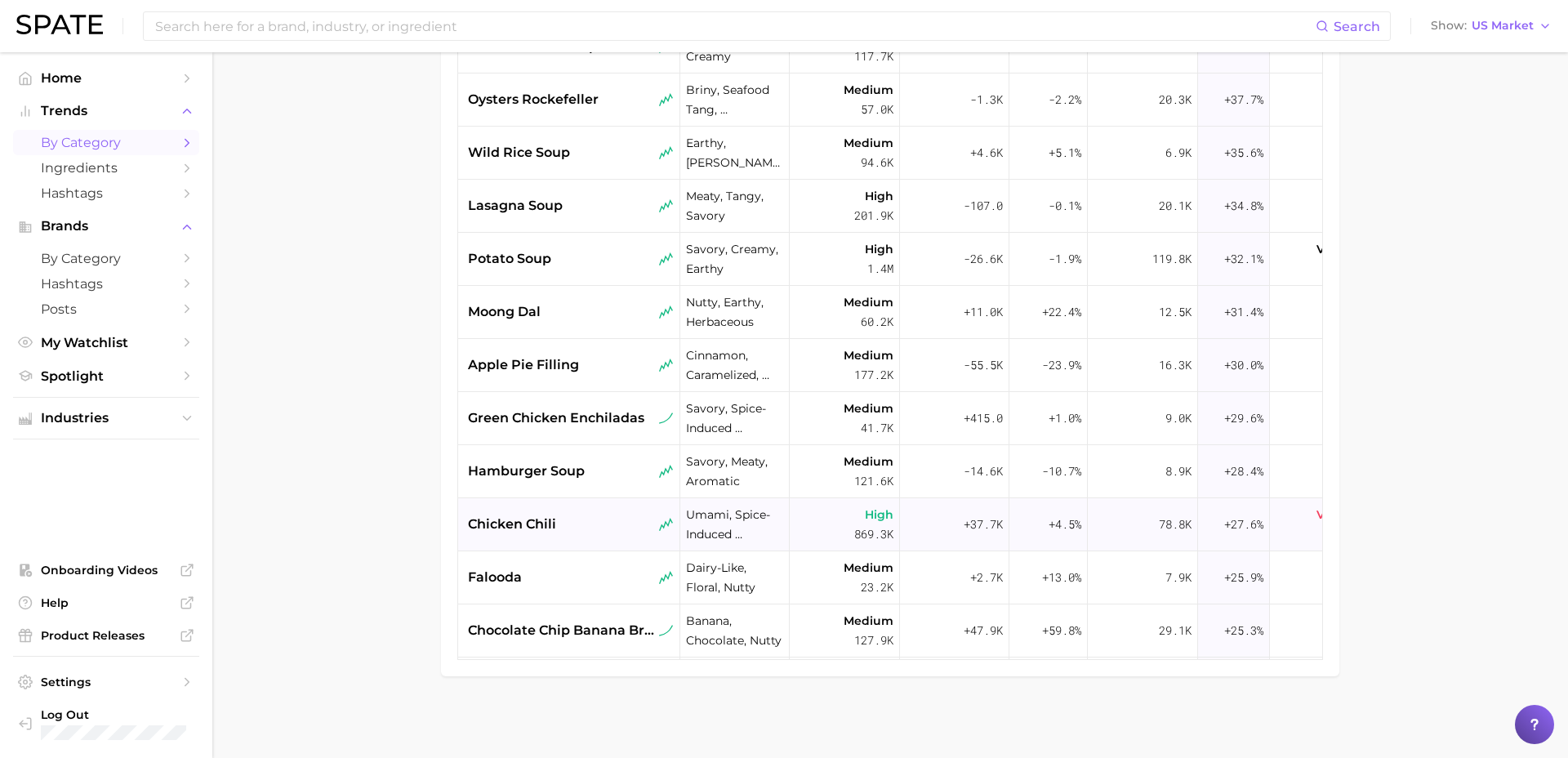
click at [594, 529] on div "chicken chili" at bounding box center [571, 524] width 206 height 19
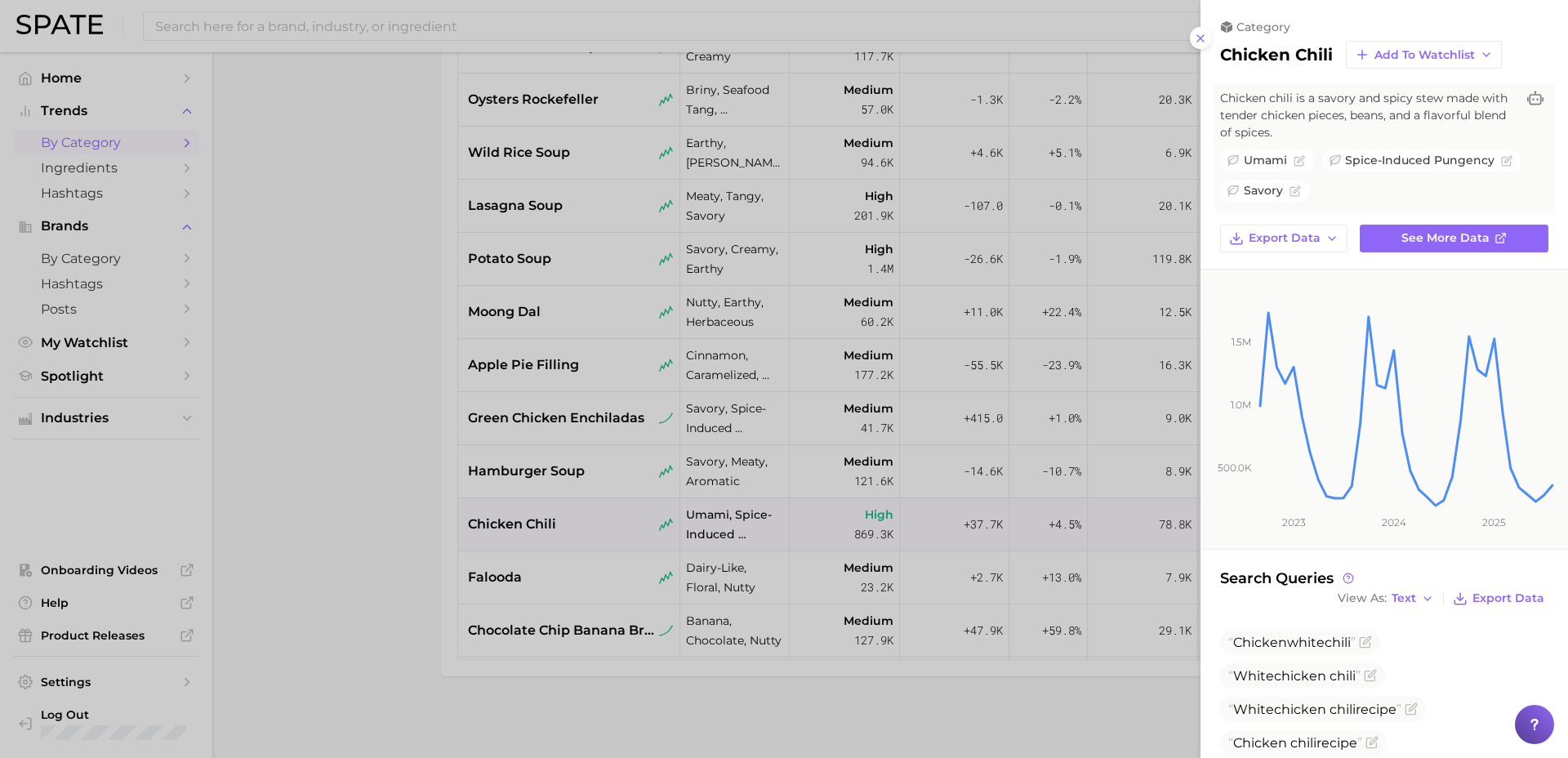
click at [334, 650] on div at bounding box center [784, 379] width 1568 height 758
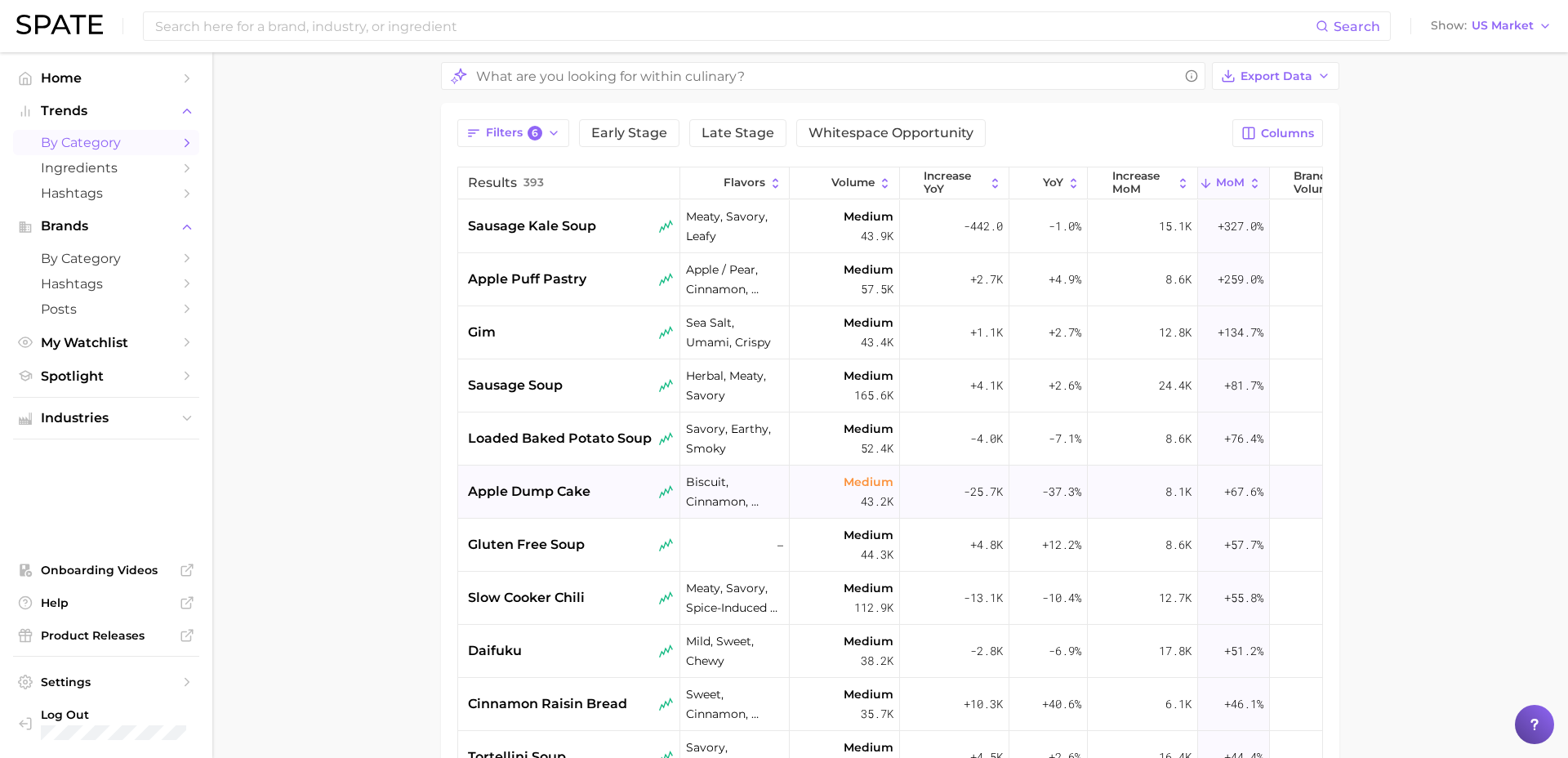
scroll to position [114, 0]
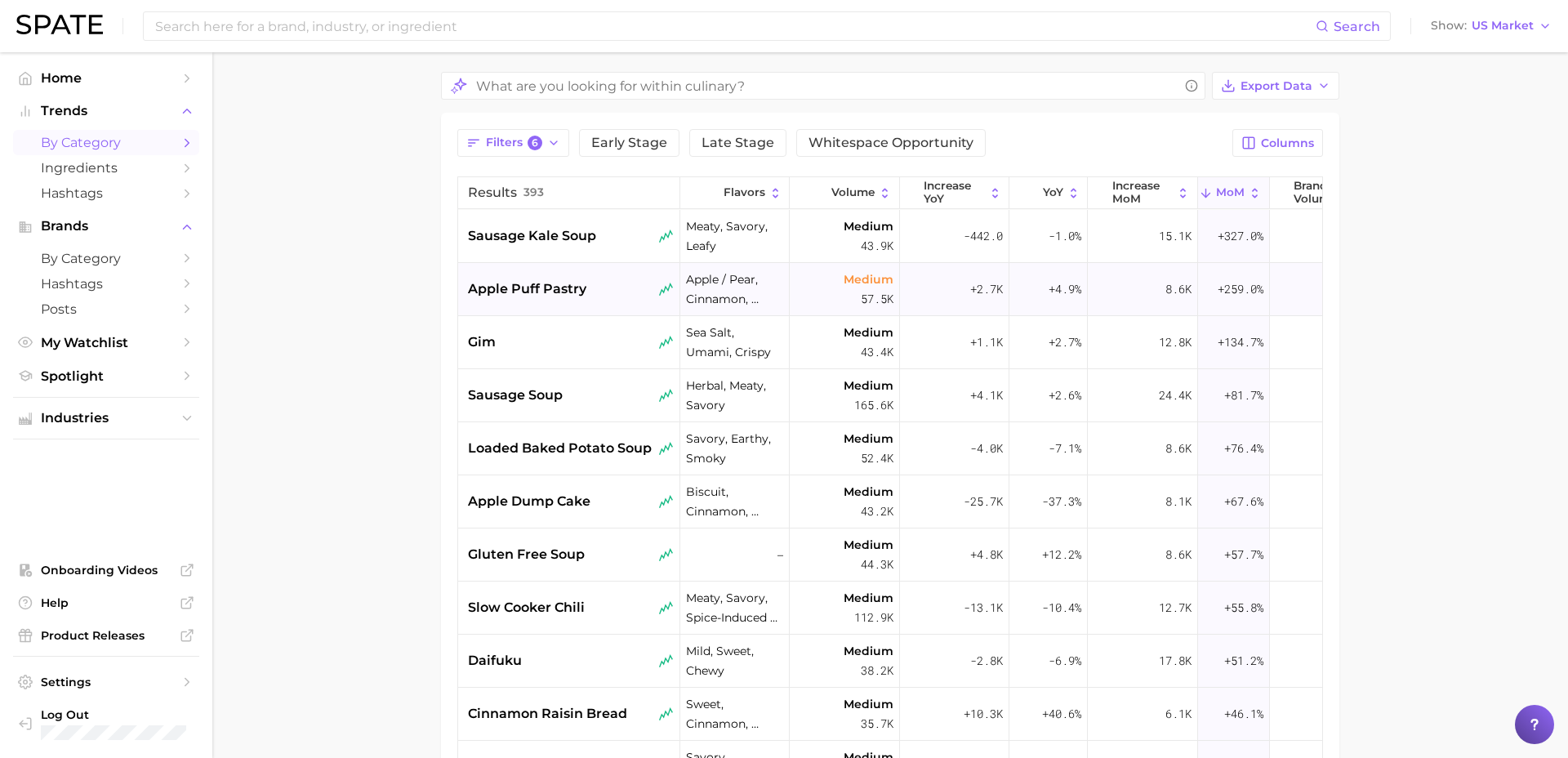
click at [592, 285] on div "apple puff pastry" at bounding box center [571, 289] width 206 height 19
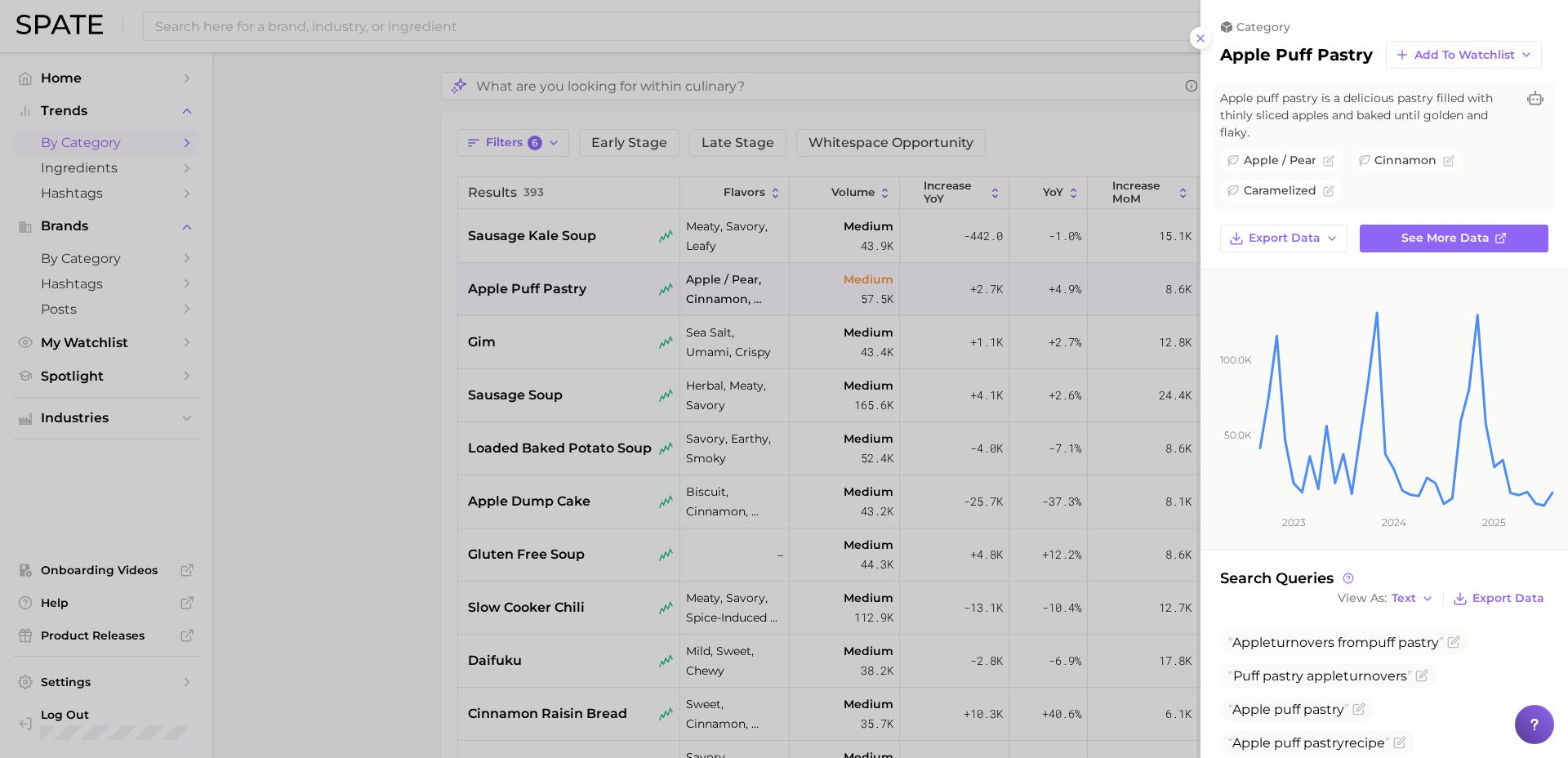
click at [630, 617] on div at bounding box center [784, 379] width 1568 height 758
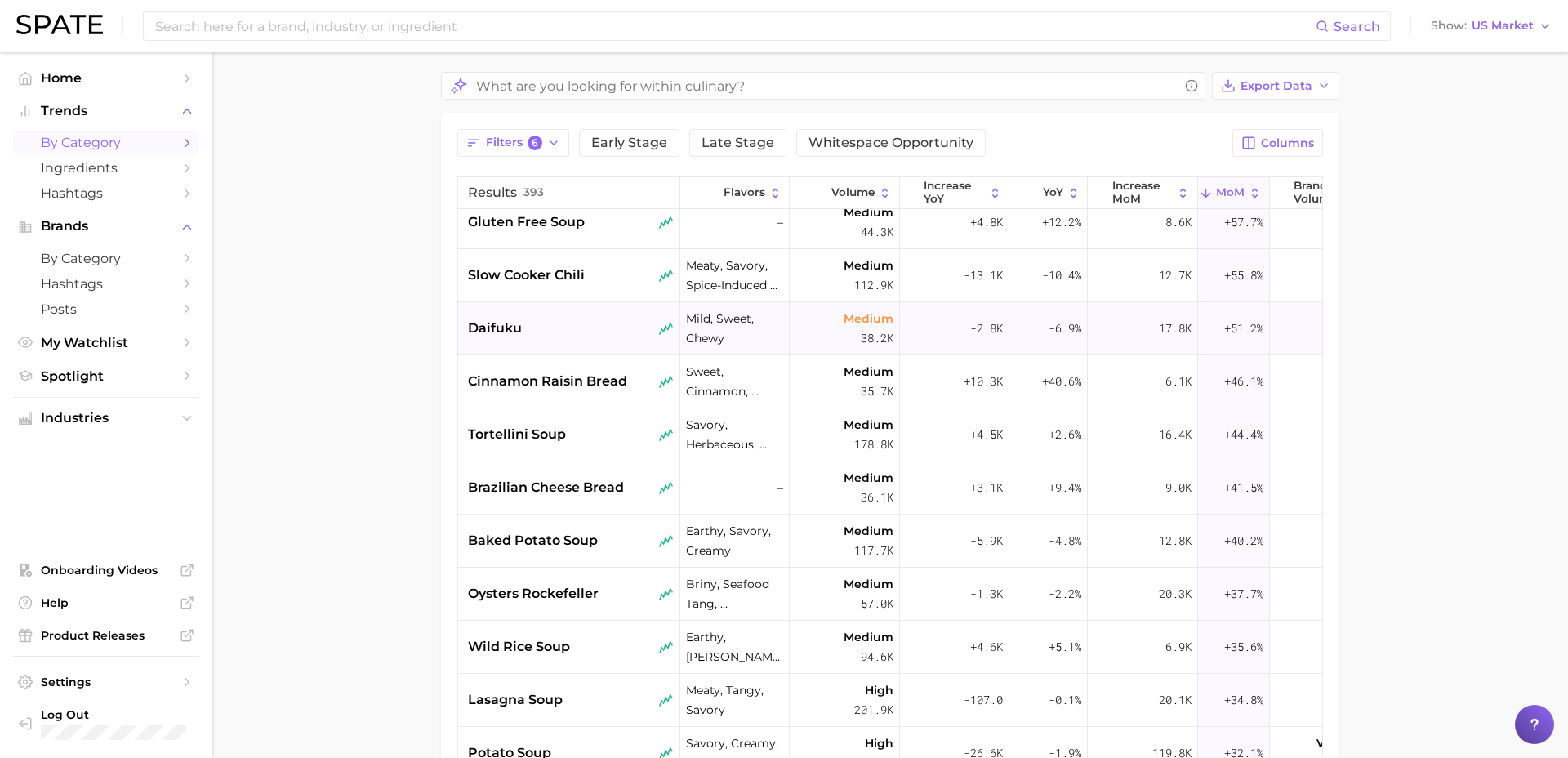
scroll to position [345, 0]
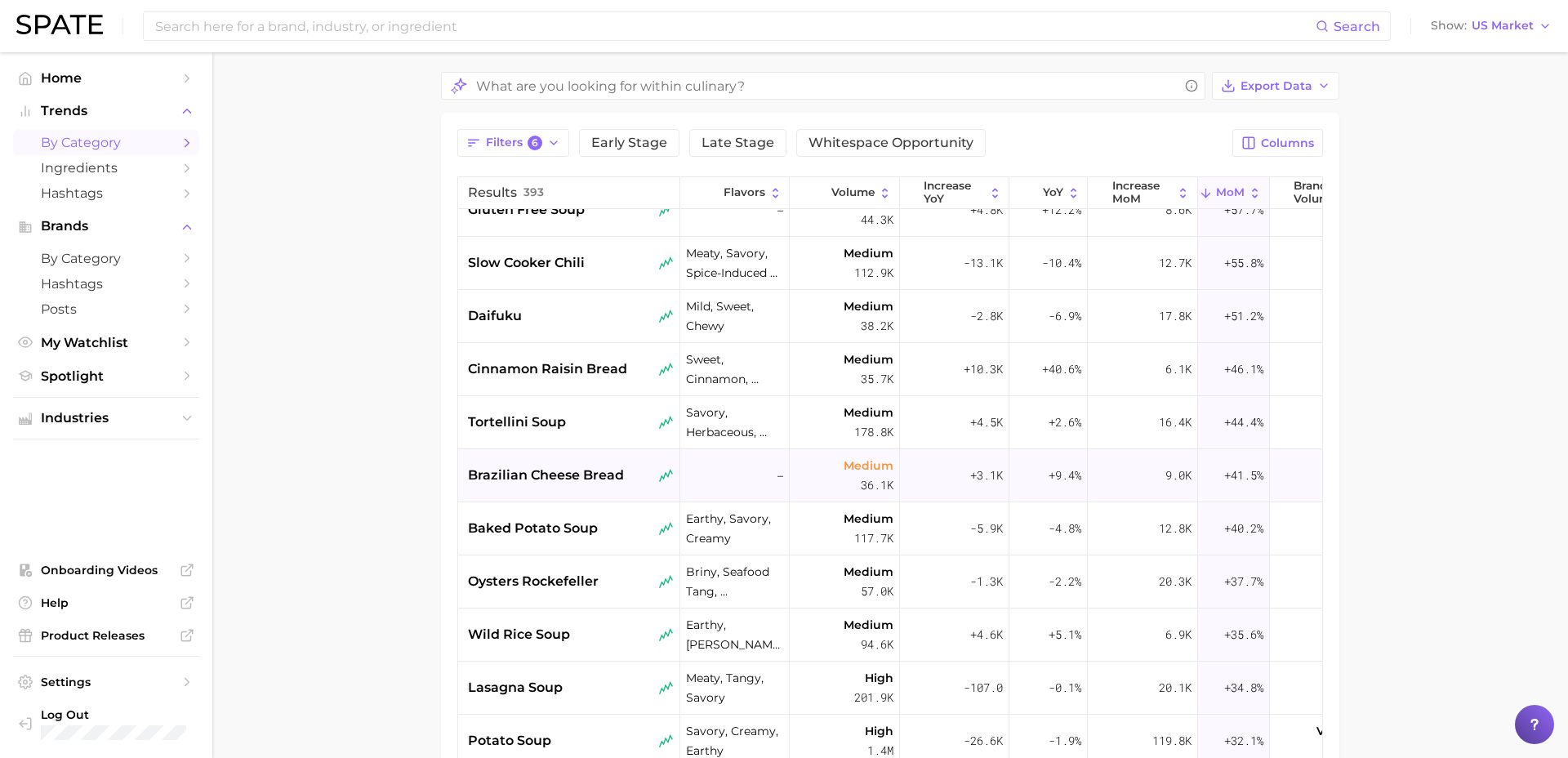
click at [576, 479] on span "brazilian cheese bread" at bounding box center [546, 474] width 156 height 19
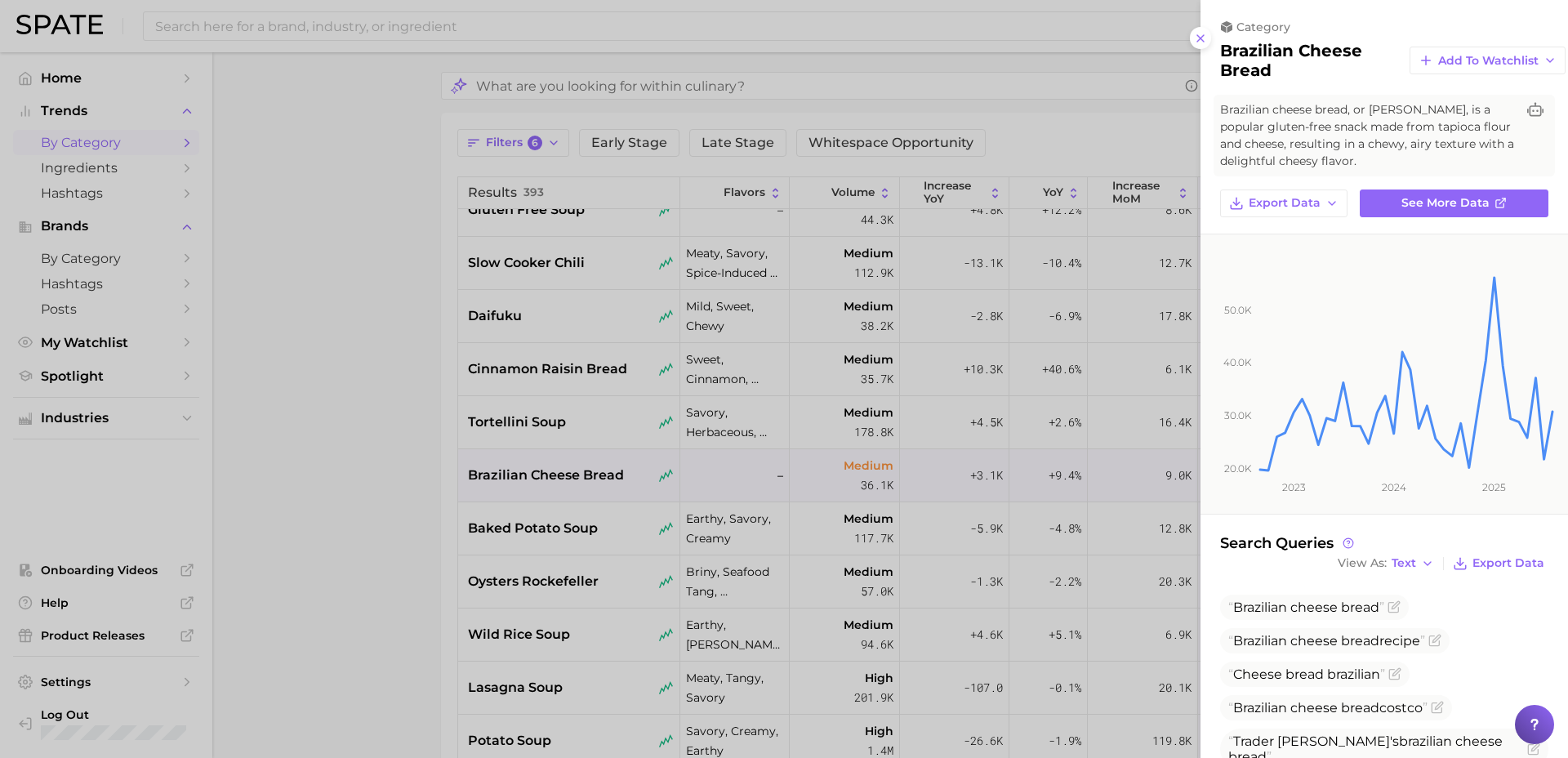
click at [596, 696] on div at bounding box center [784, 379] width 1568 height 758
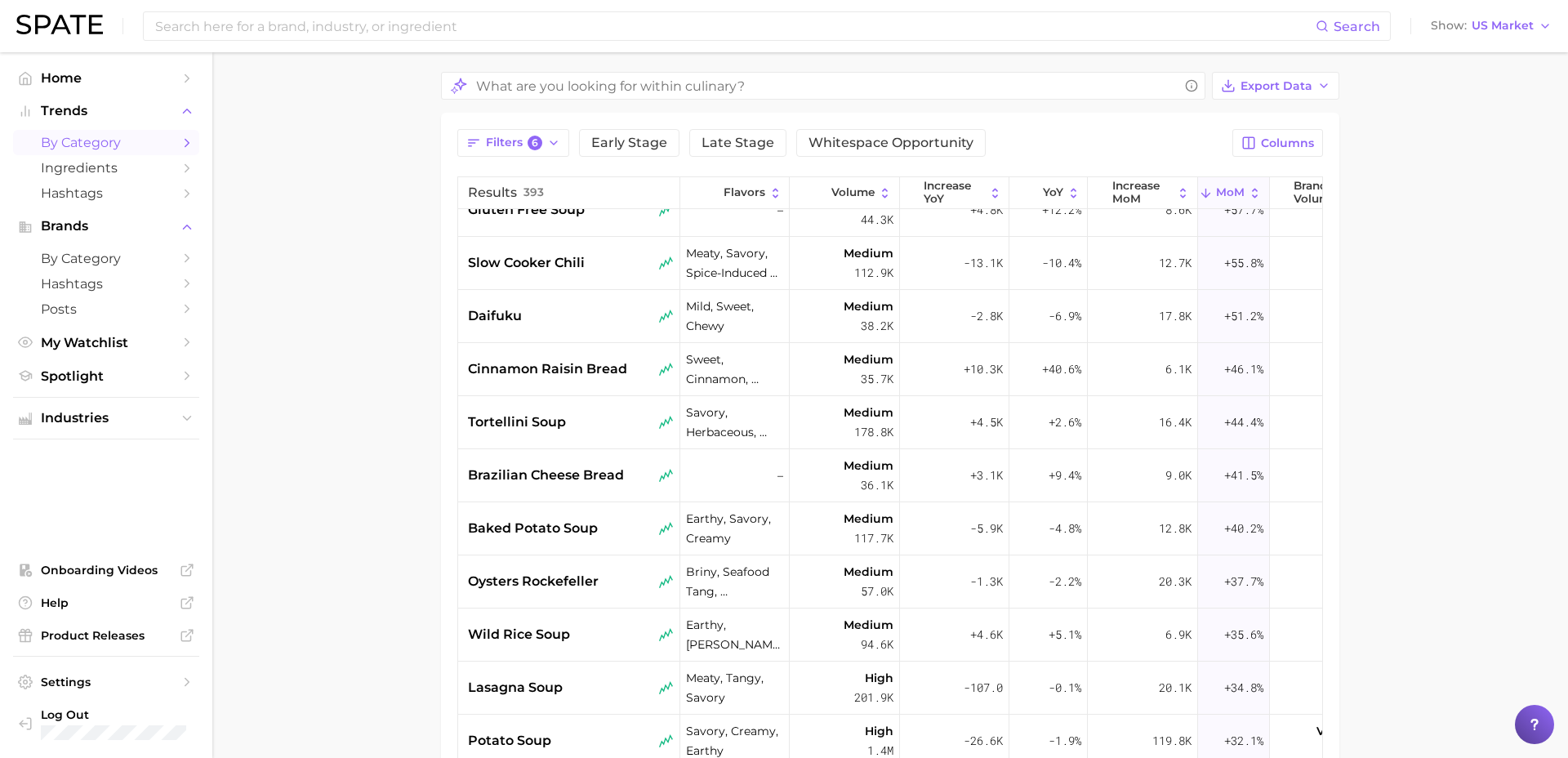
scroll to position [156, 0]
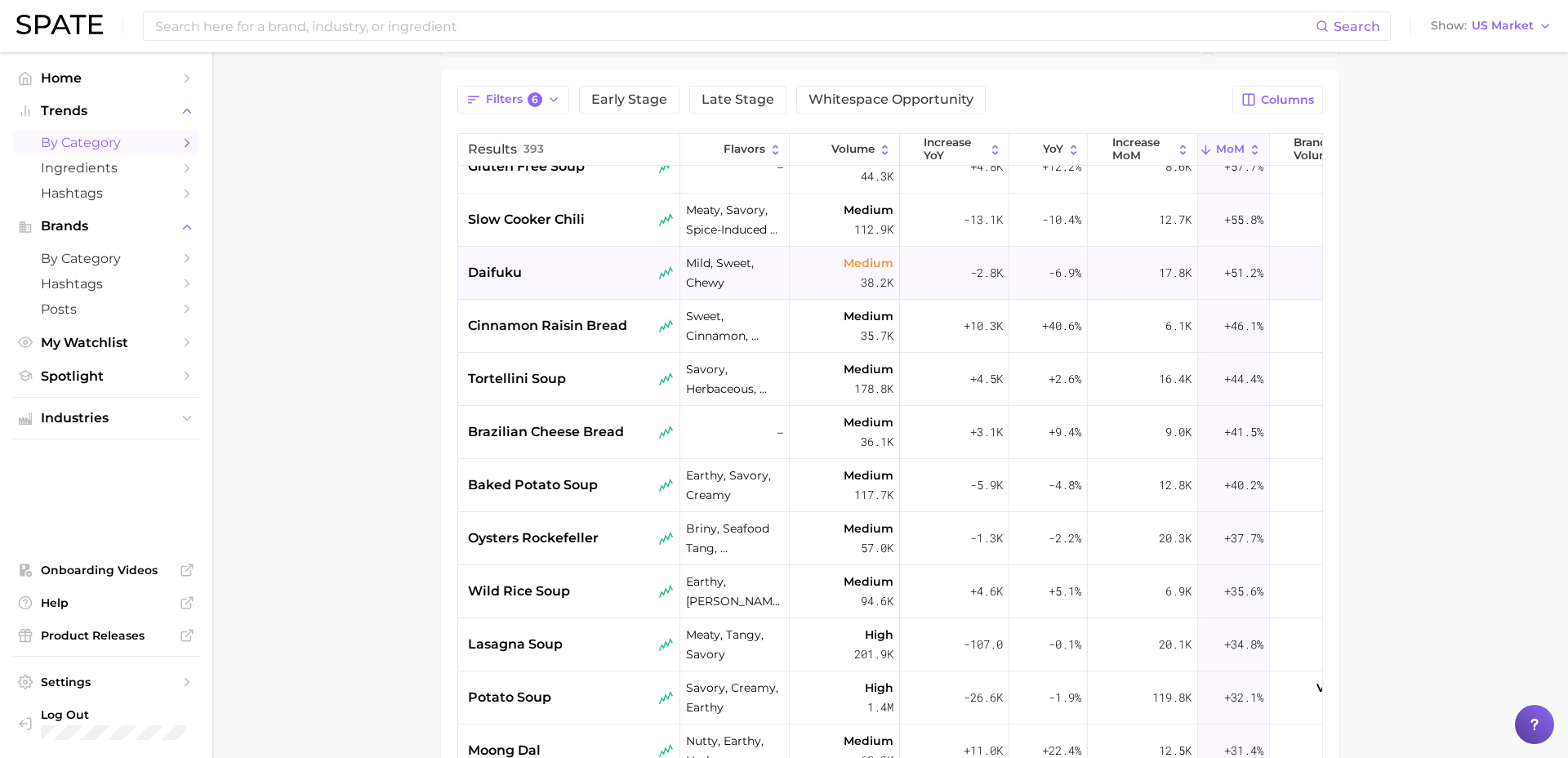
click at [556, 259] on div "daifuku" at bounding box center [570, 273] width 223 height 53
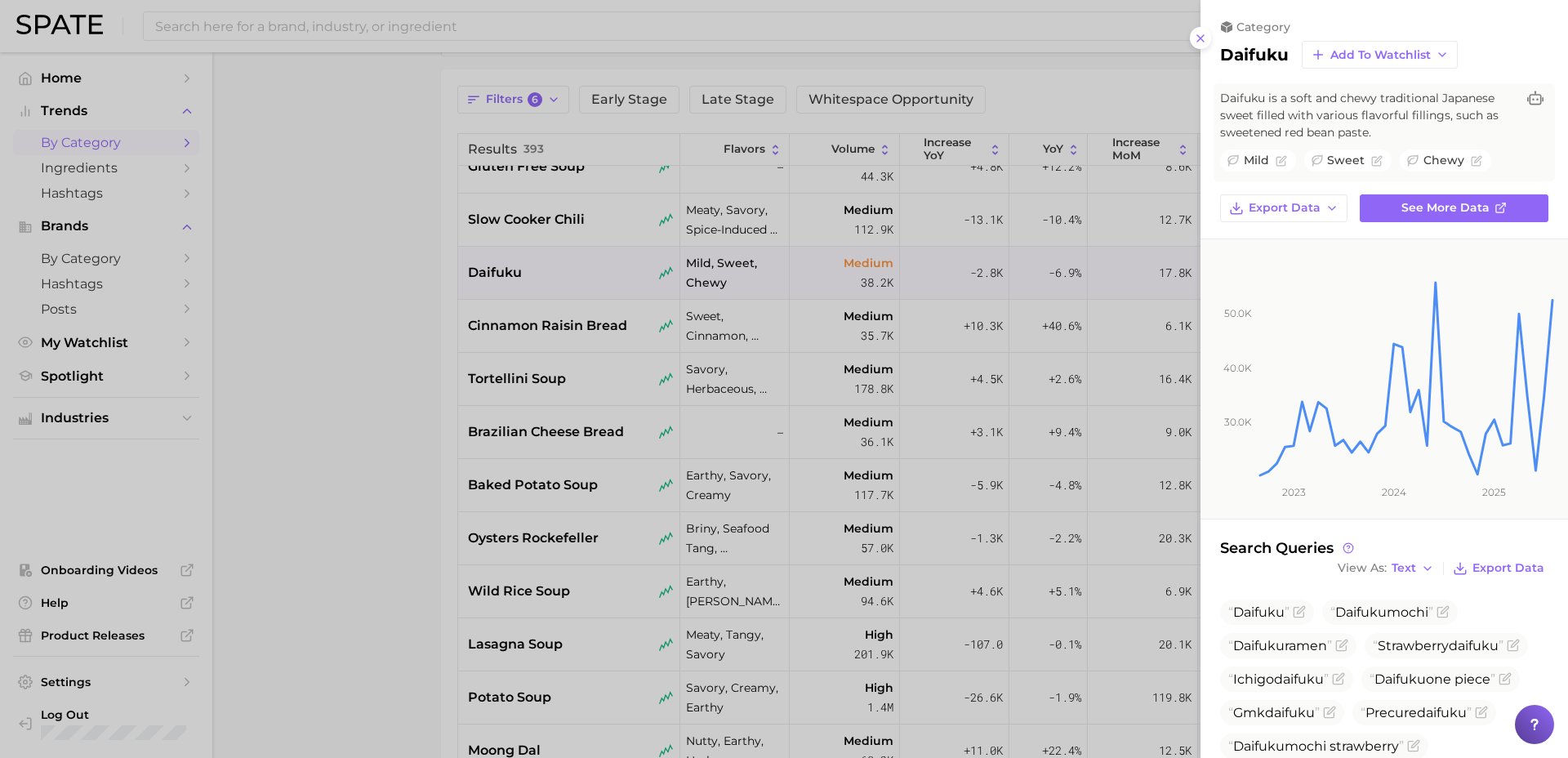
click at [461, 584] on div at bounding box center [784, 379] width 1568 height 758
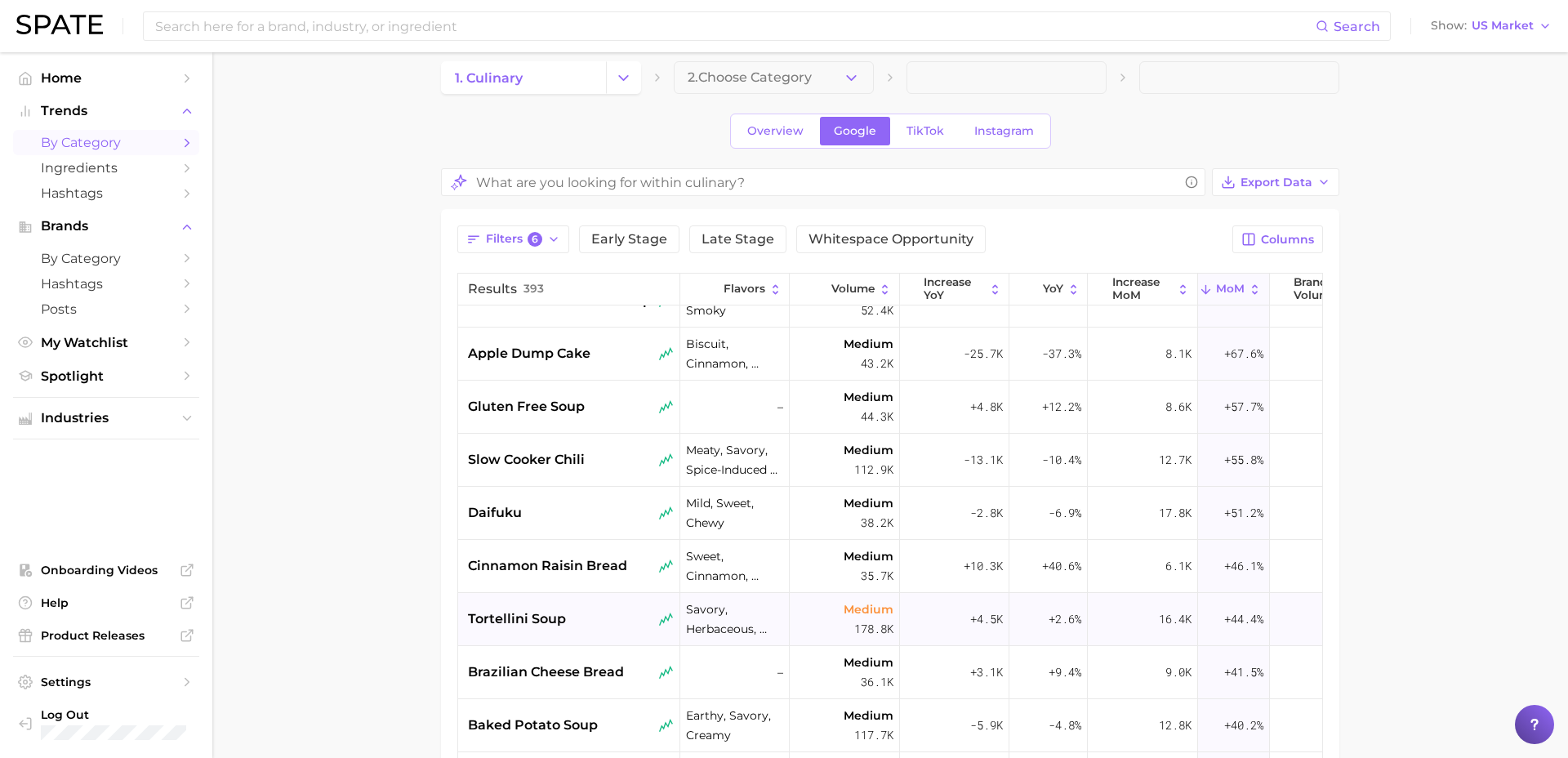
scroll to position [205, 0]
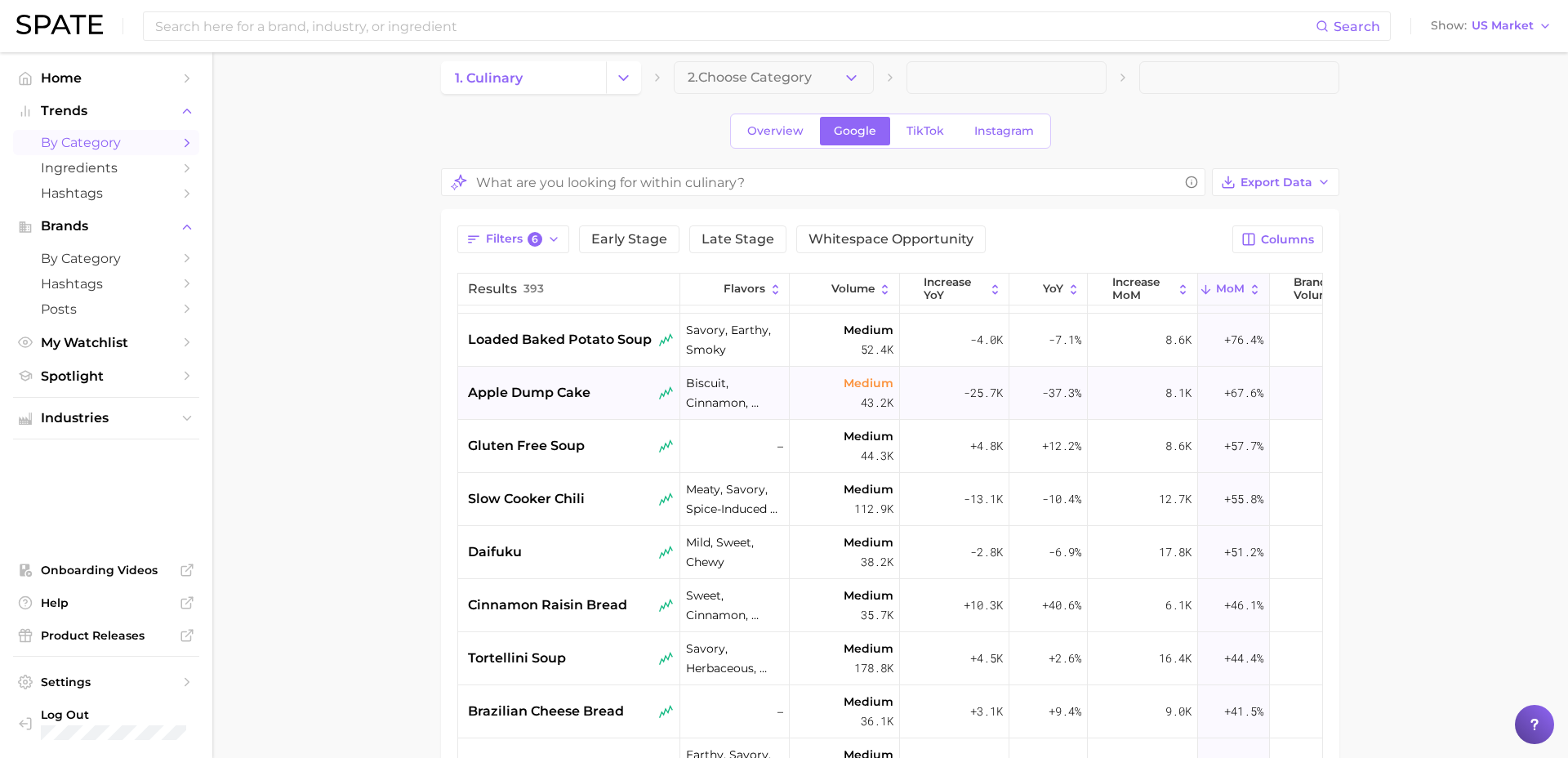
click at [570, 407] on div "apple dump cake" at bounding box center [570, 392] width 223 height 53
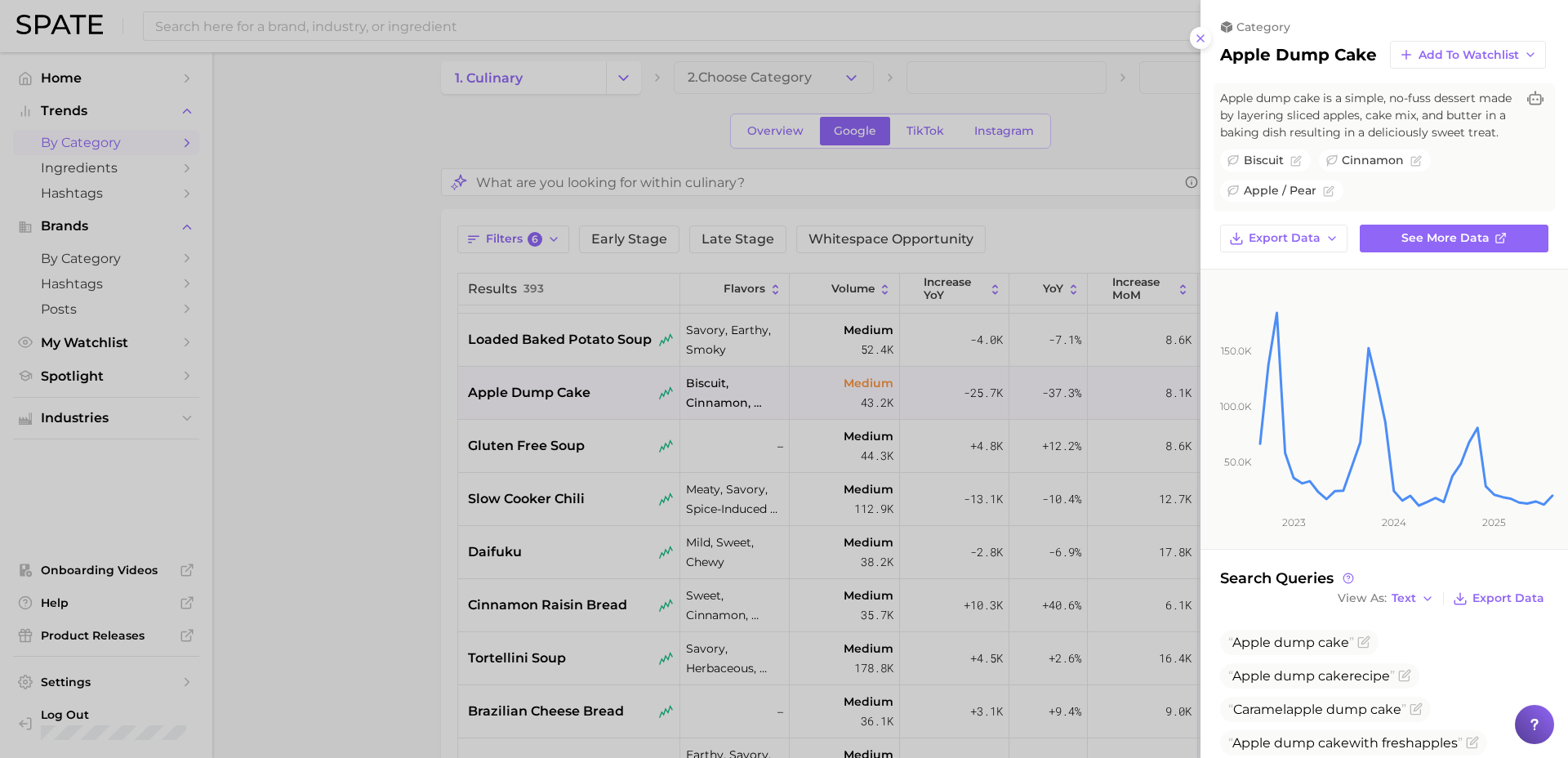
click at [527, 440] on div at bounding box center [784, 379] width 1568 height 758
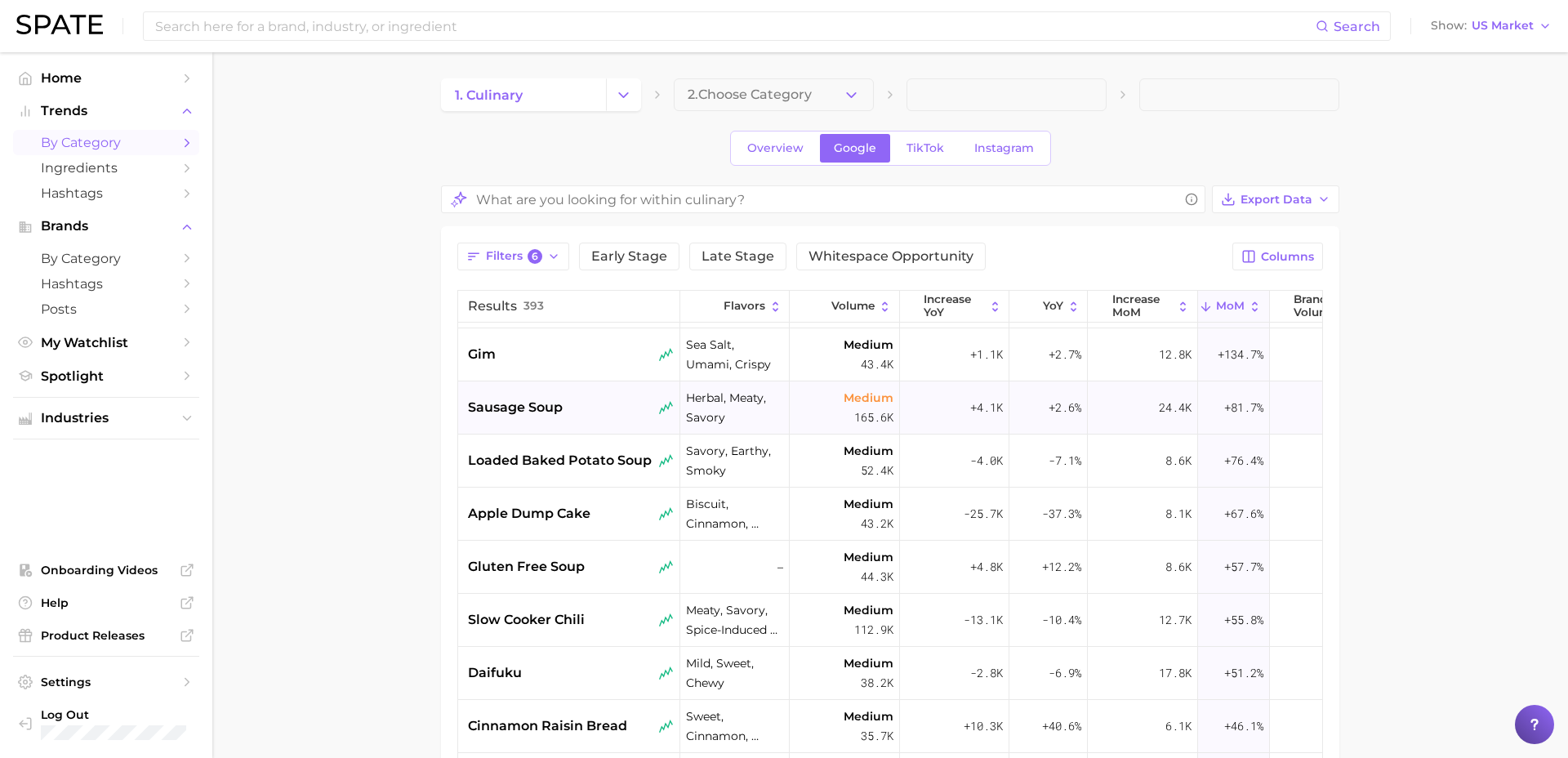
scroll to position [0, 0]
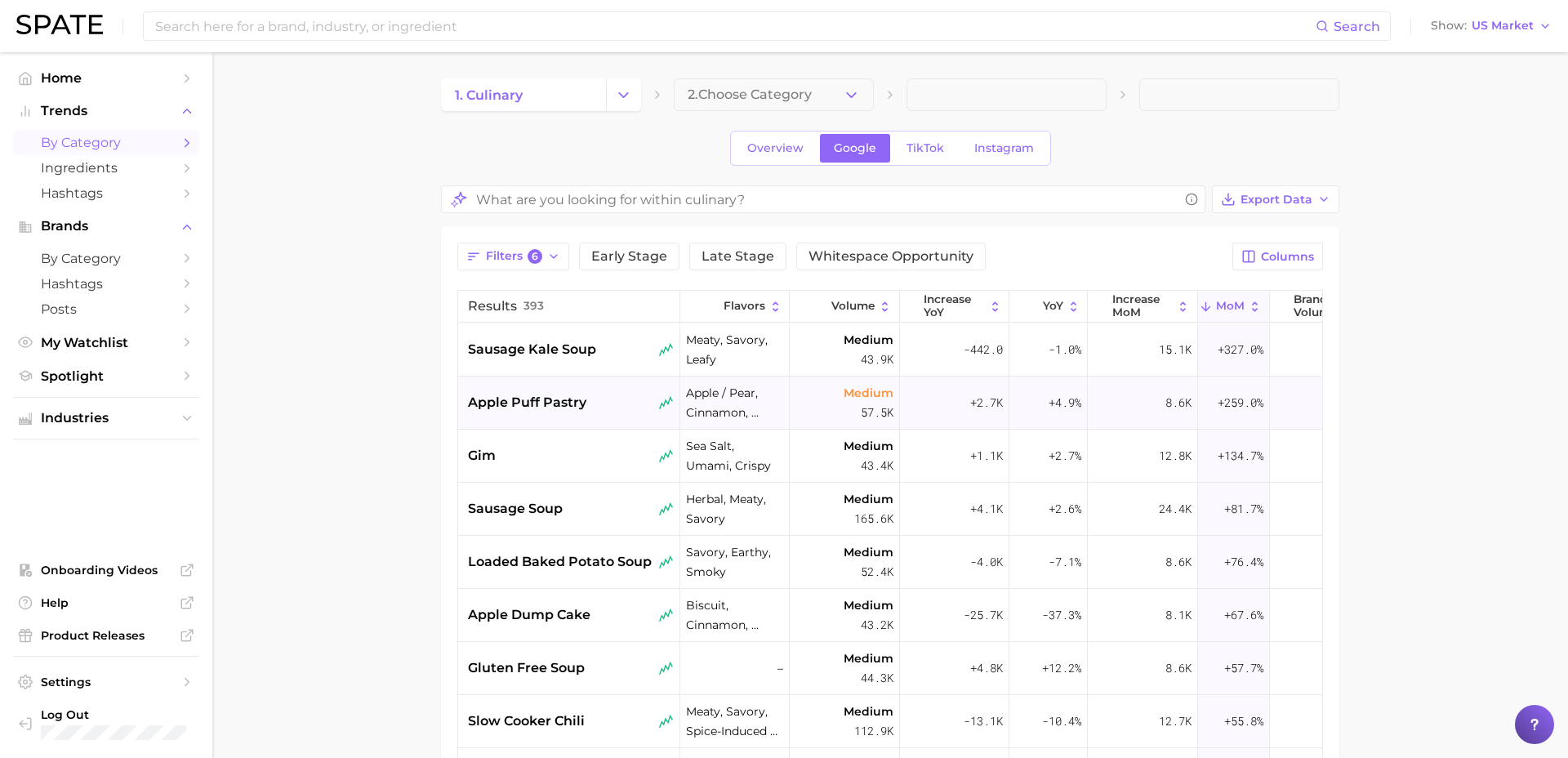
click at [551, 400] on span "apple puff pastry" at bounding box center [527, 402] width 119 height 19
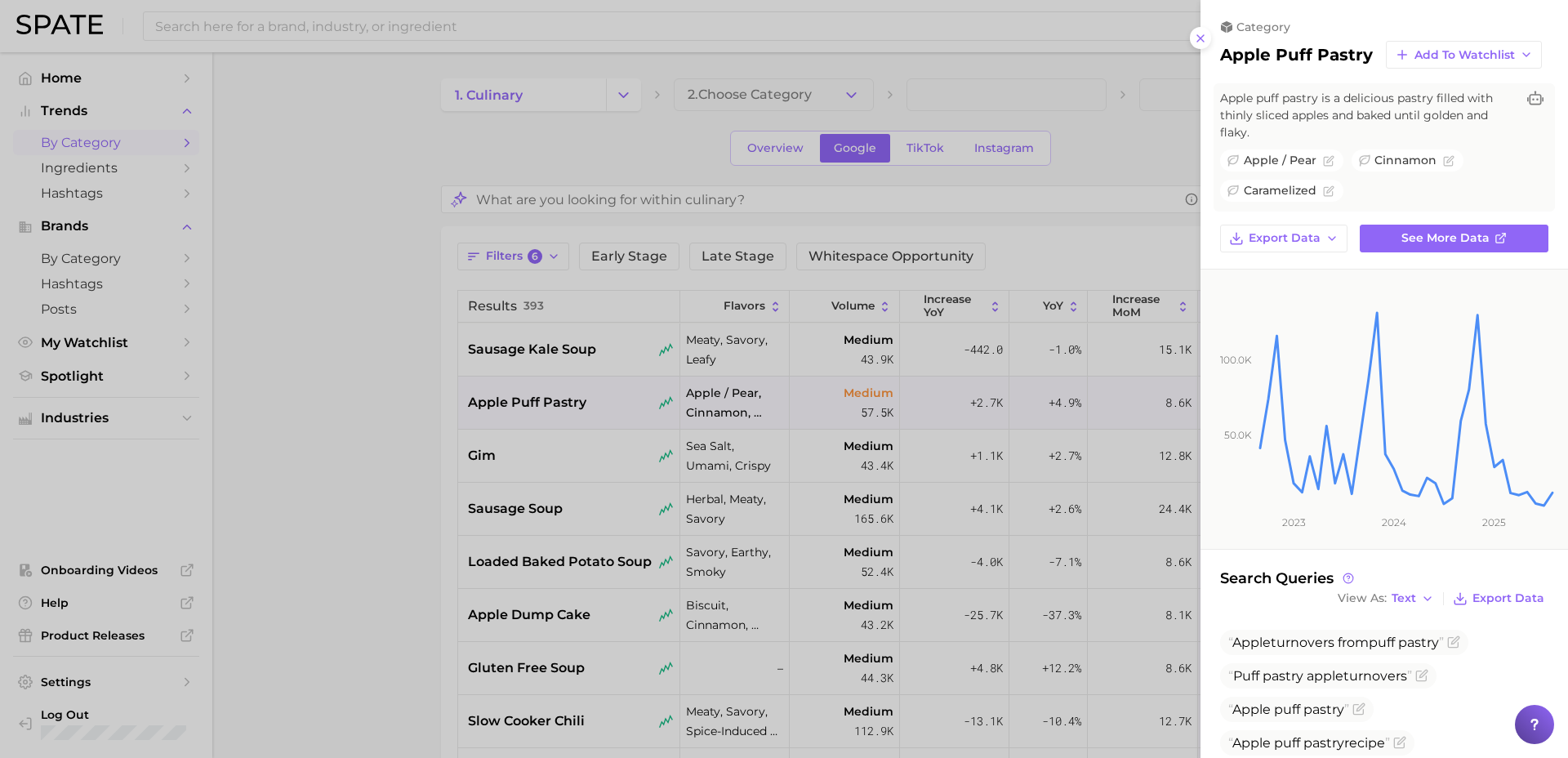
click at [536, 570] on div at bounding box center [784, 379] width 1568 height 758
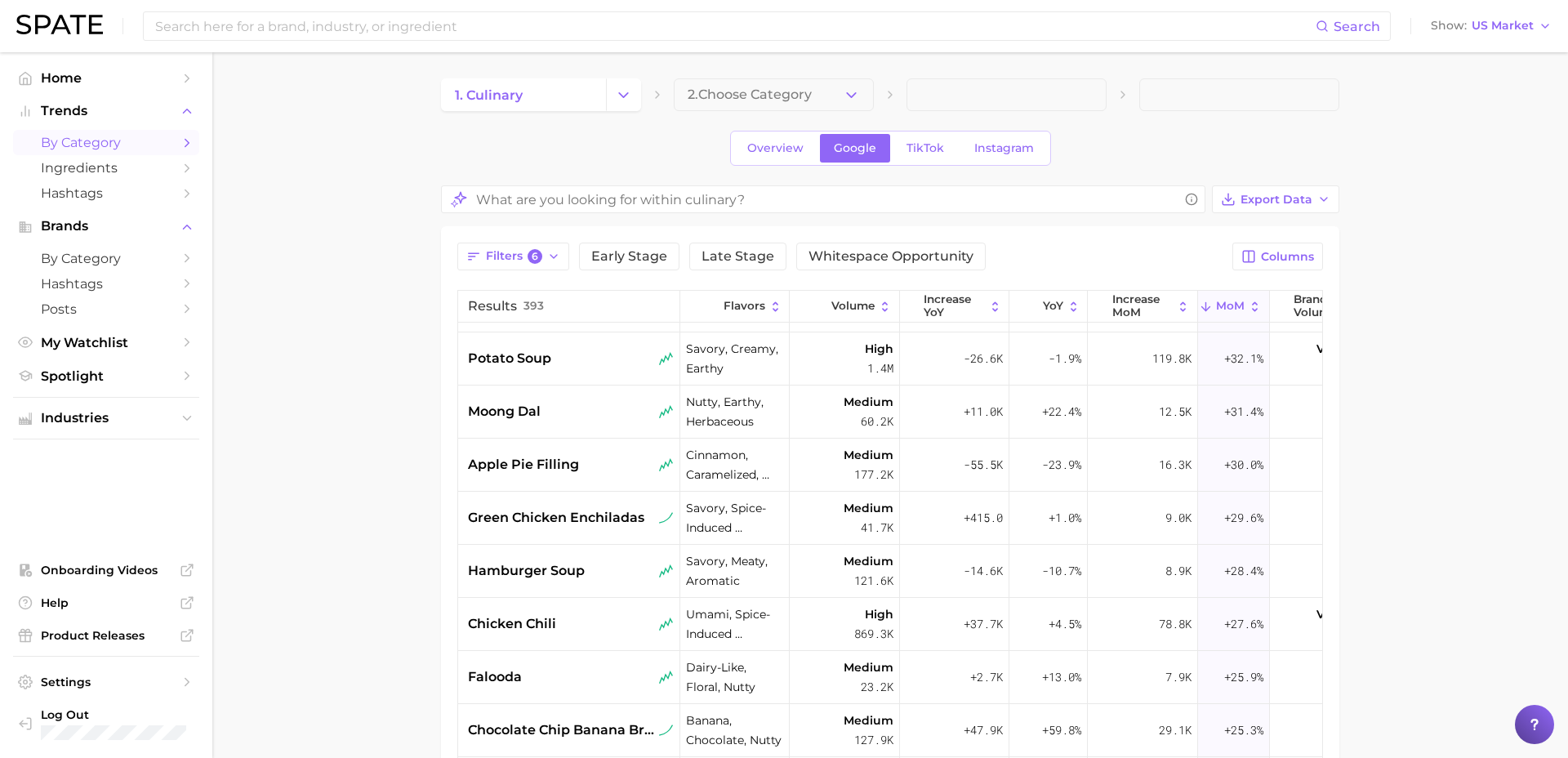
scroll to position [842, 0]
click at [583, 485] on div "apple pie filling" at bounding box center [570, 463] width 223 height 53
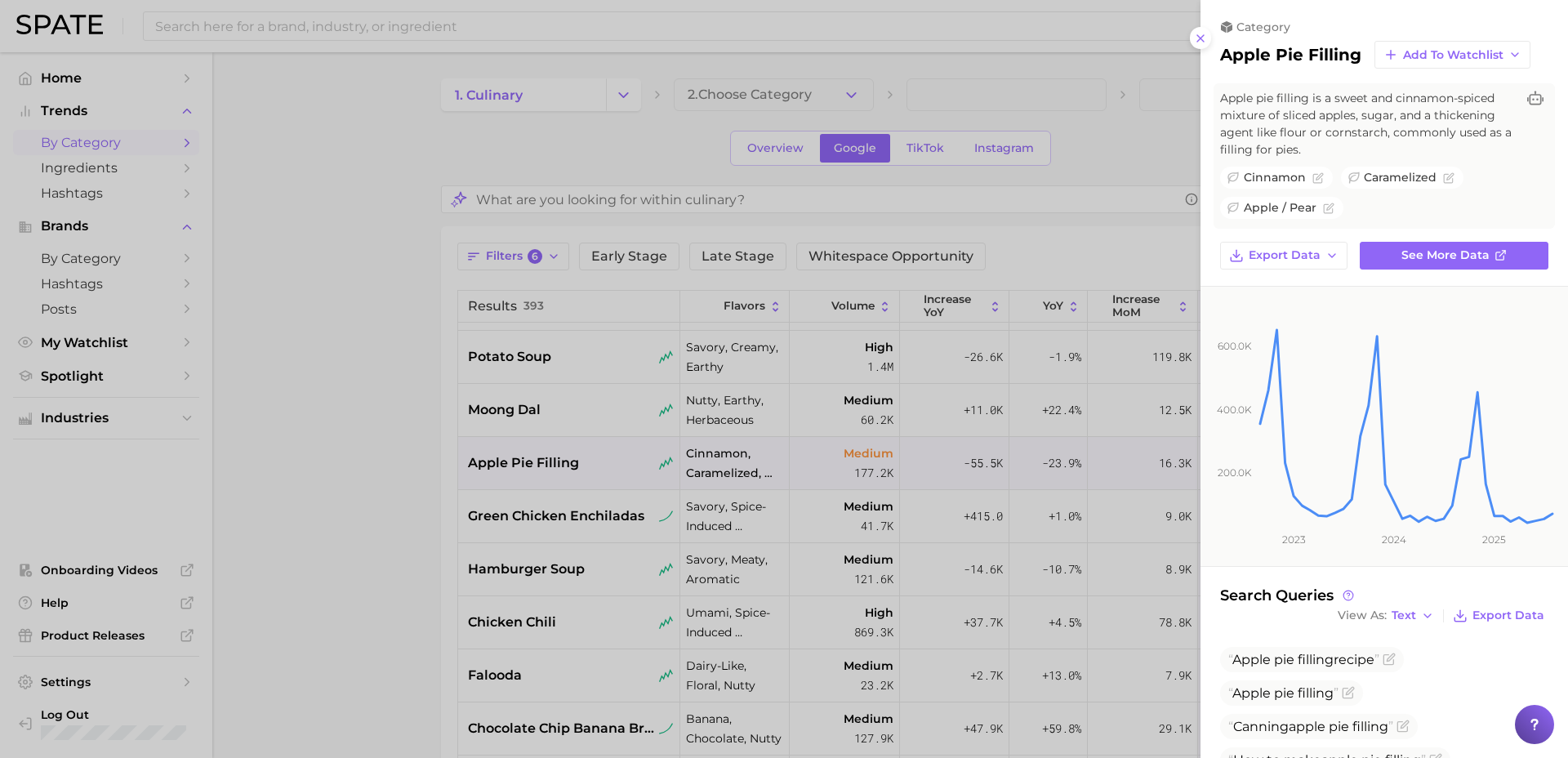
click at [429, 594] on div at bounding box center [784, 379] width 1568 height 758
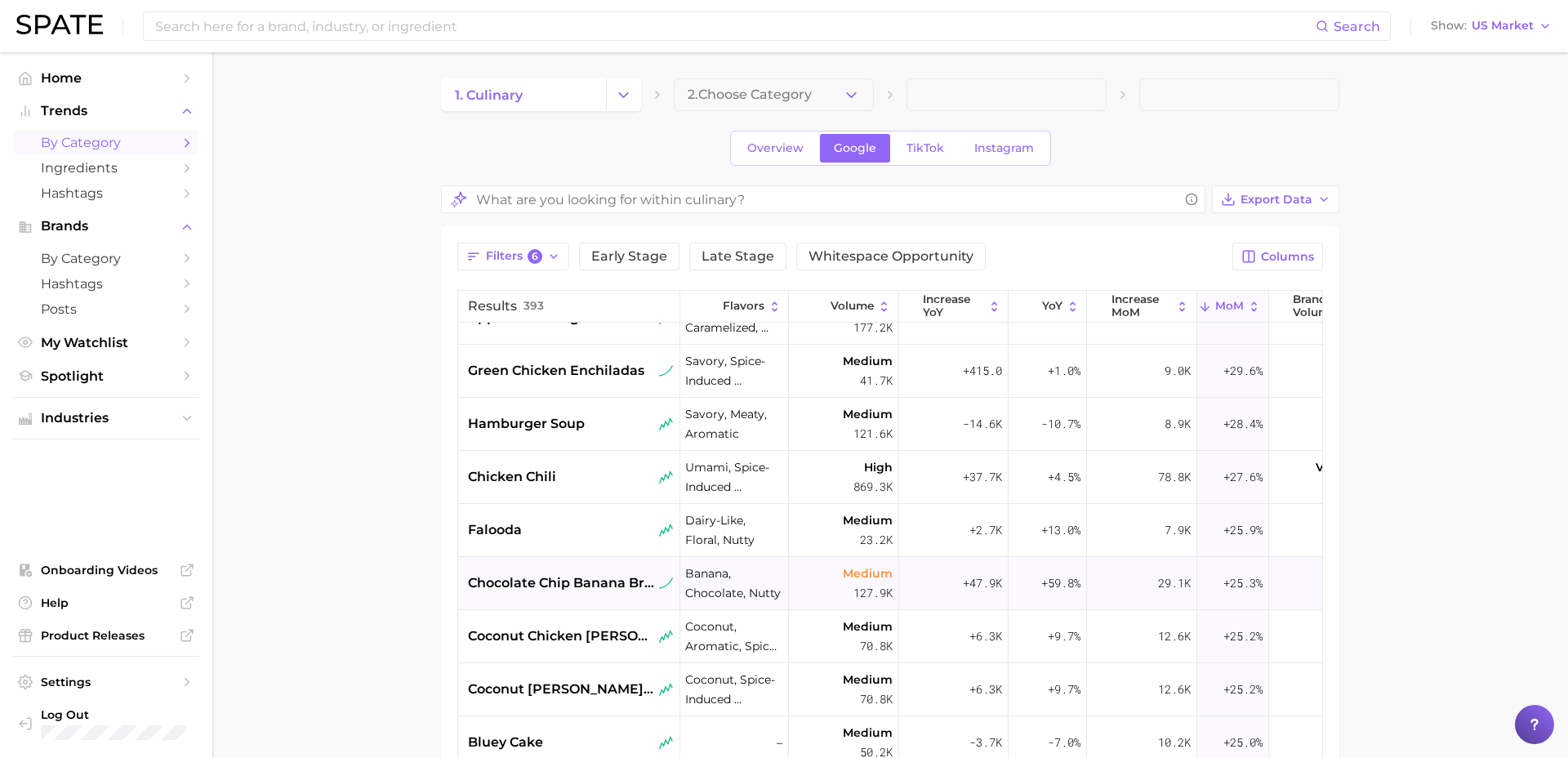
scroll to position [991, 1]
click at [606, 576] on span "chocolate chip banana bread" at bounding box center [561, 579] width 188 height 19
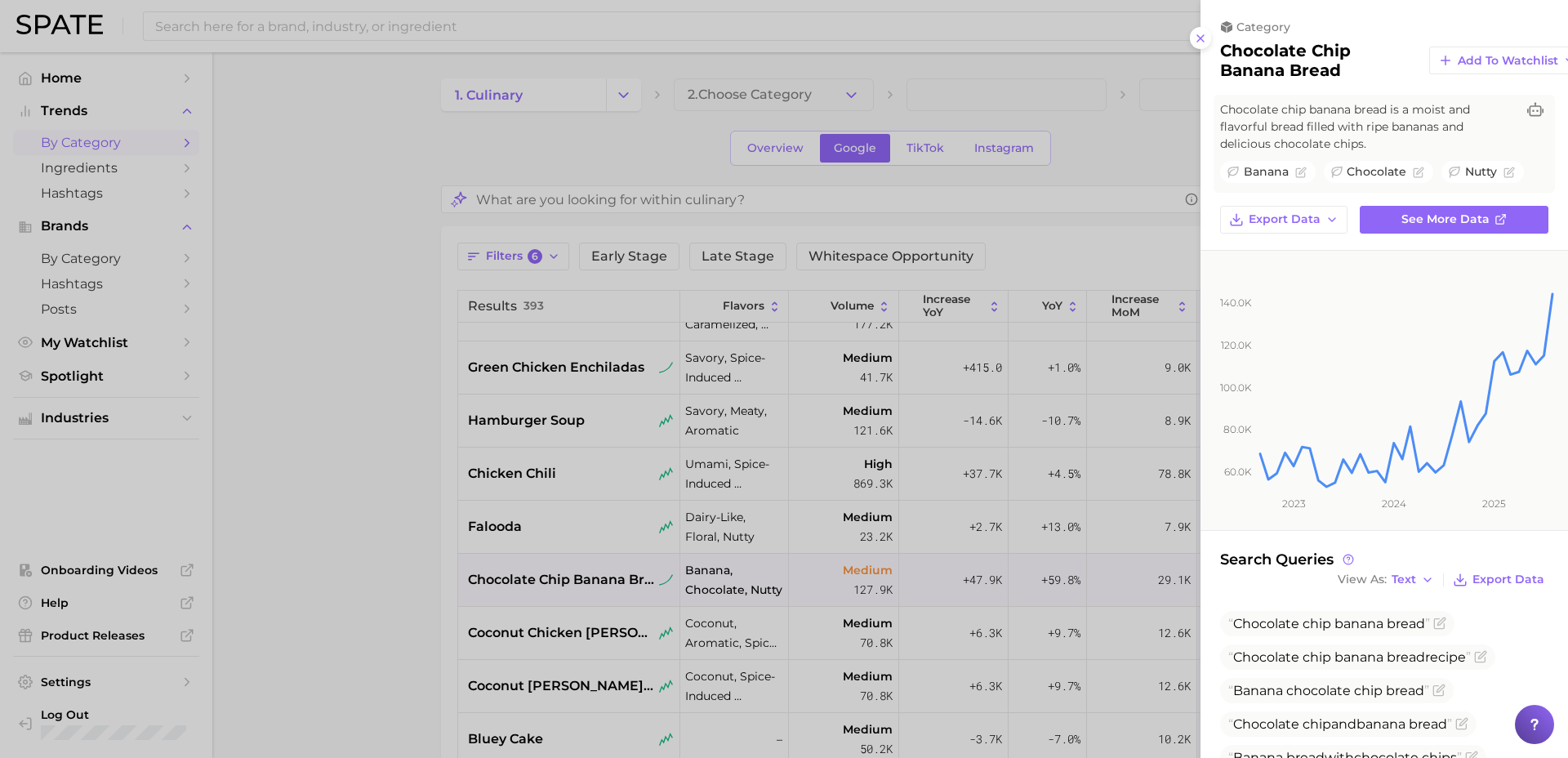
click at [397, 652] on div at bounding box center [784, 379] width 1568 height 758
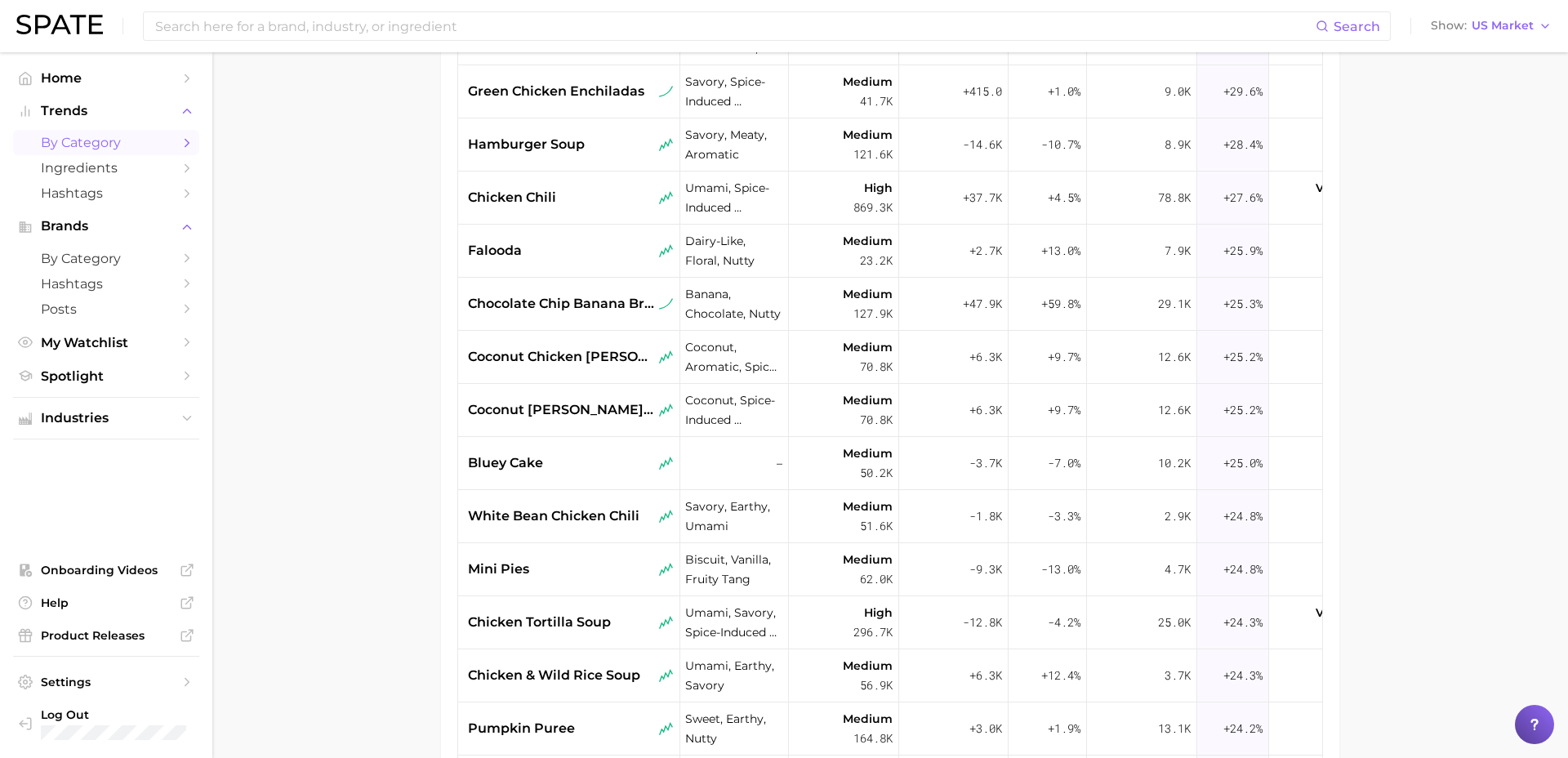
scroll to position [279, 0]
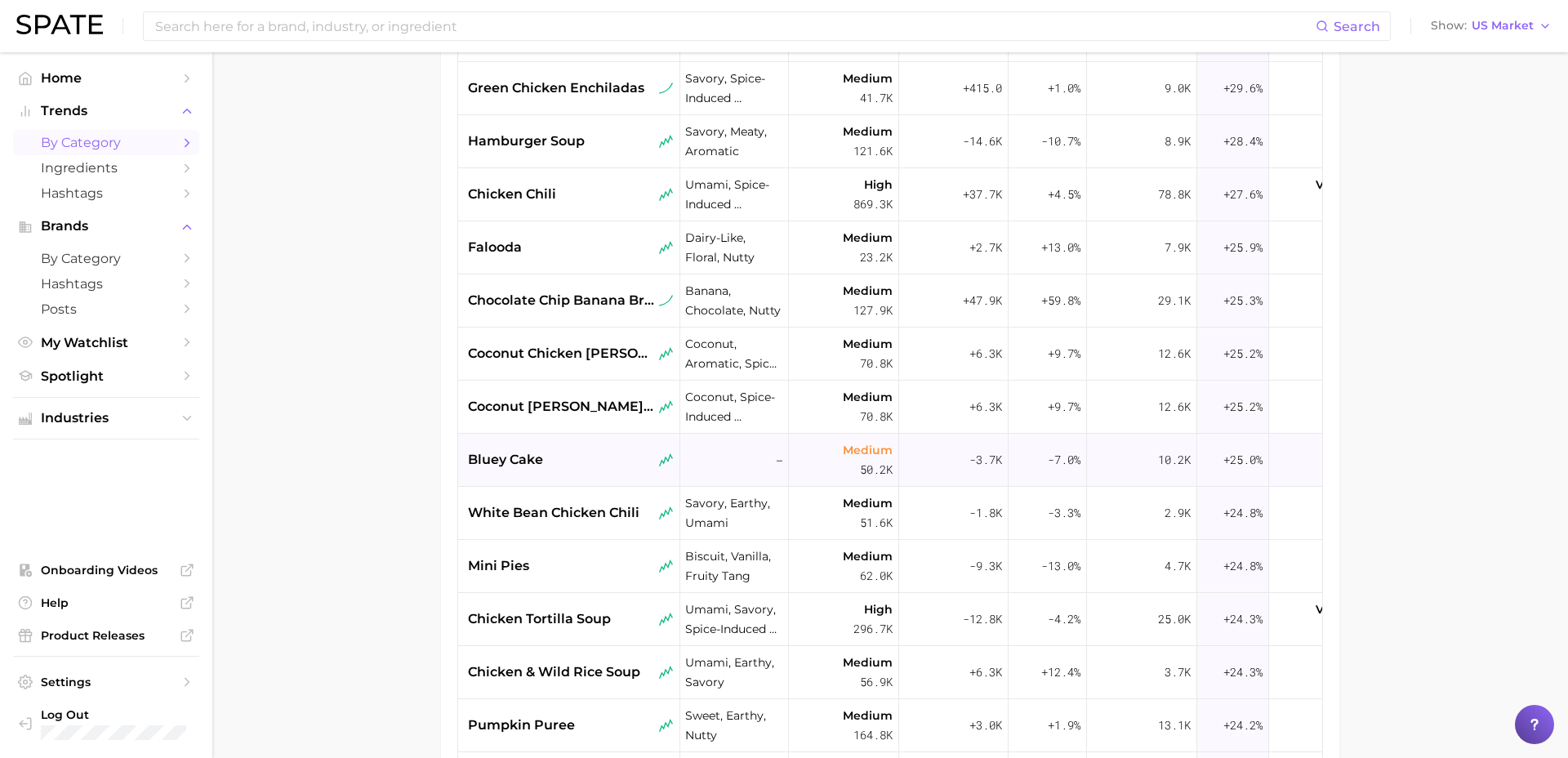
click at [577, 464] on div "bluey cake" at bounding box center [571, 459] width 206 height 19
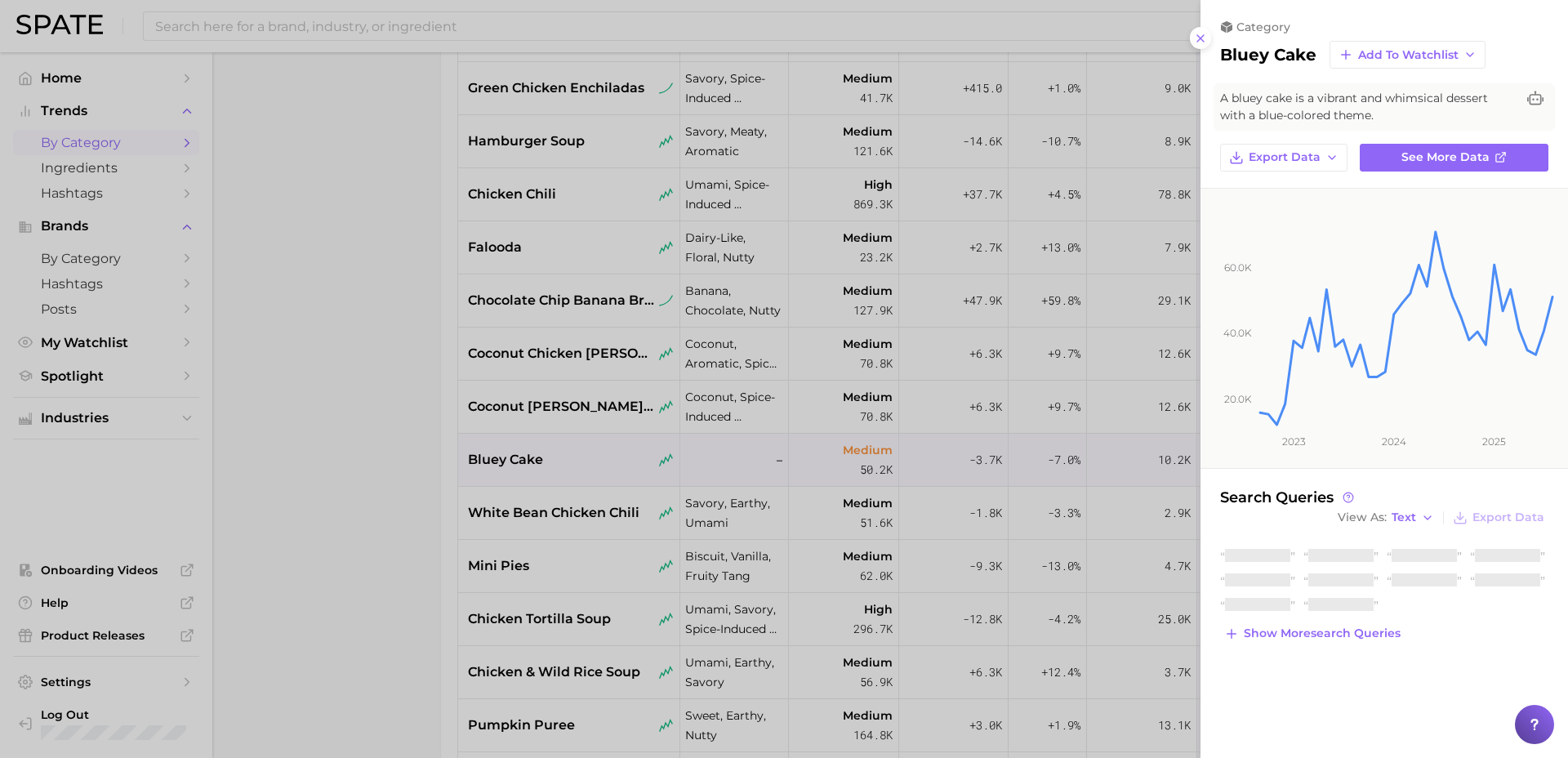
click at [406, 596] on div at bounding box center [784, 379] width 1568 height 758
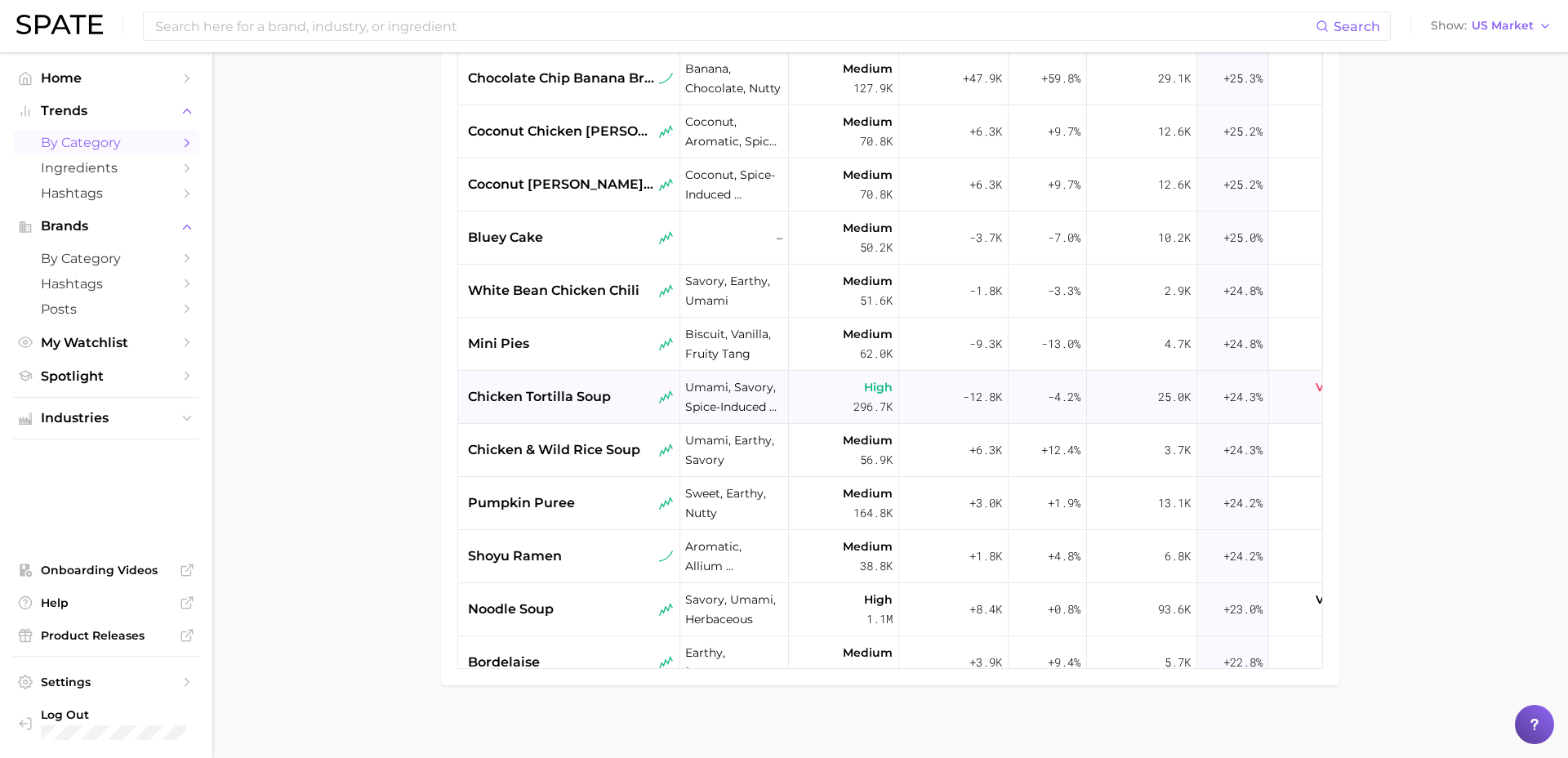
scroll to position [1115, 1]
click at [597, 500] on div "pumpkin puree" at bounding box center [571, 501] width 206 height 19
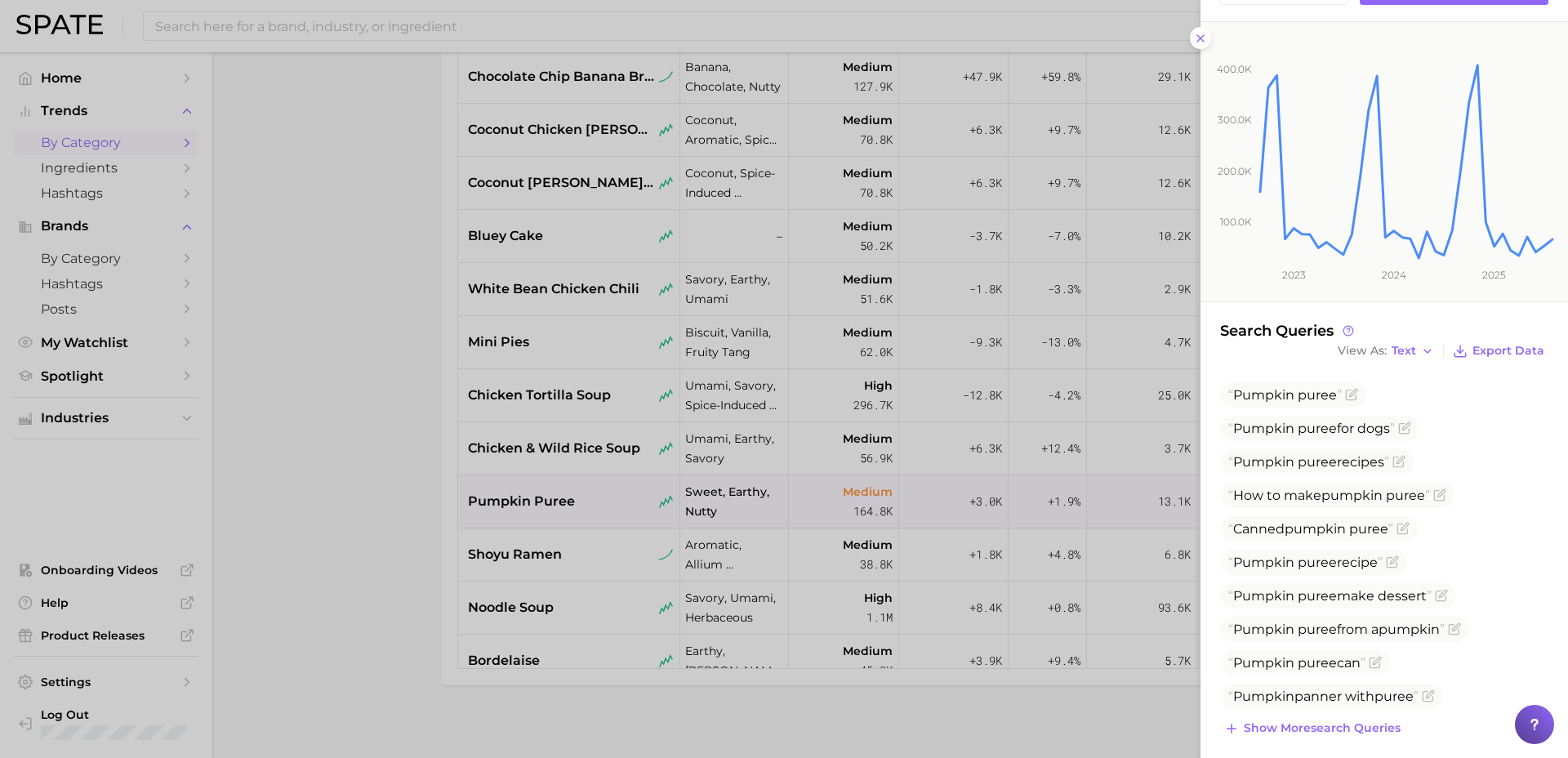
scroll to position [228, 0]
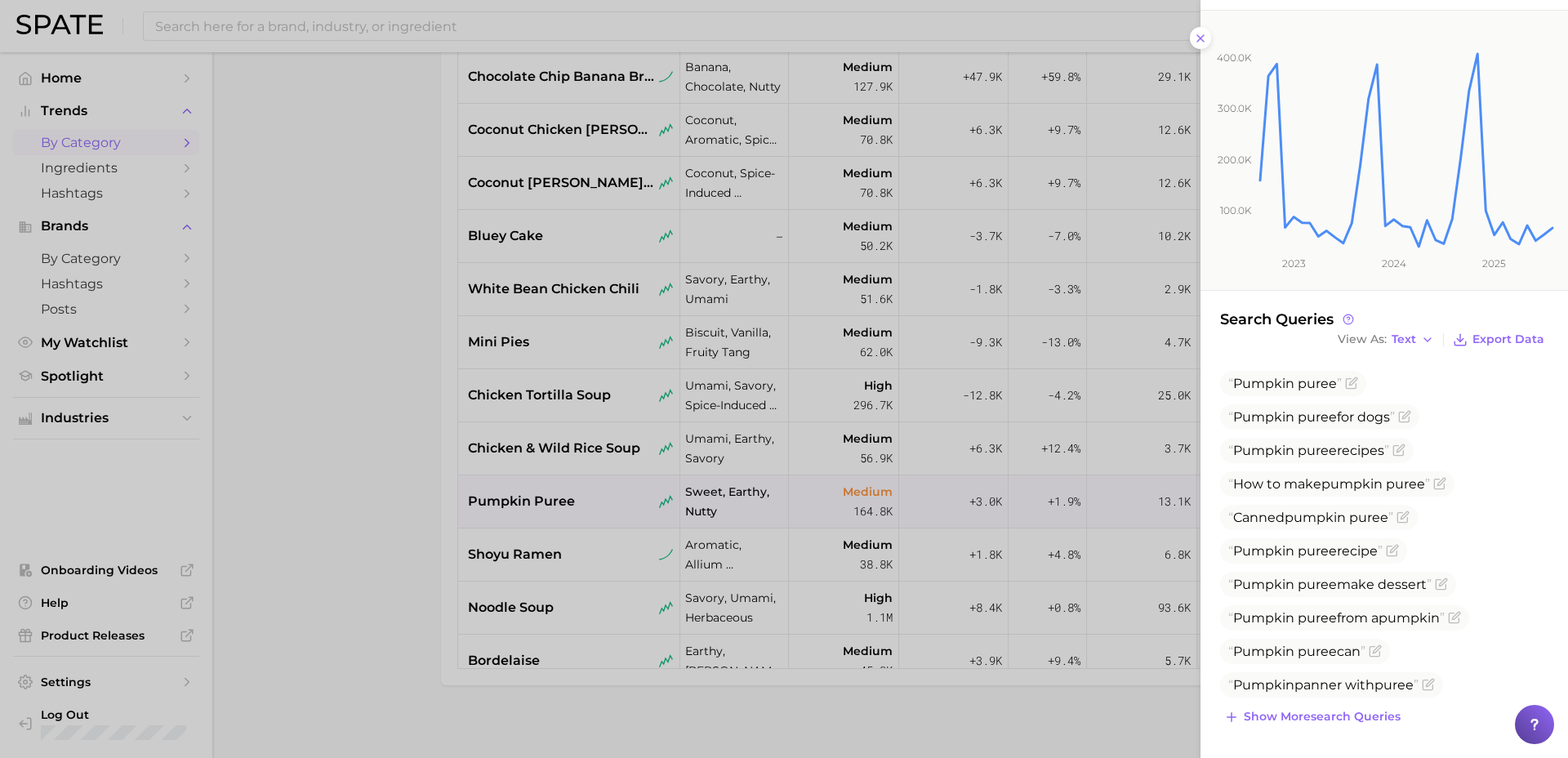
click at [398, 583] on div at bounding box center [784, 379] width 1568 height 758
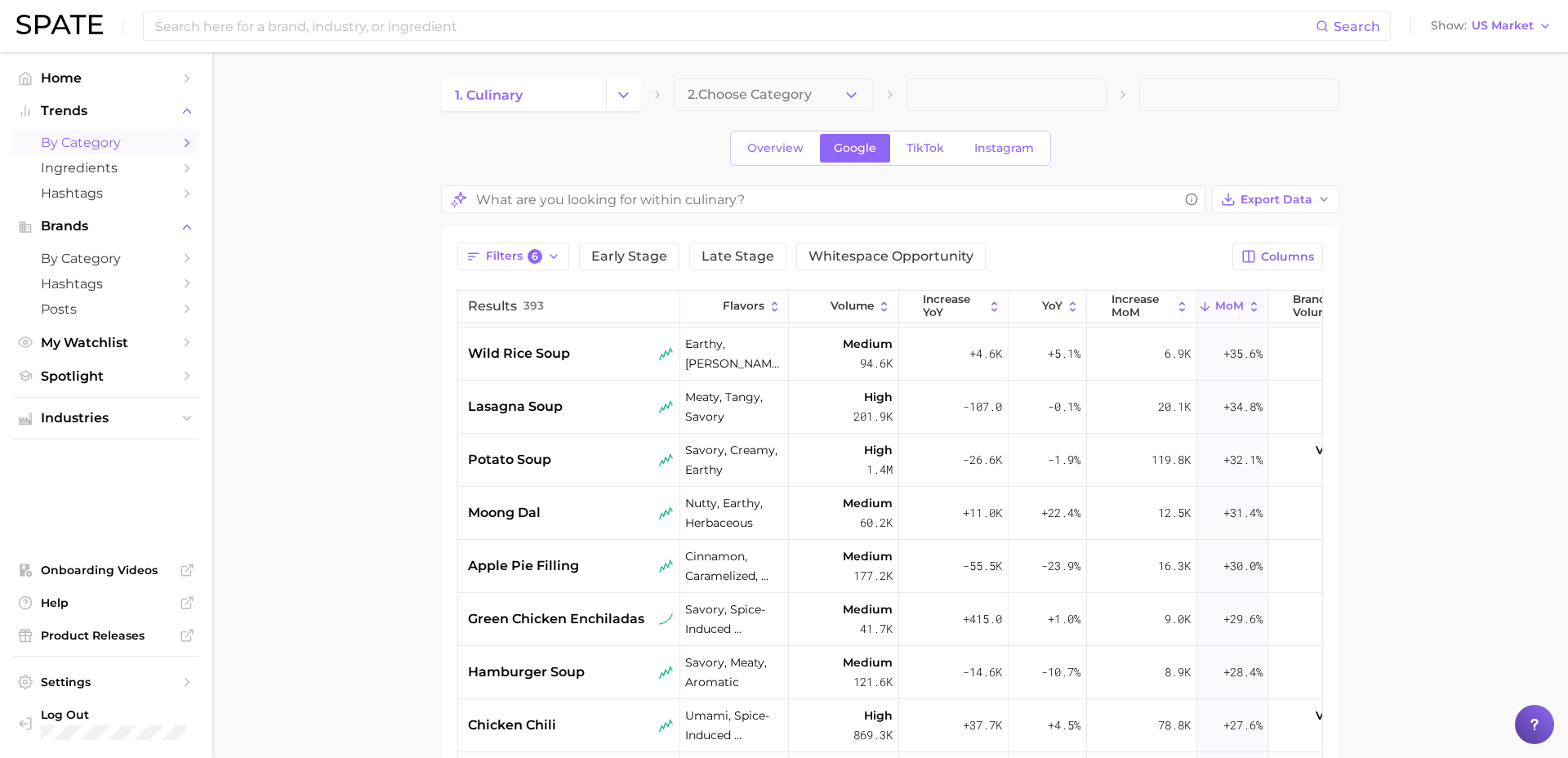
scroll to position [743, 1]
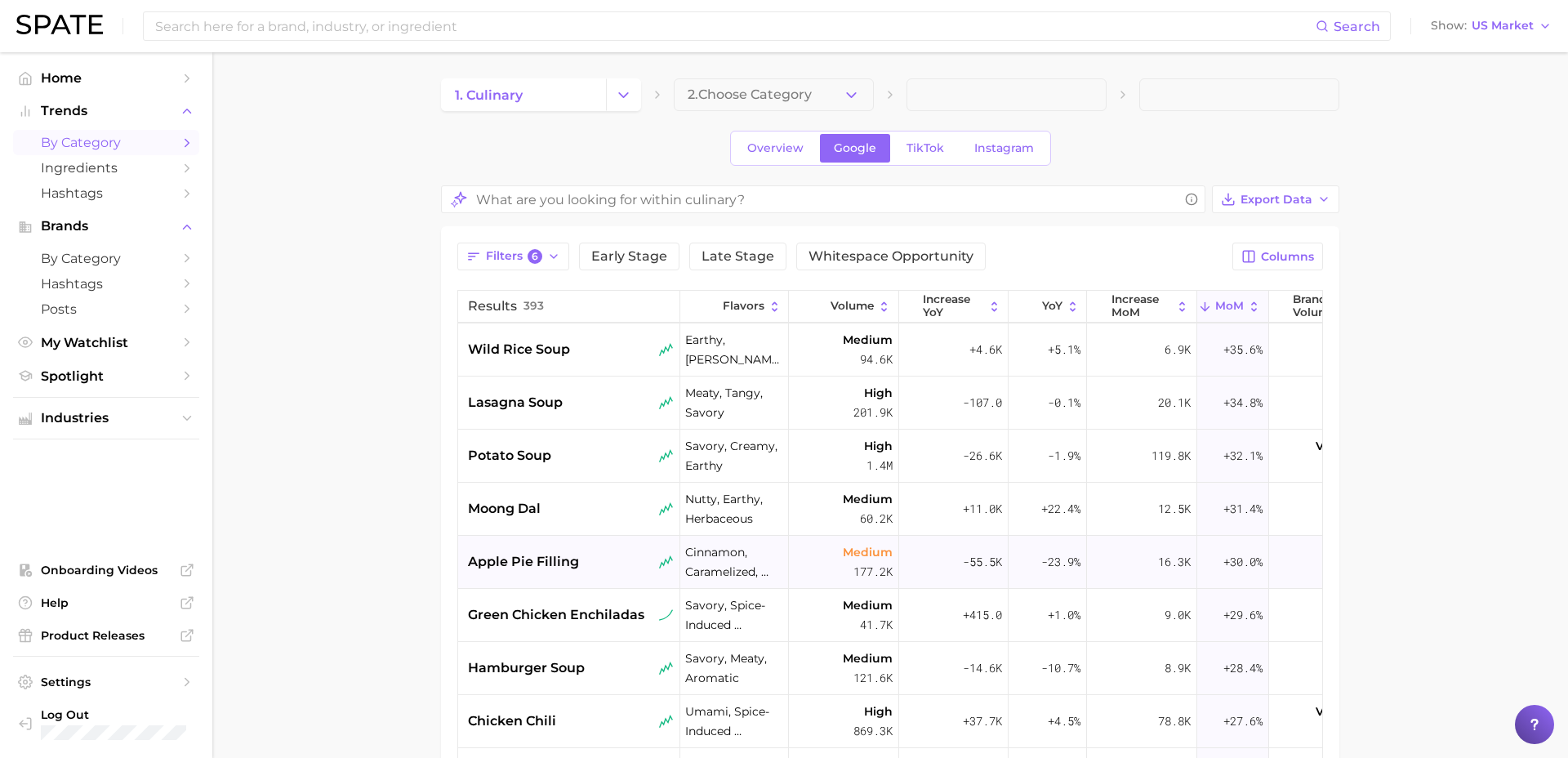
click at [600, 556] on div "apple pie filling" at bounding box center [571, 561] width 206 height 19
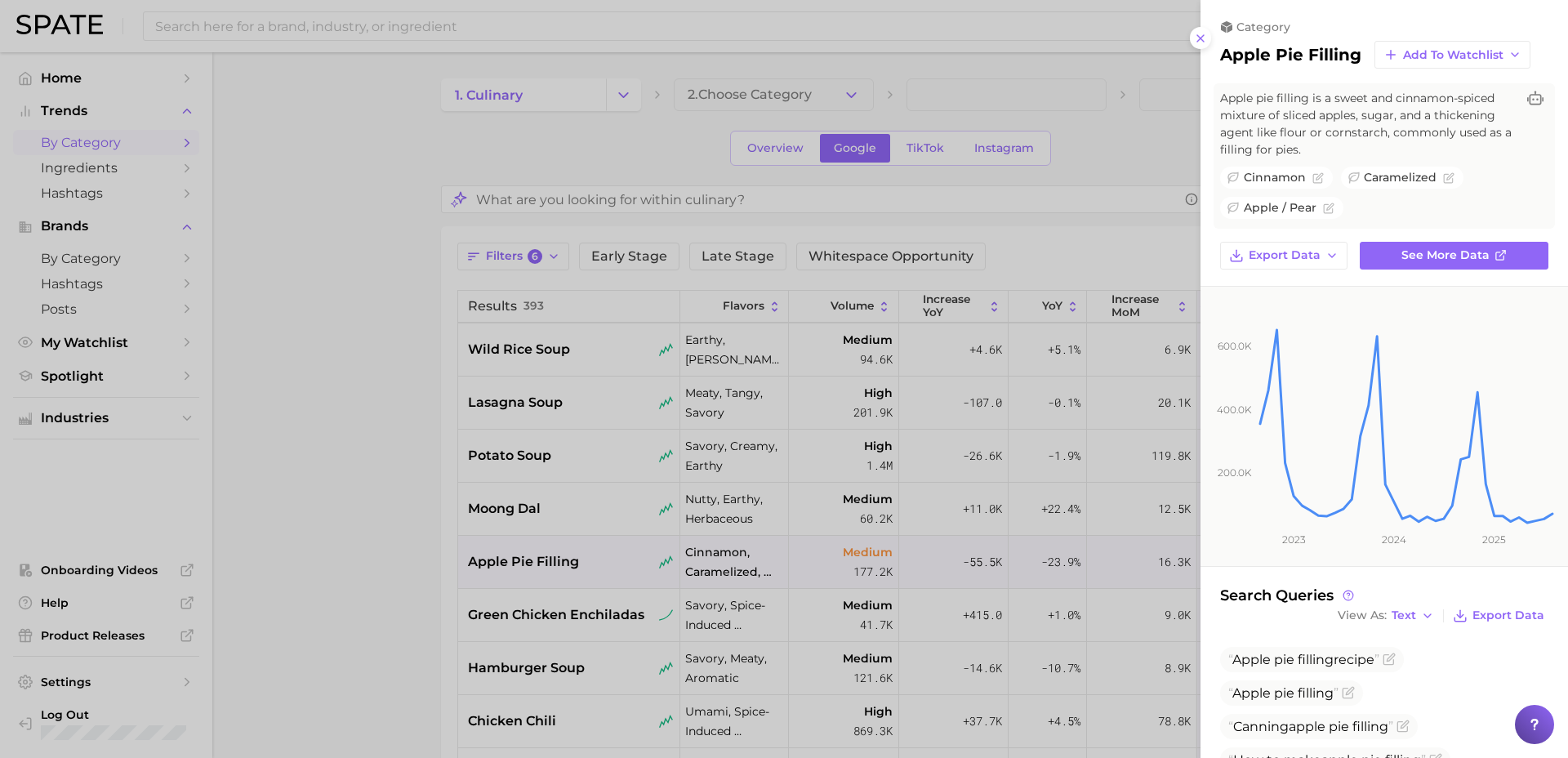
click at [571, 560] on div at bounding box center [784, 379] width 1568 height 758
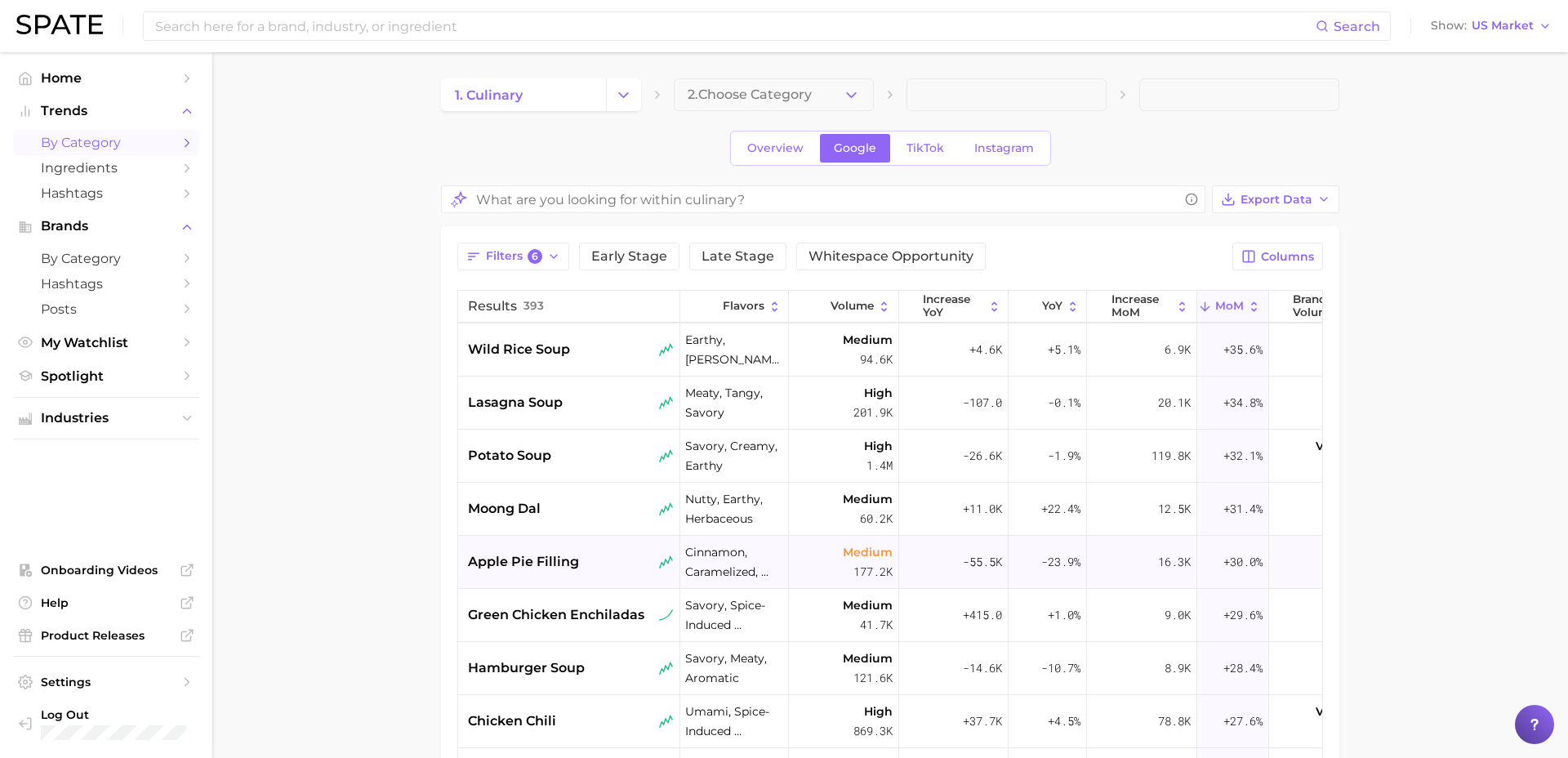
click at [554, 561] on span "apple pie filling" at bounding box center [523, 561] width 111 height 19
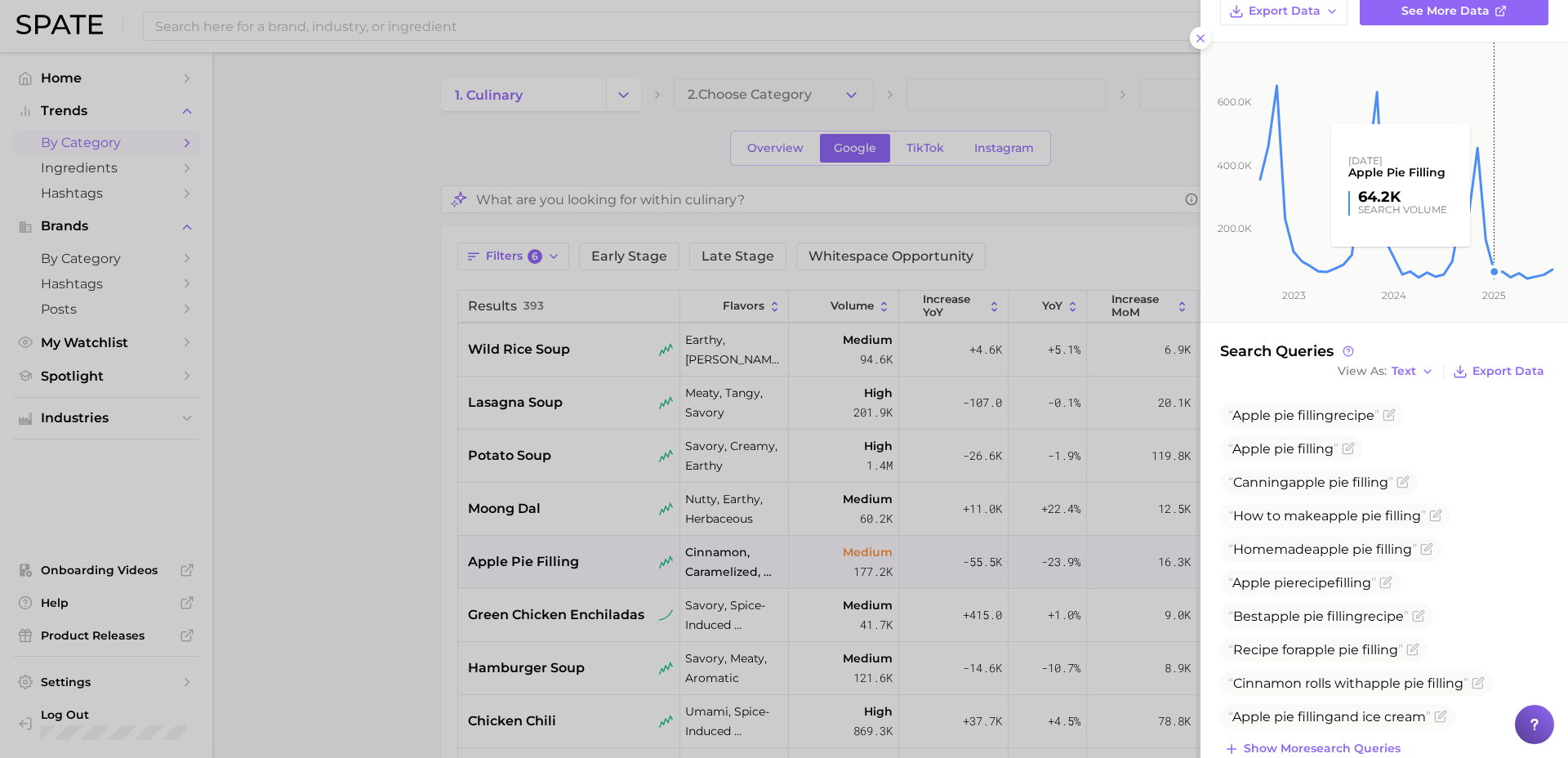
scroll to position [276, 0]
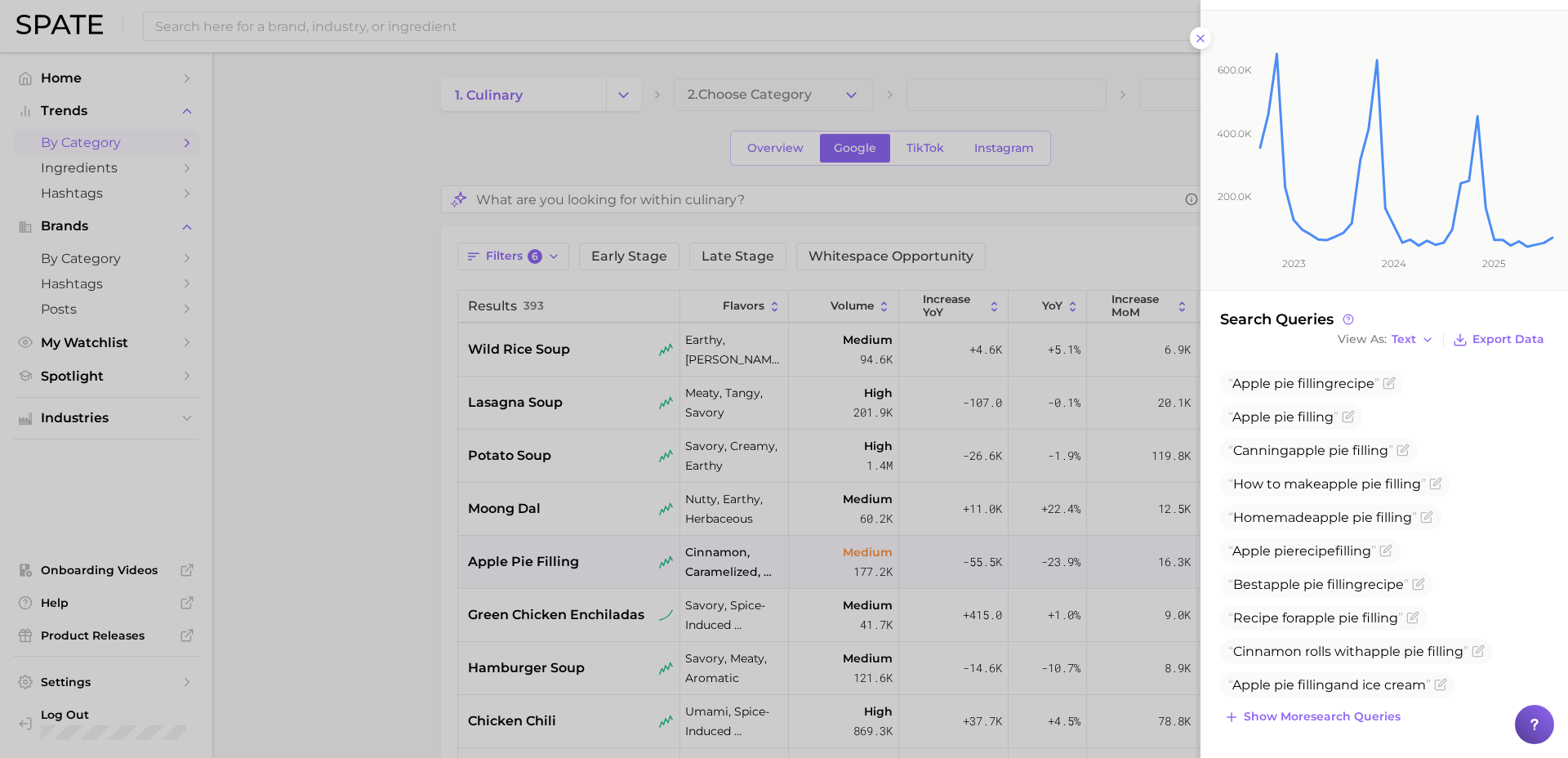
click at [505, 561] on div at bounding box center [784, 379] width 1568 height 758
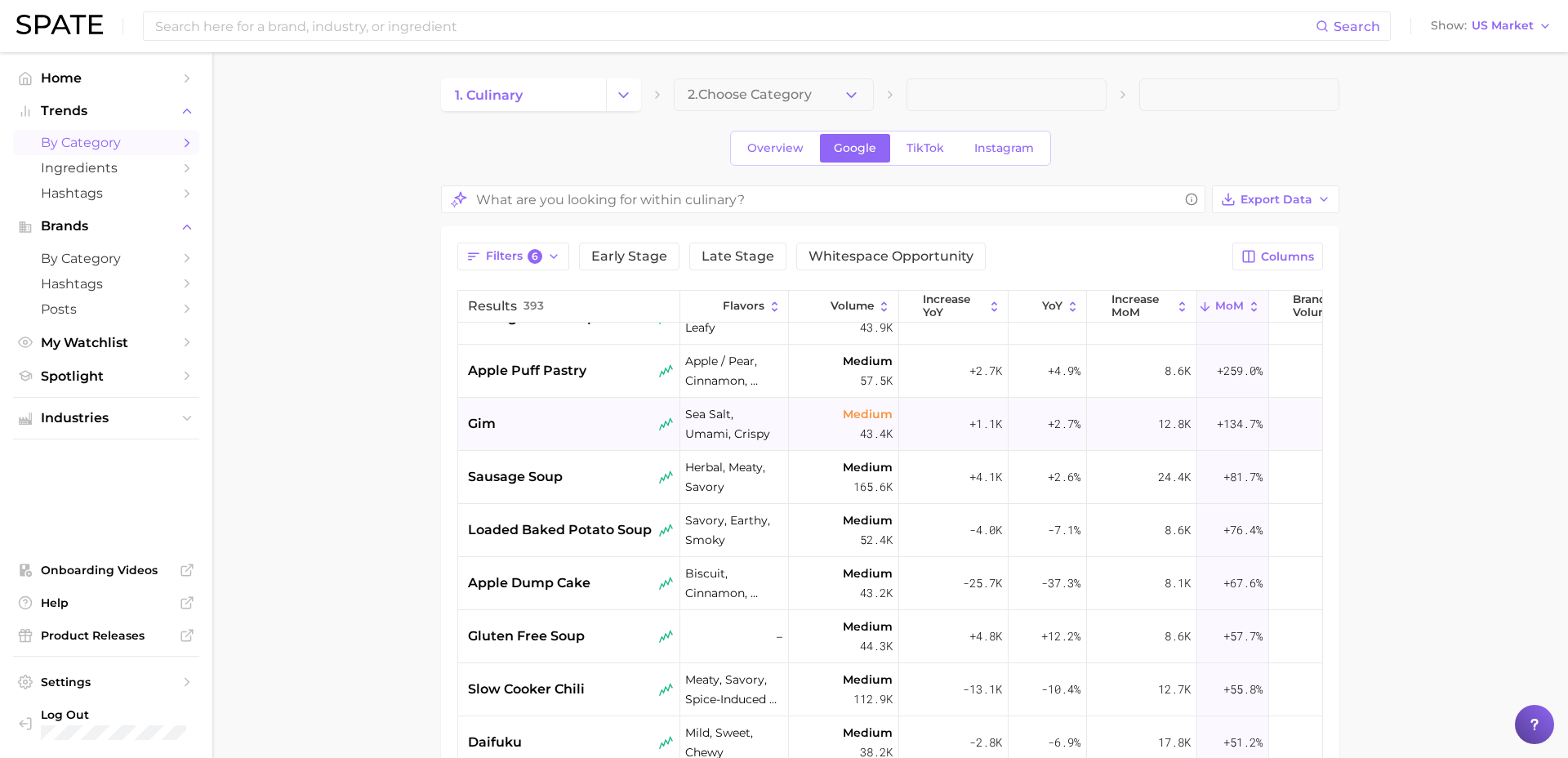
scroll to position [33, 1]
click at [550, 362] on span "apple puff pastry" at bounding box center [527, 369] width 119 height 19
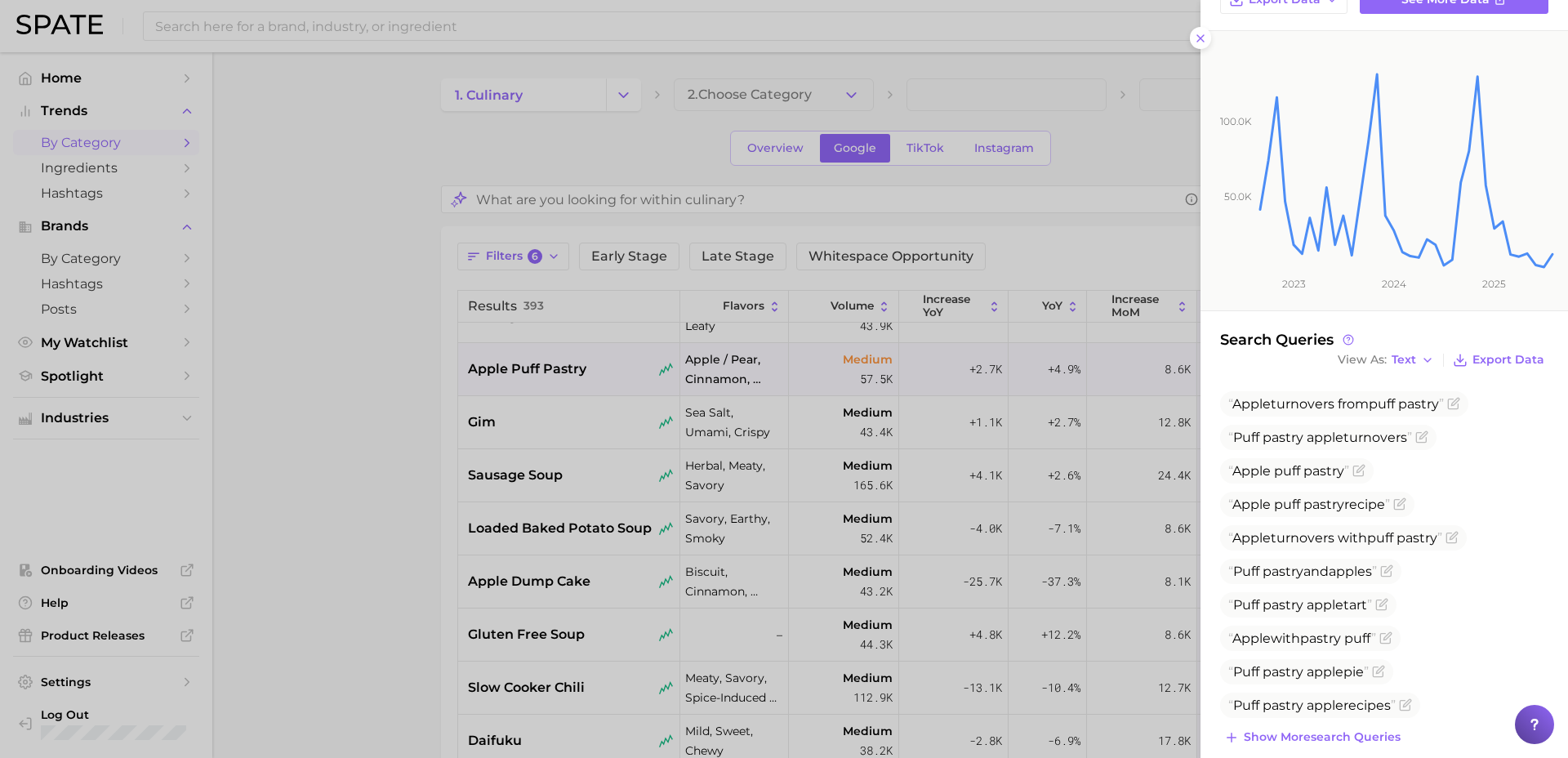
scroll to position [259, 0]
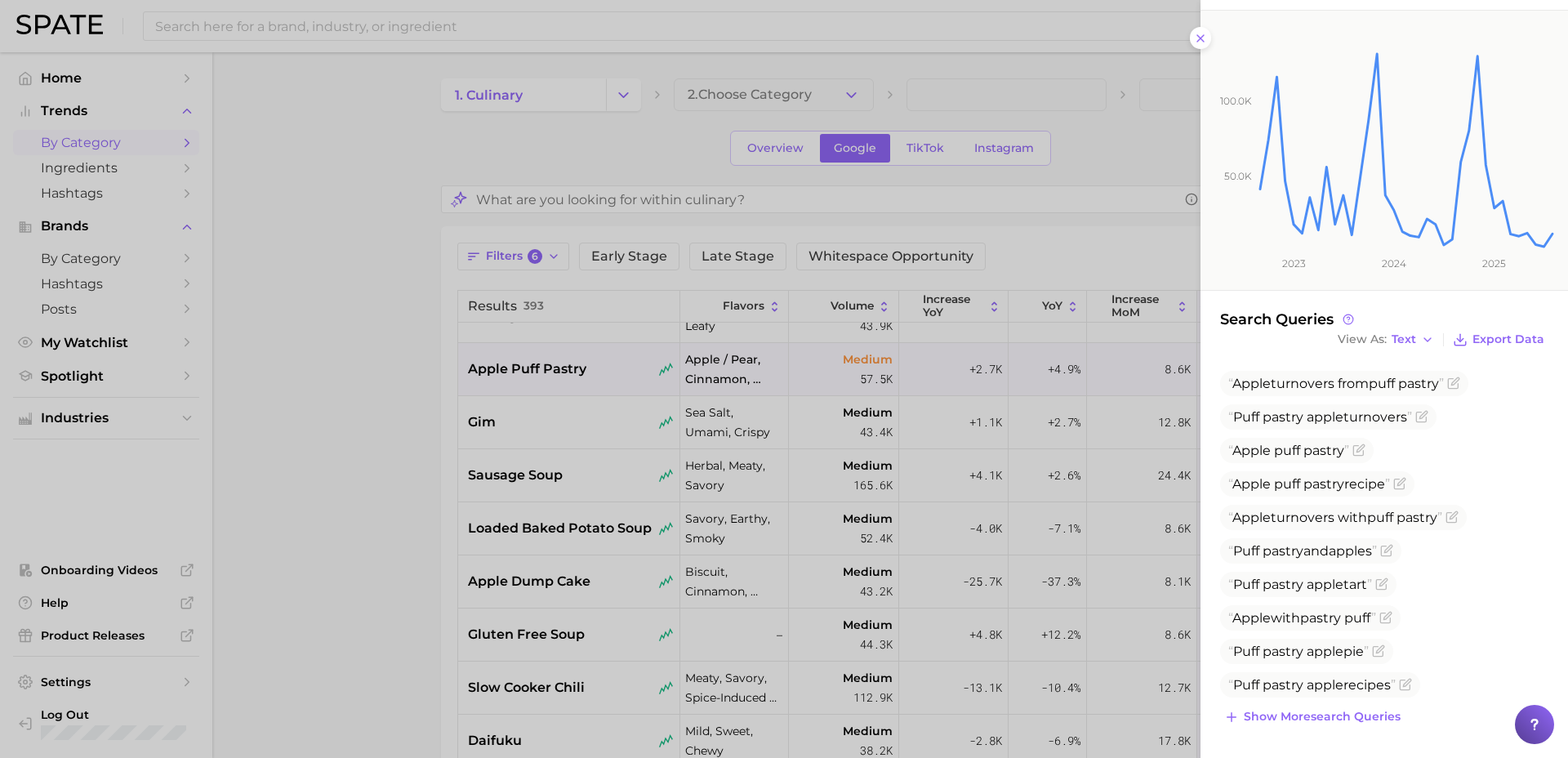
click at [496, 598] on div at bounding box center [784, 379] width 1568 height 758
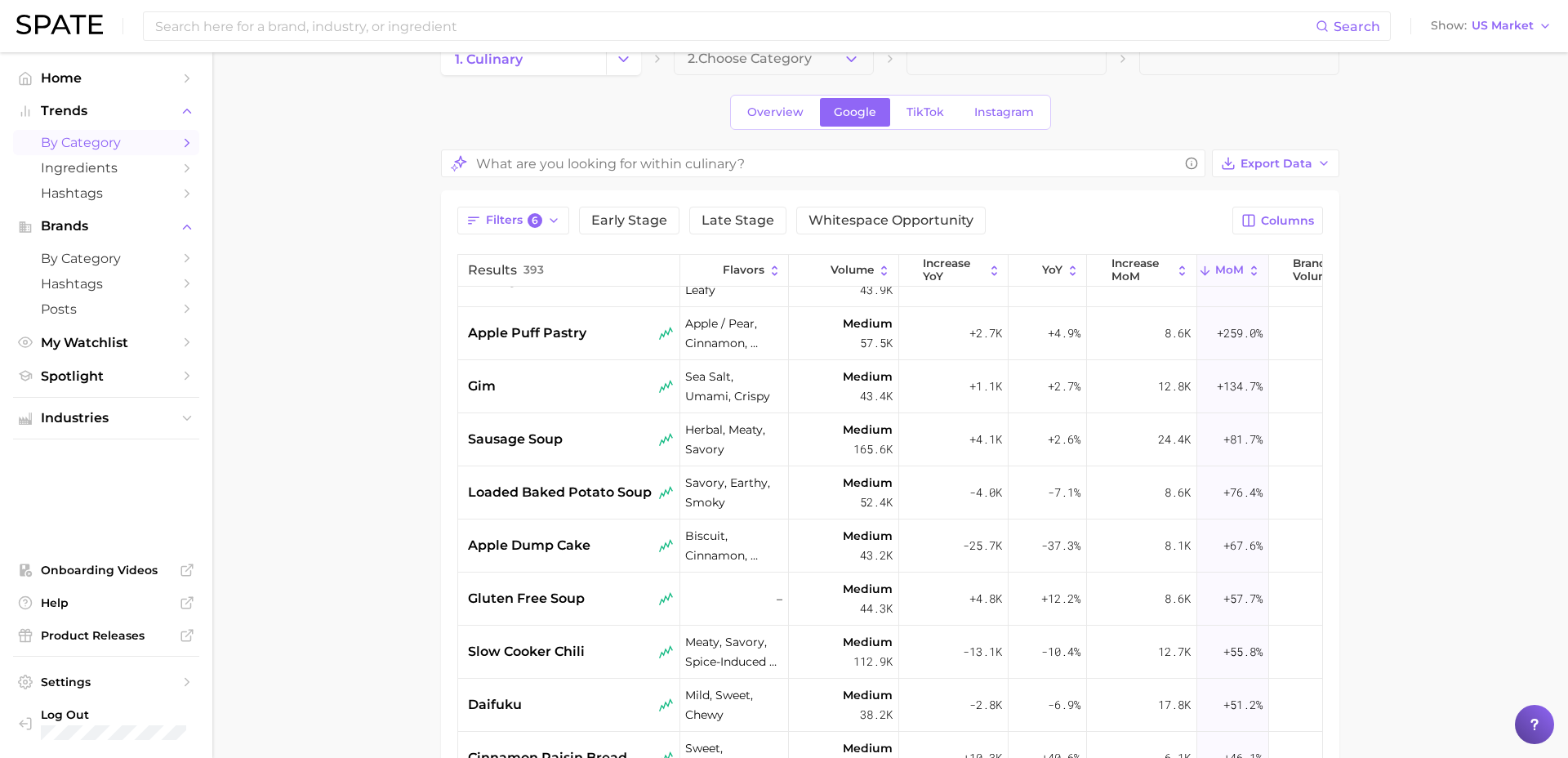
scroll to position [39, 0]
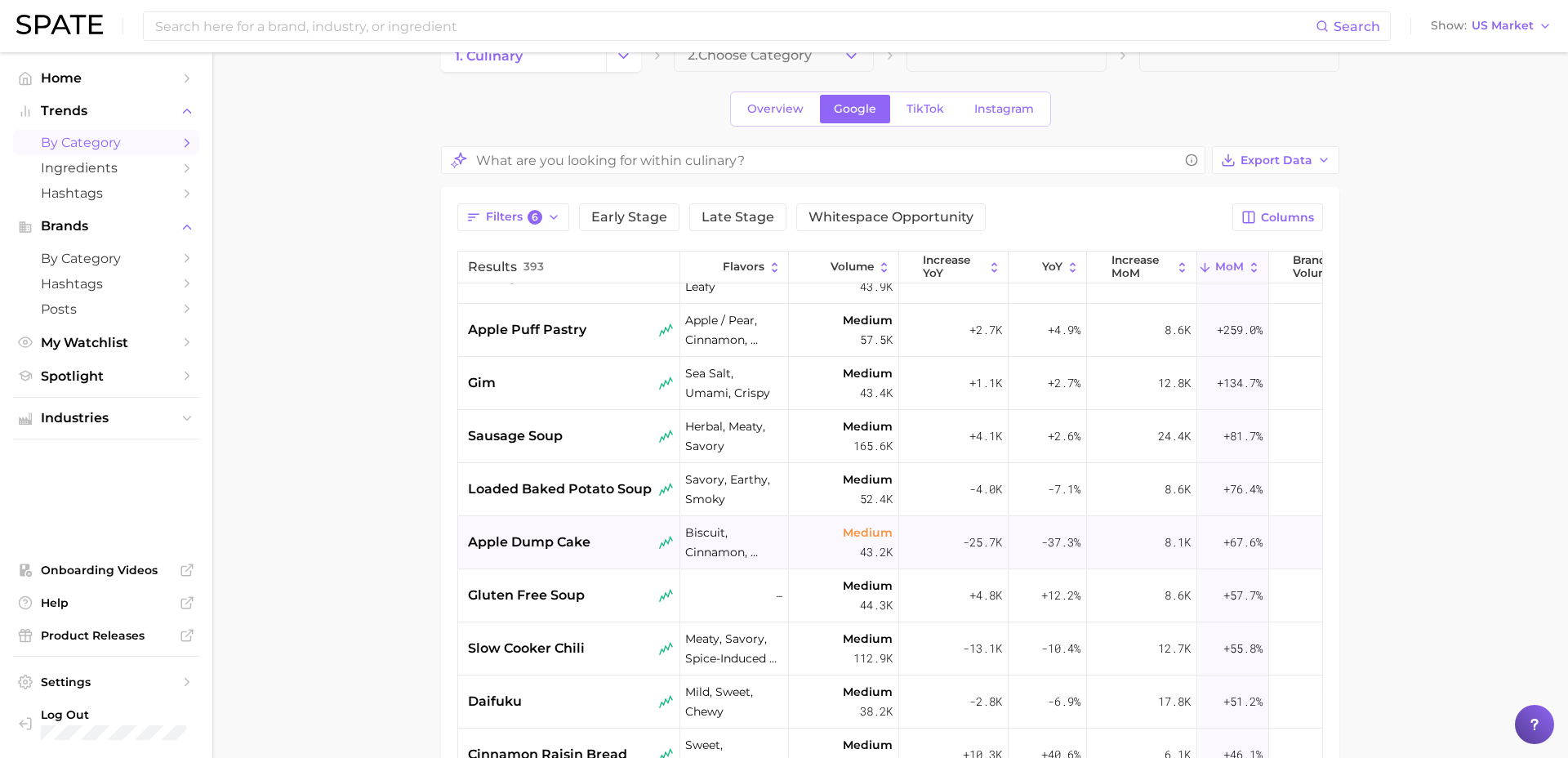
click at [559, 523] on div "apple dump cake" at bounding box center [570, 542] width 223 height 53
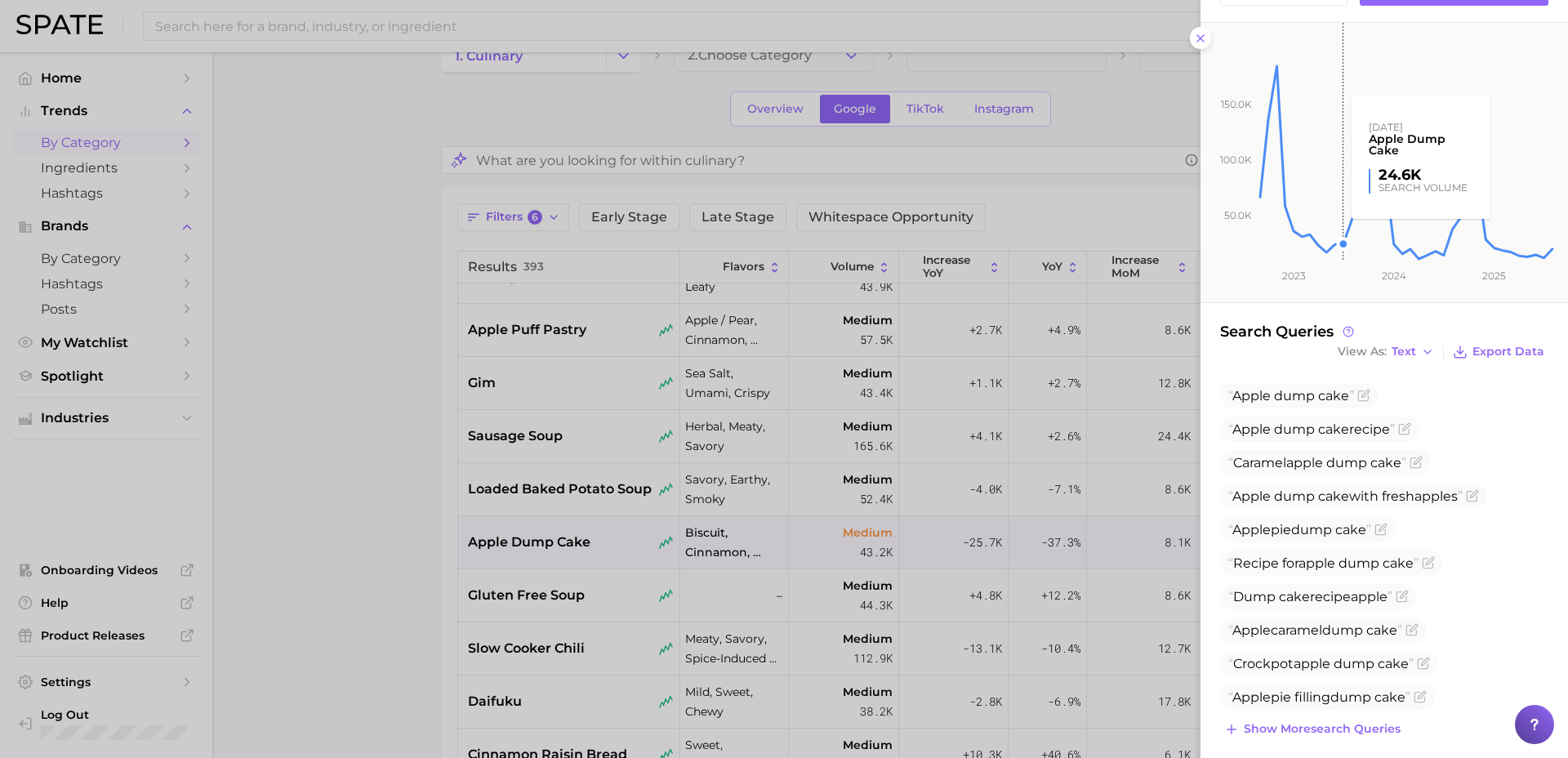
scroll to position [259, 0]
